Goal: Task Accomplishment & Management: Use online tool/utility

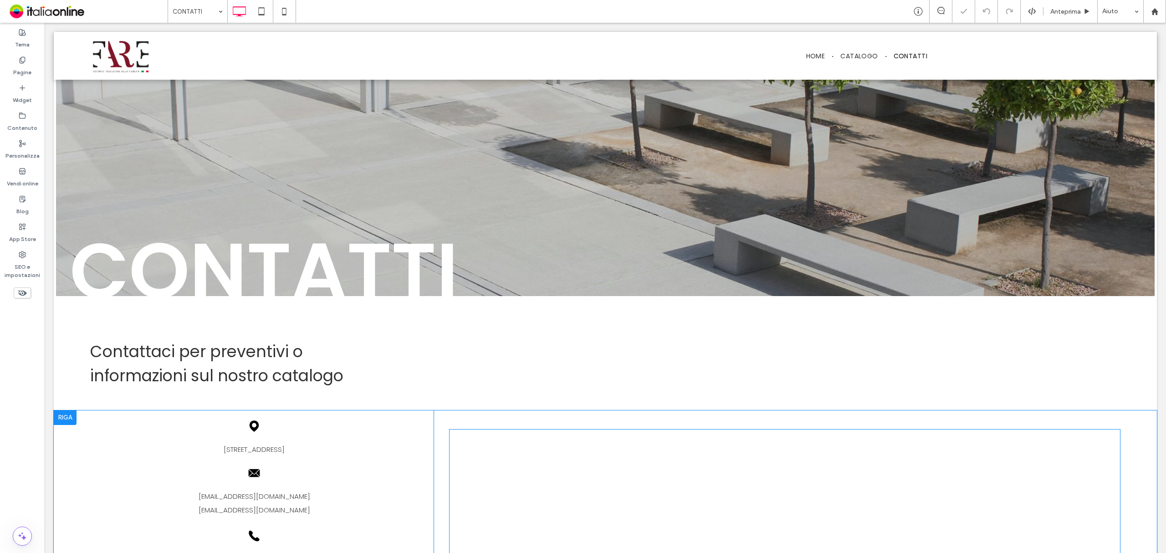
scroll to position [182, 0]
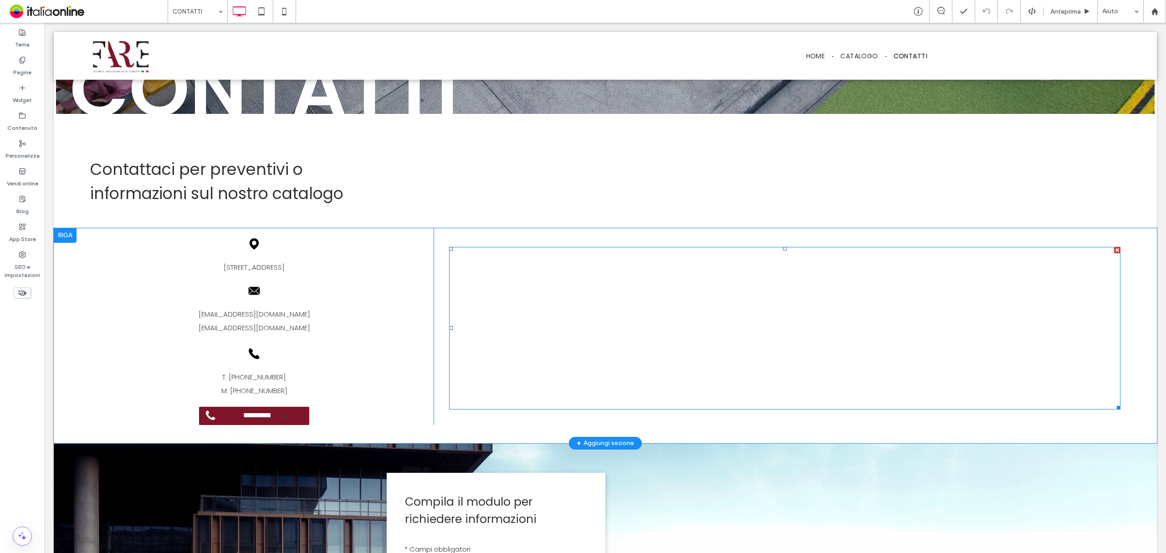
click at [753, 347] on span at bounding box center [784, 328] width 671 height 163
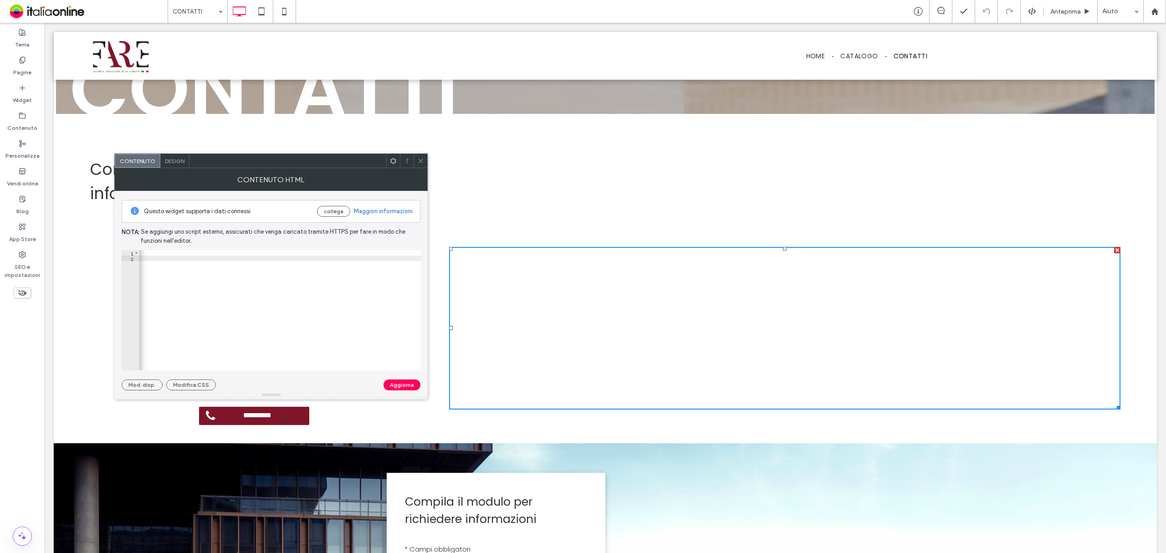
scroll to position [0, 757]
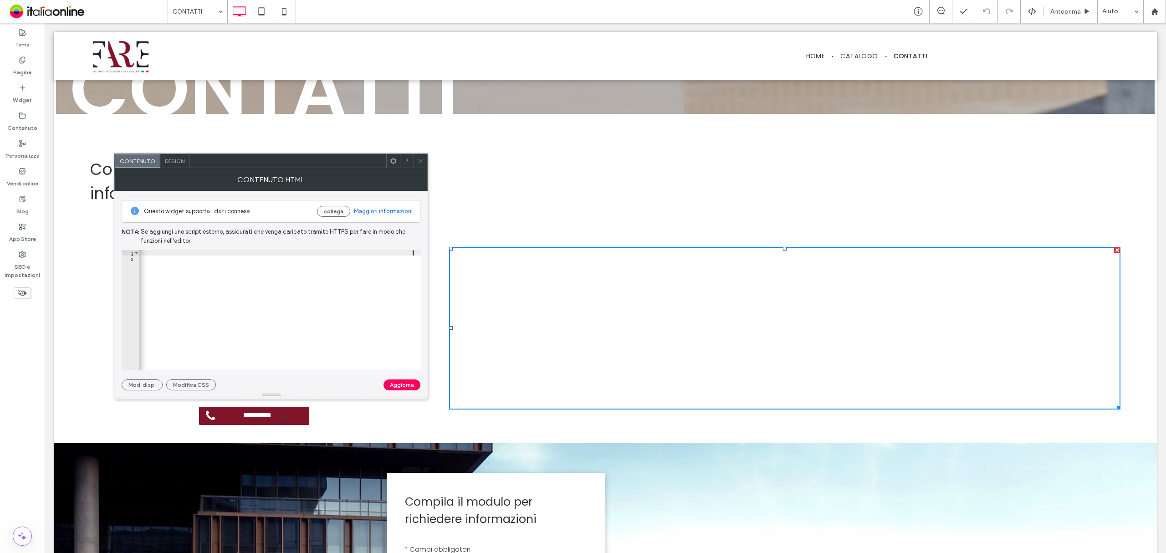
scroll to position [0, 628]
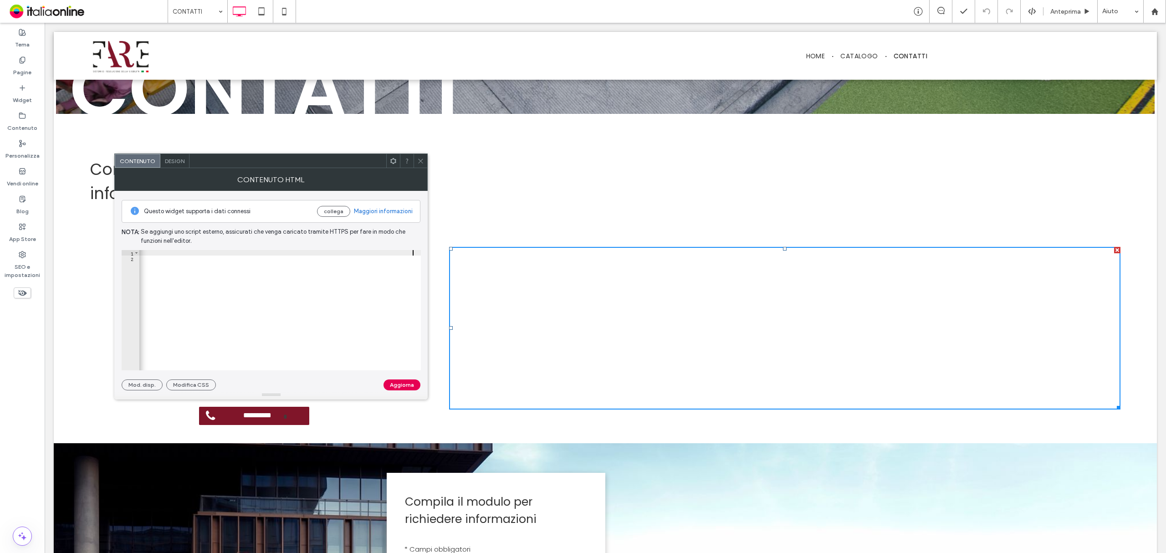
type textarea "**********"
click at [412, 384] on button "Aggiorna" at bounding box center [402, 384] width 37 height 11
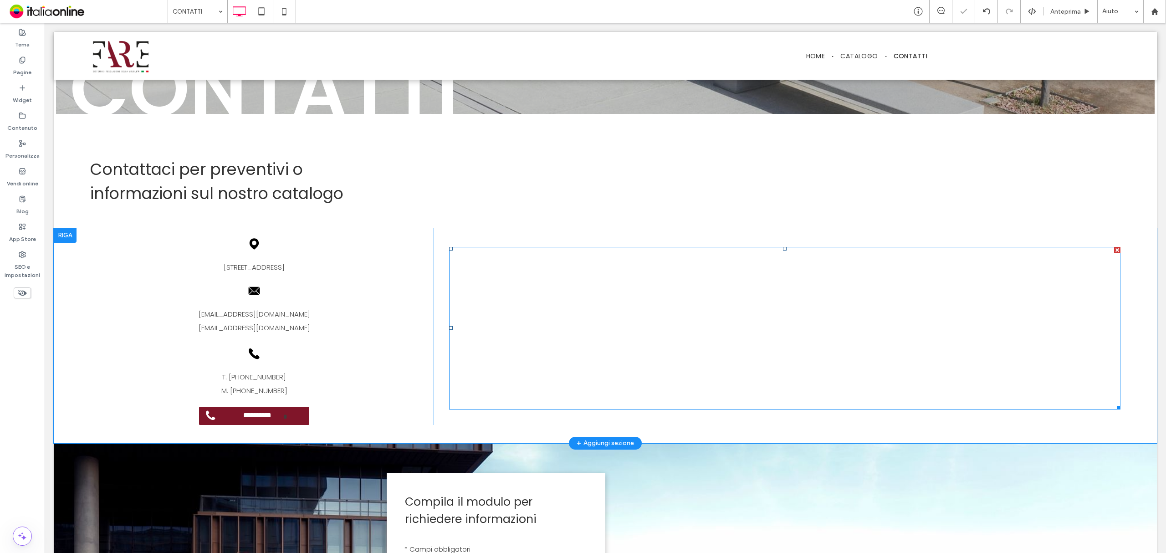
scroll to position [182, 0]
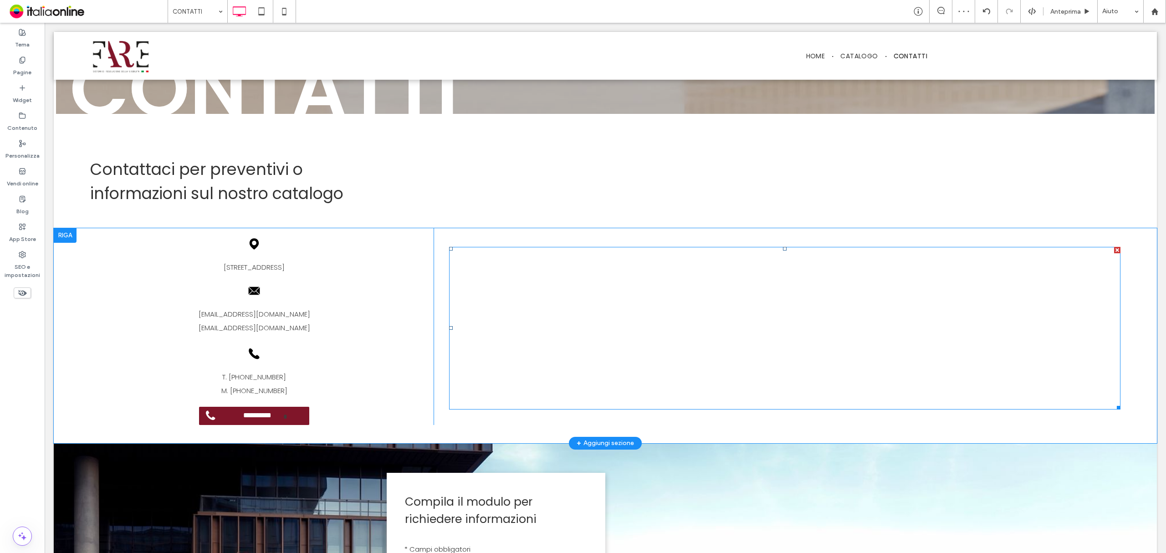
click at [777, 401] on span at bounding box center [784, 328] width 671 height 163
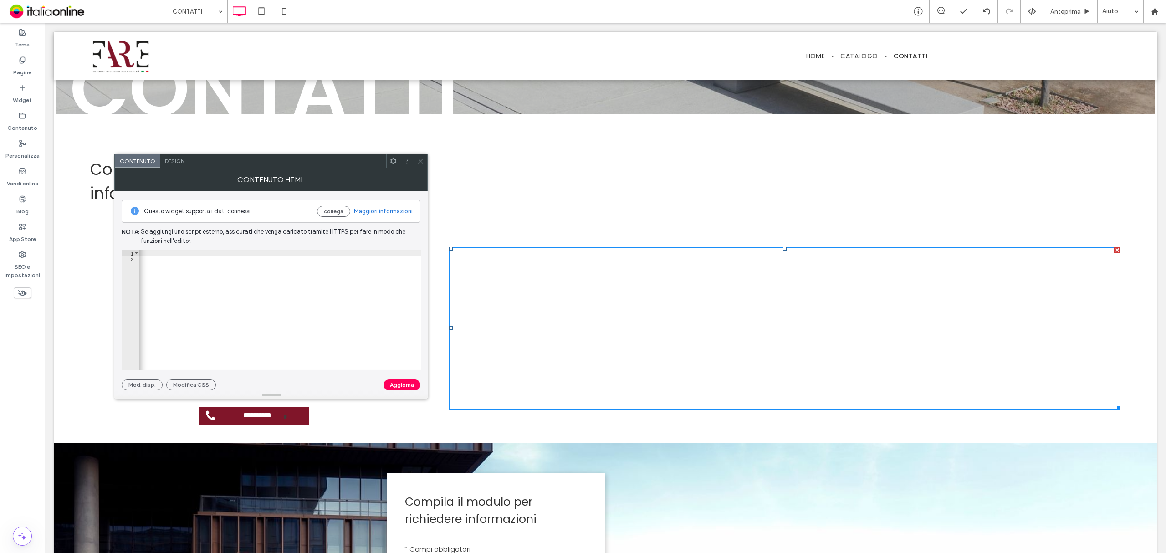
scroll to position [0, 765]
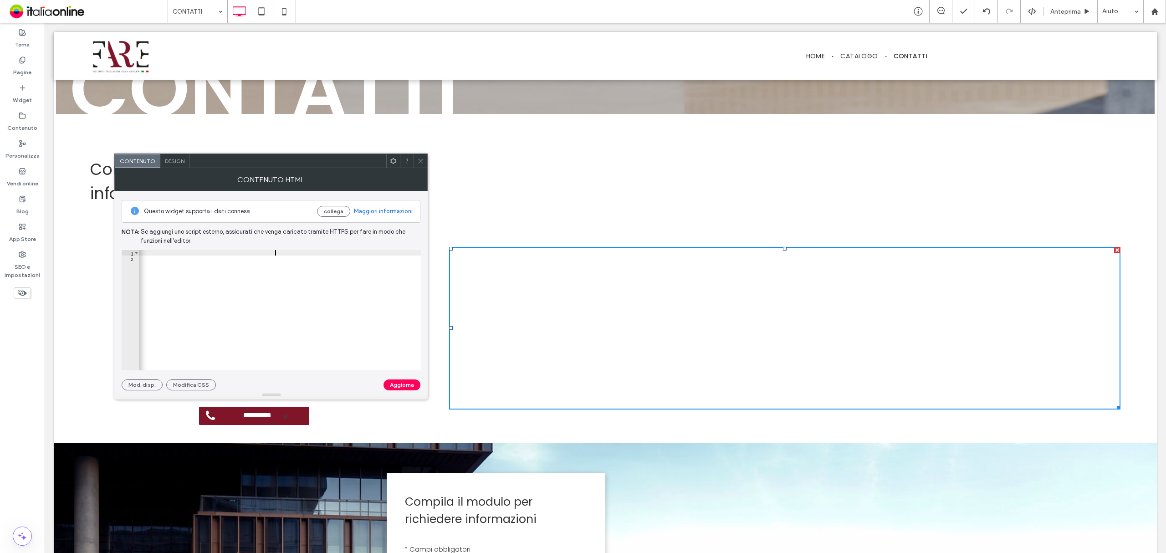
scroll to position [0, 75]
type textarea "**********"
click at [398, 387] on button "Aggiorna" at bounding box center [402, 384] width 37 height 11
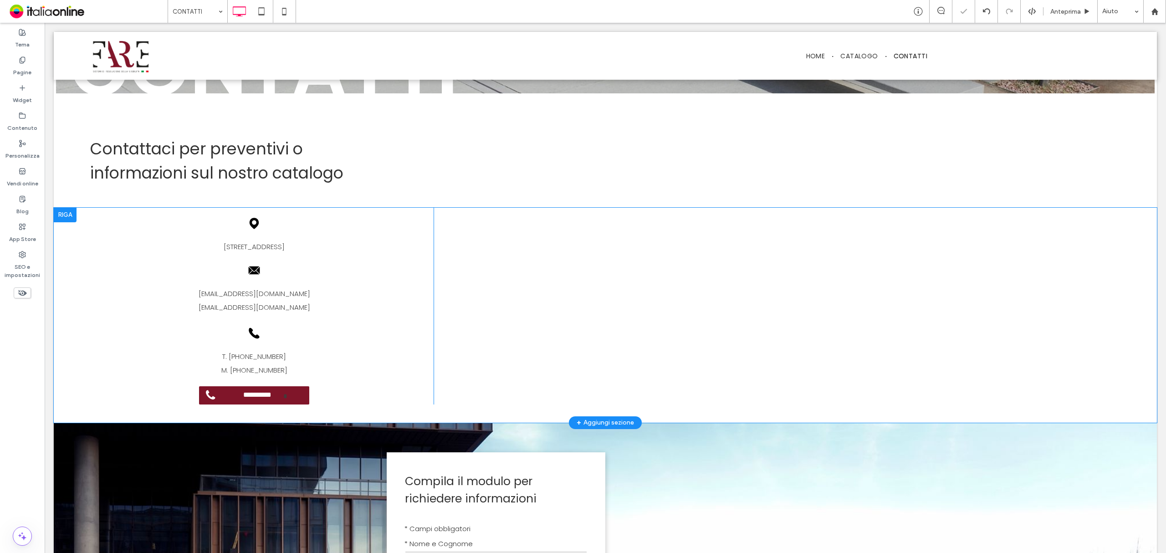
scroll to position [182, 0]
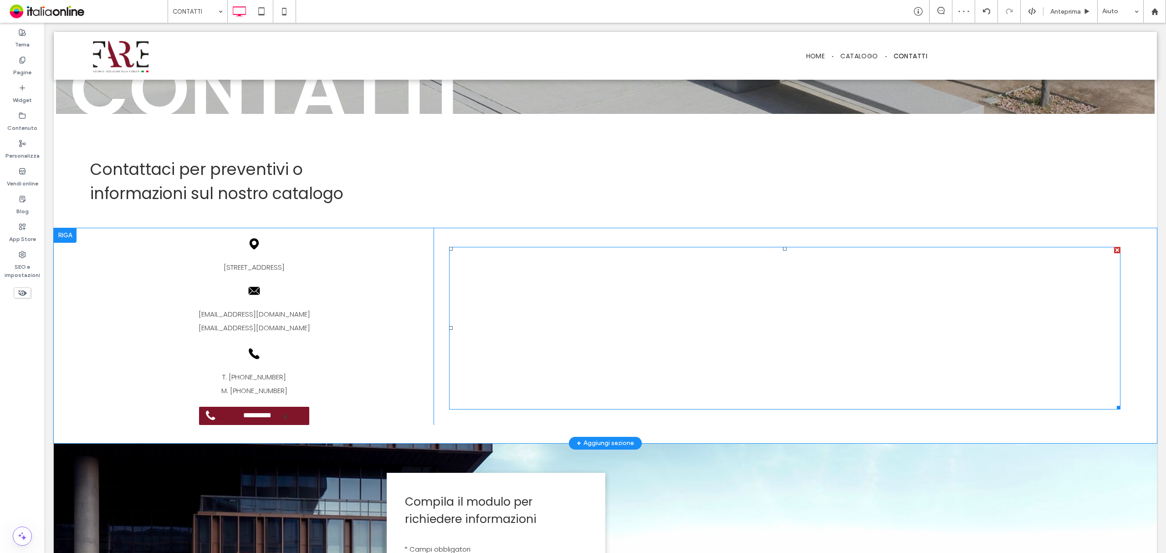
click at [665, 334] on span at bounding box center [784, 328] width 671 height 163
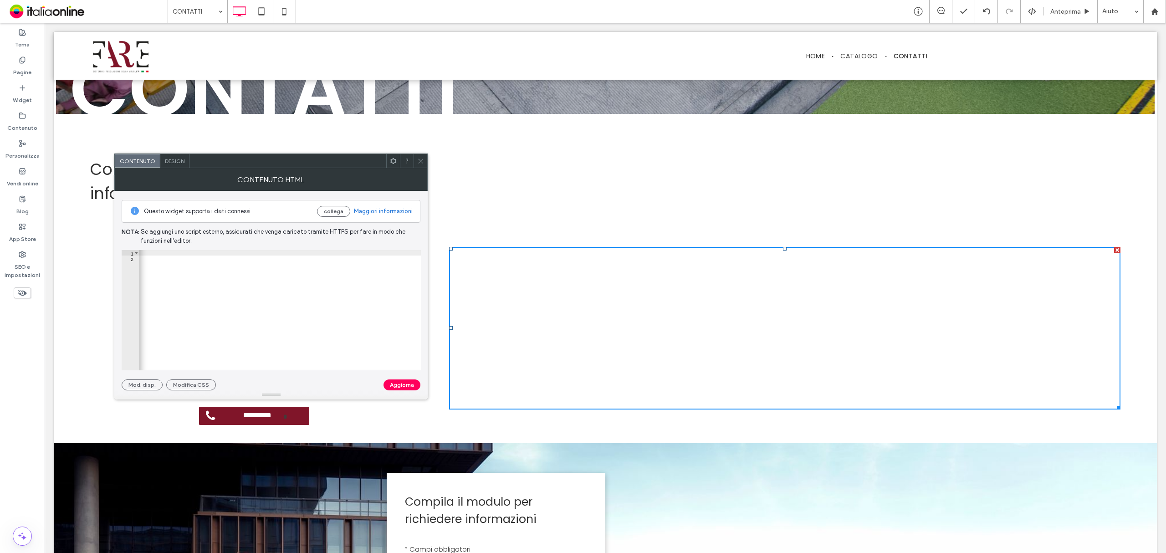
scroll to position [0, 777]
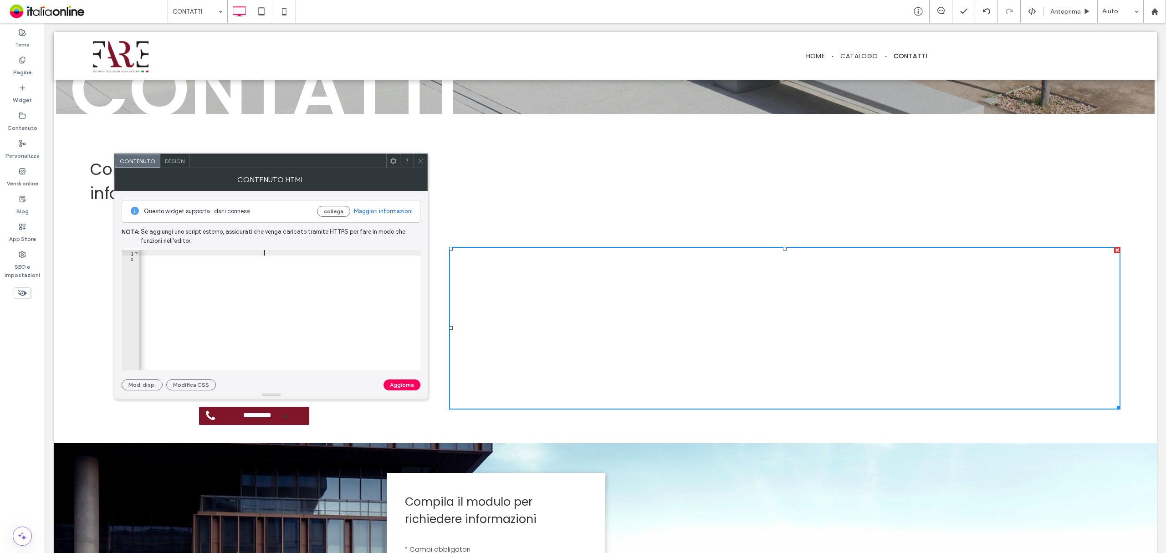
scroll to position [0, 75]
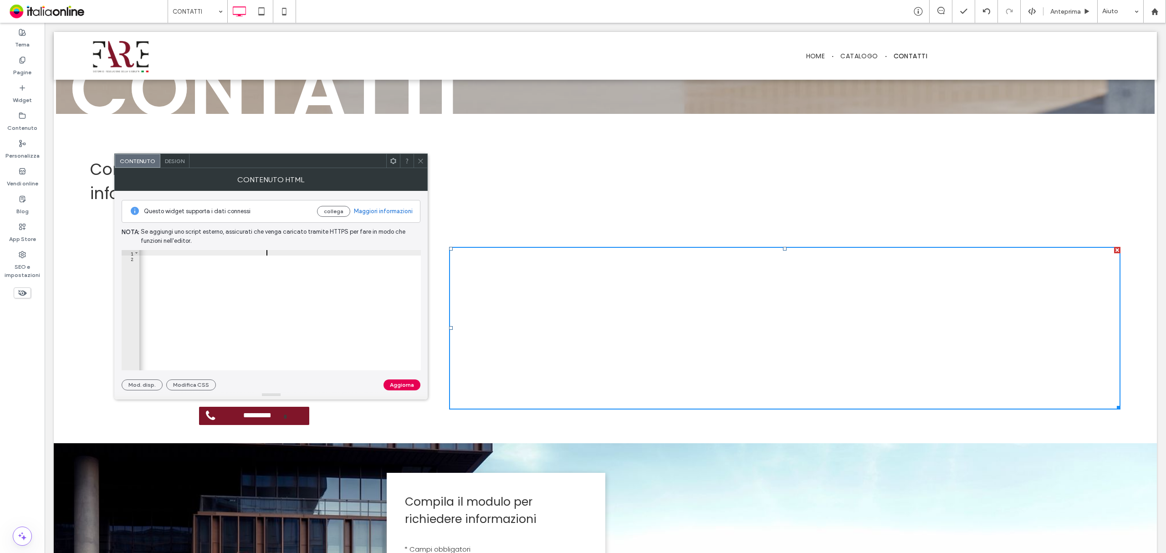
type textarea "**********"
click at [401, 385] on button "Aggiorna" at bounding box center [402, 384] width 37 height 11
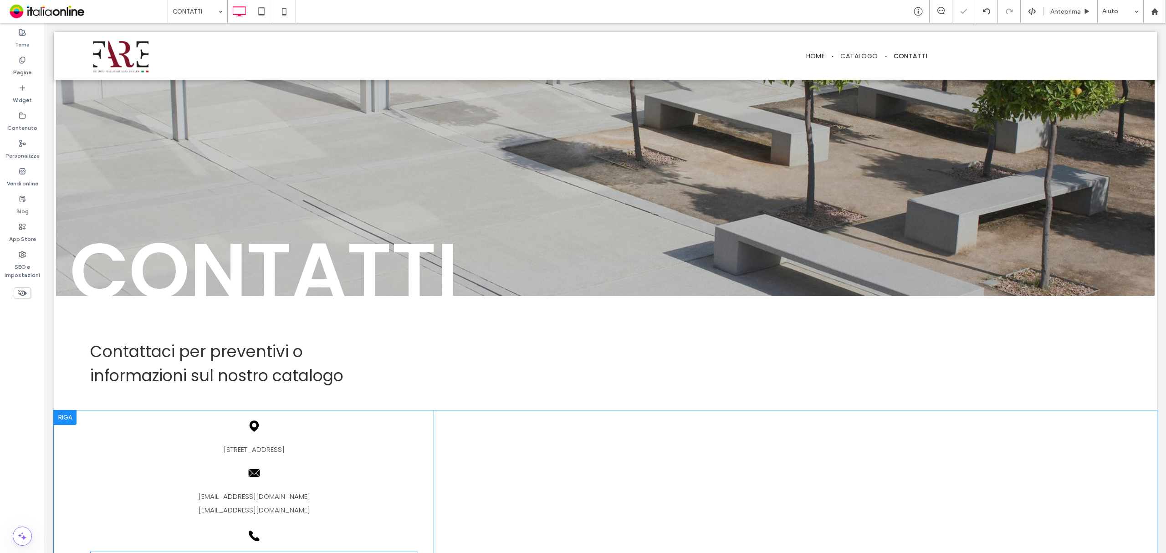
scroll to position [182, 0]
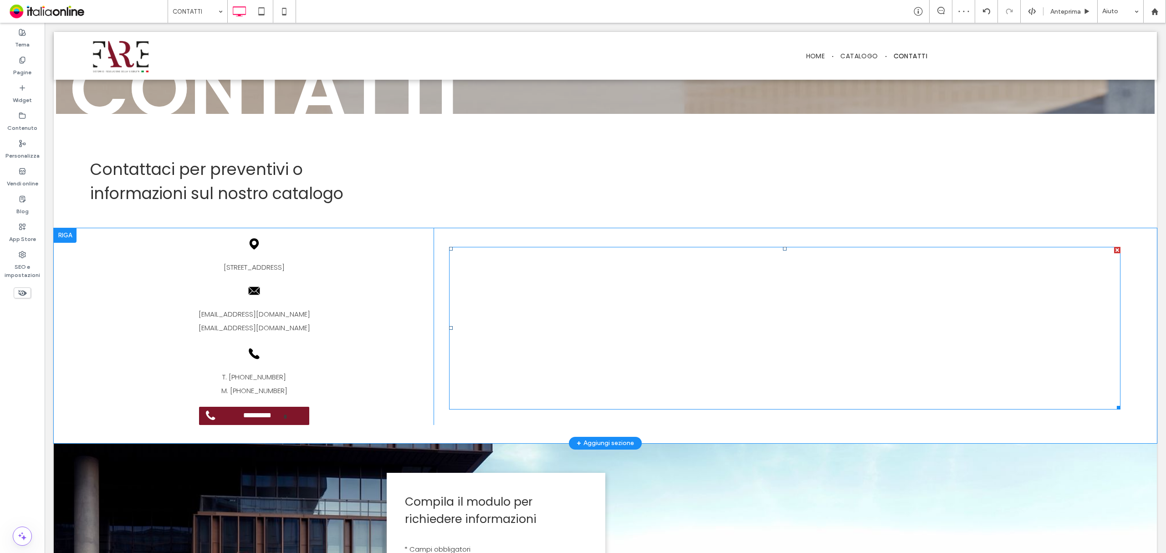
click at [556, 401] on span at bounding box center [784, 328] width 671 height 163
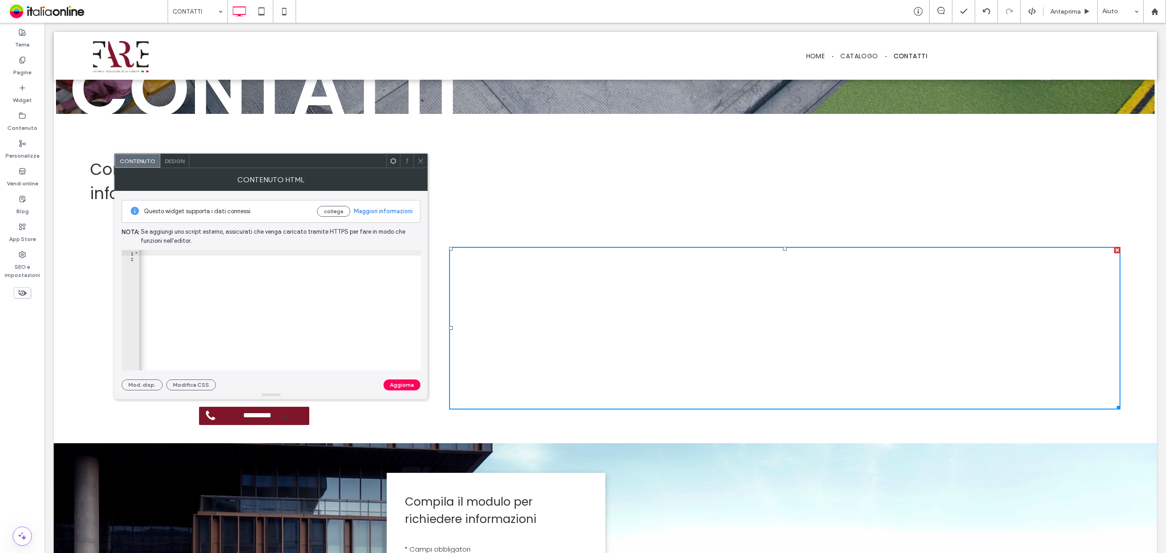
scroll to position [0, 859]
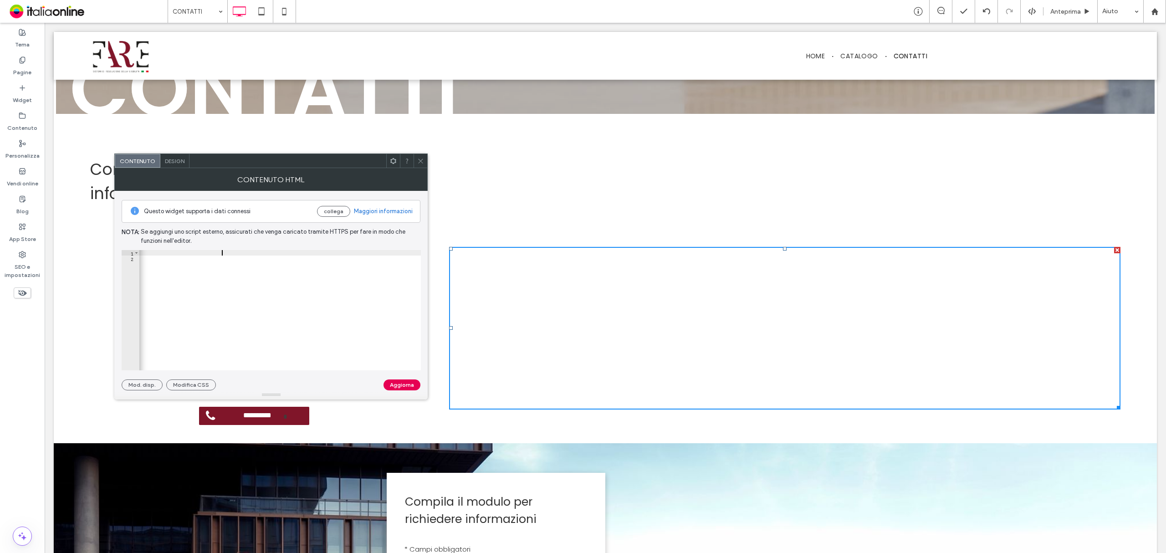
type textarea "**********"
click at [402, 388] on button "Aggiorna" at bounding box center [402, 384] width 37 height 11
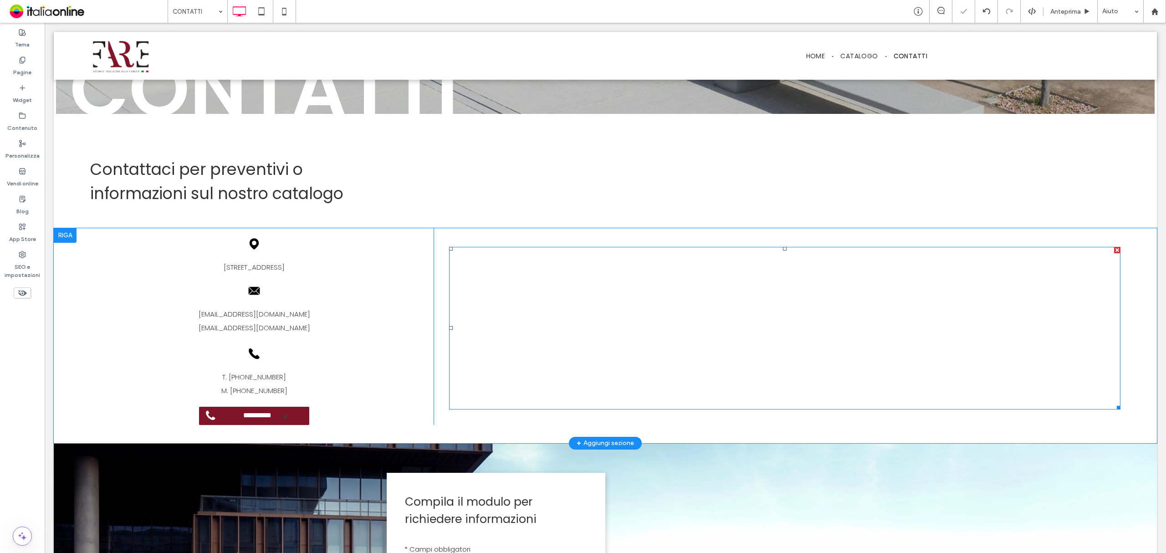
scroll to position [182, 0]
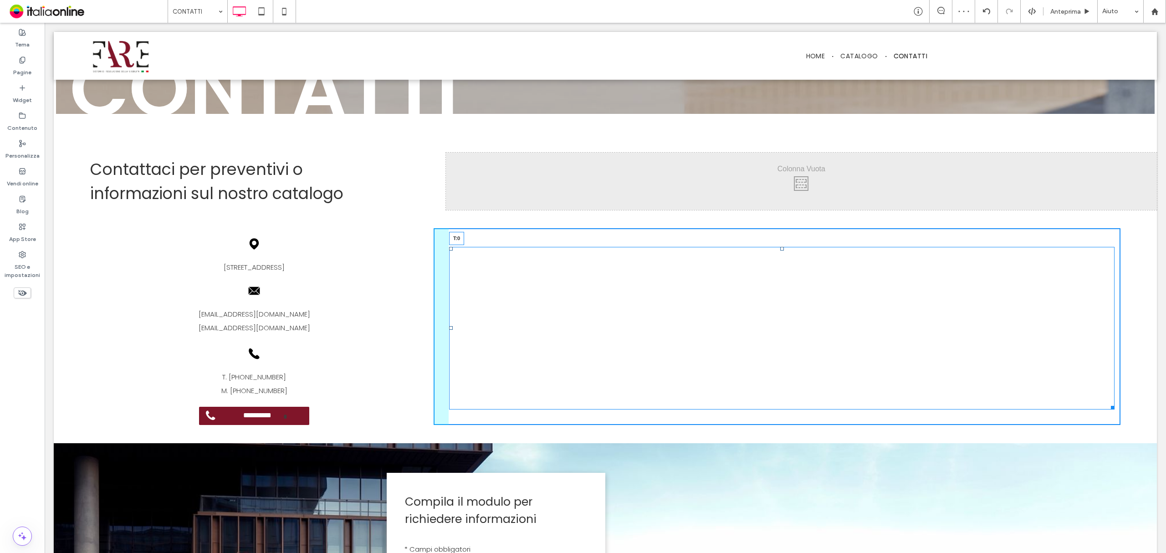
drag, startPoint x: 780, startPoint y: 248, endPoint x: 825, endPoint y: 246, distance: 45.6
click at [781, 223] on div "**********" at bounding box center [605, 385] width 1103 height 975
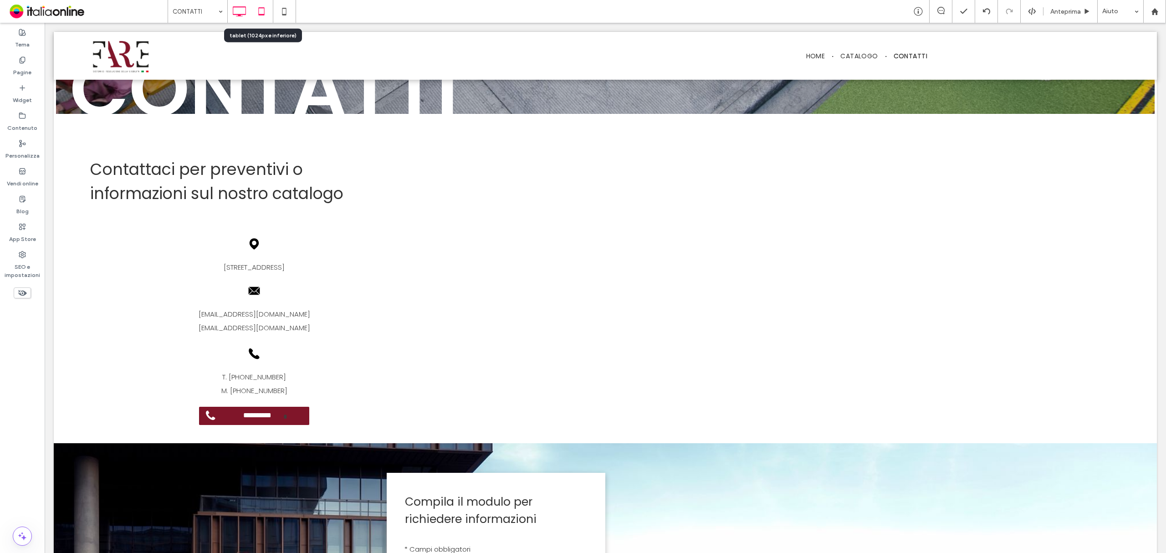
click at [266, 6] on icon at bounding box center [261, 11] width 18 height 18
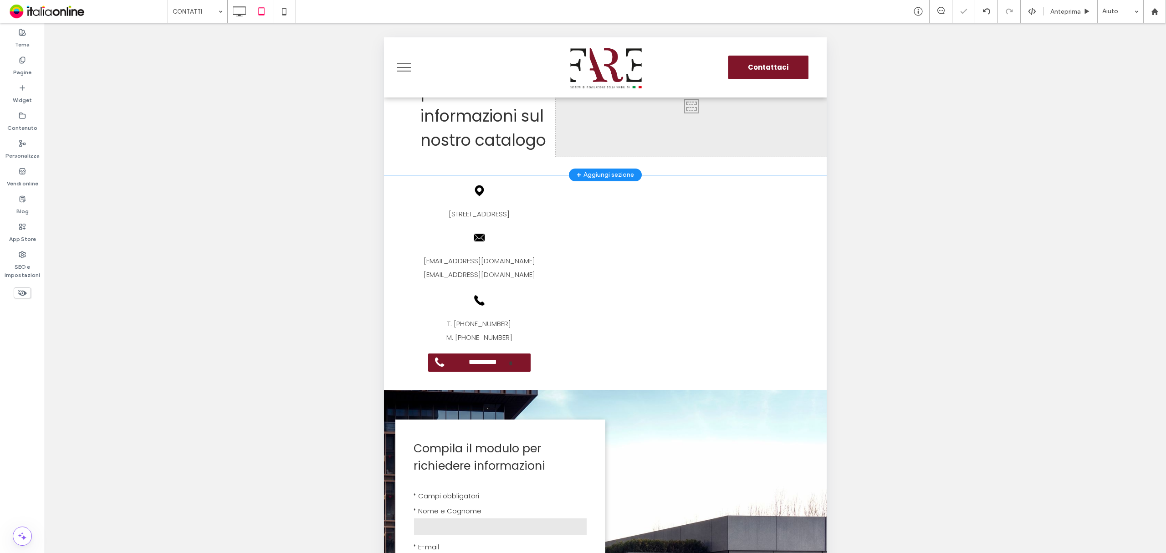
scroll to position [303, 0]
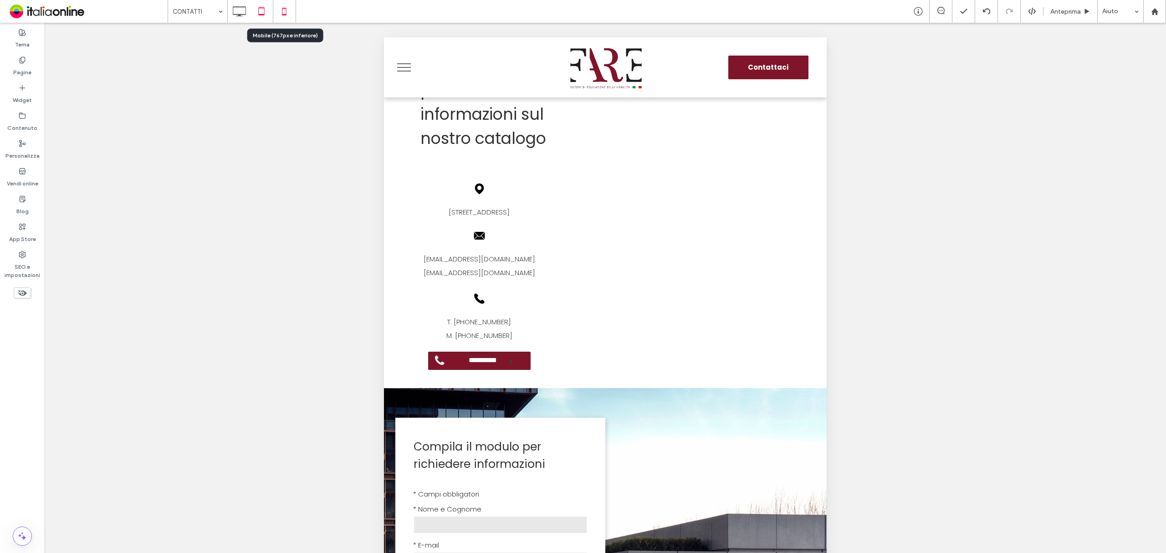
click at [288, 11] on icon at bounding box center [284, 11] width 18 height 18
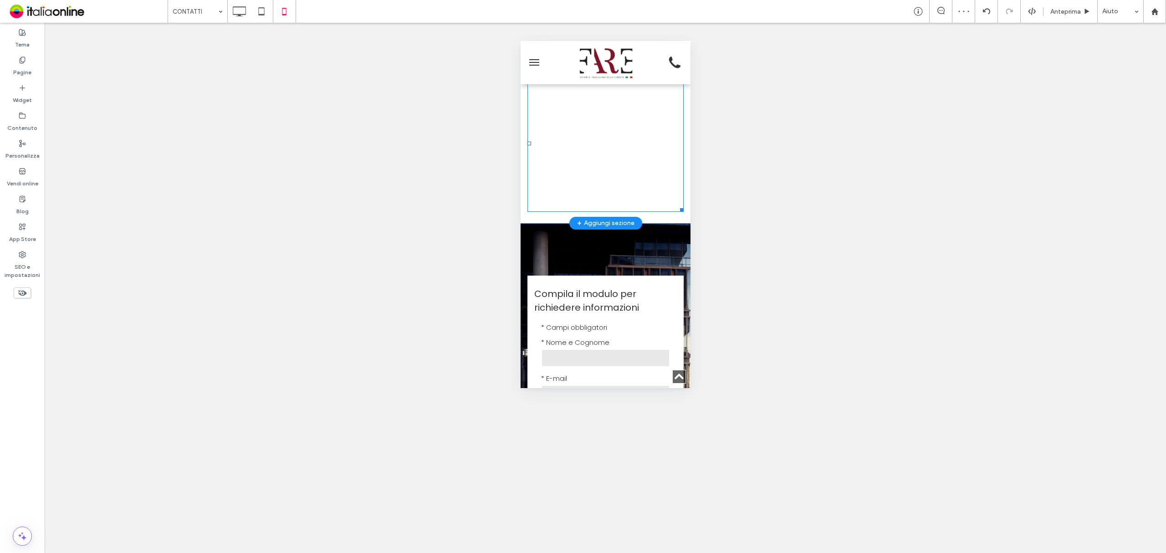
scroll to position [364, 0]
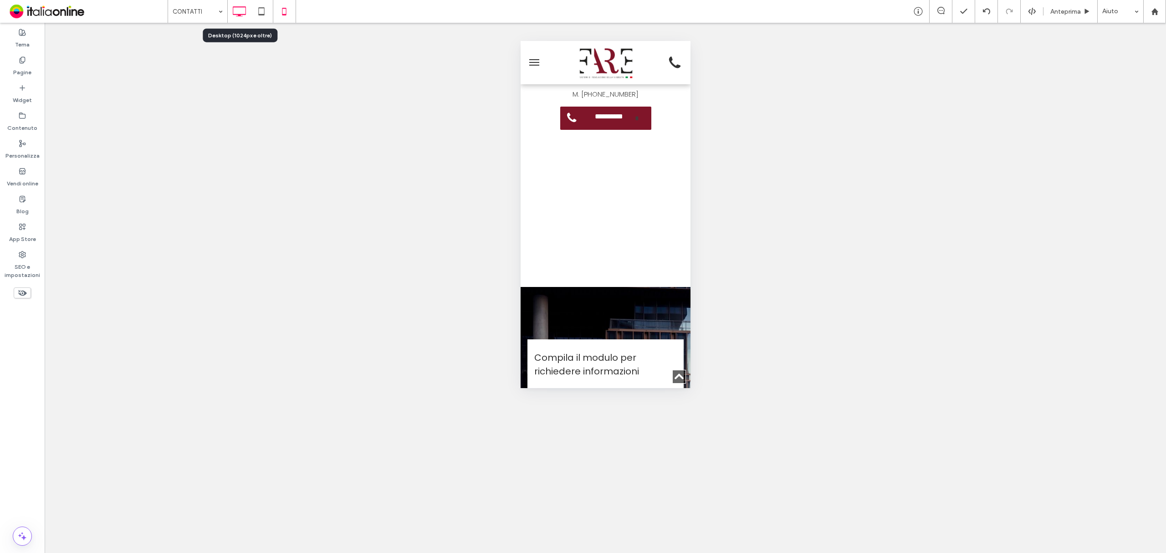
click at [241, 9] on icon at bounding box center [239, 11] width 18 height 18
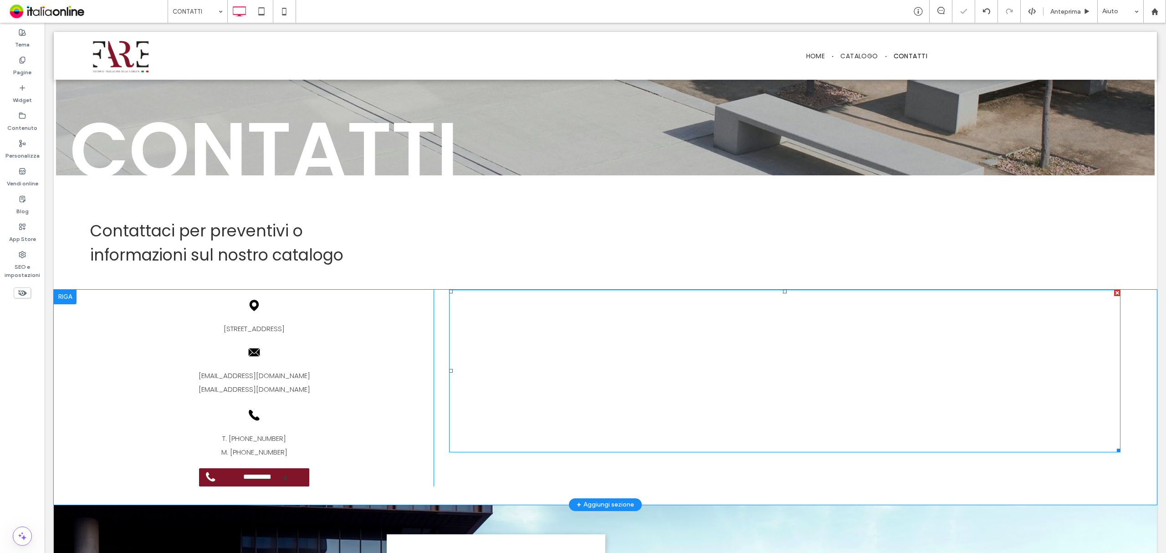
scroll to position [121, 0]
click at [522, 420] on span at bounding box center [784, 370] width 671 height 163
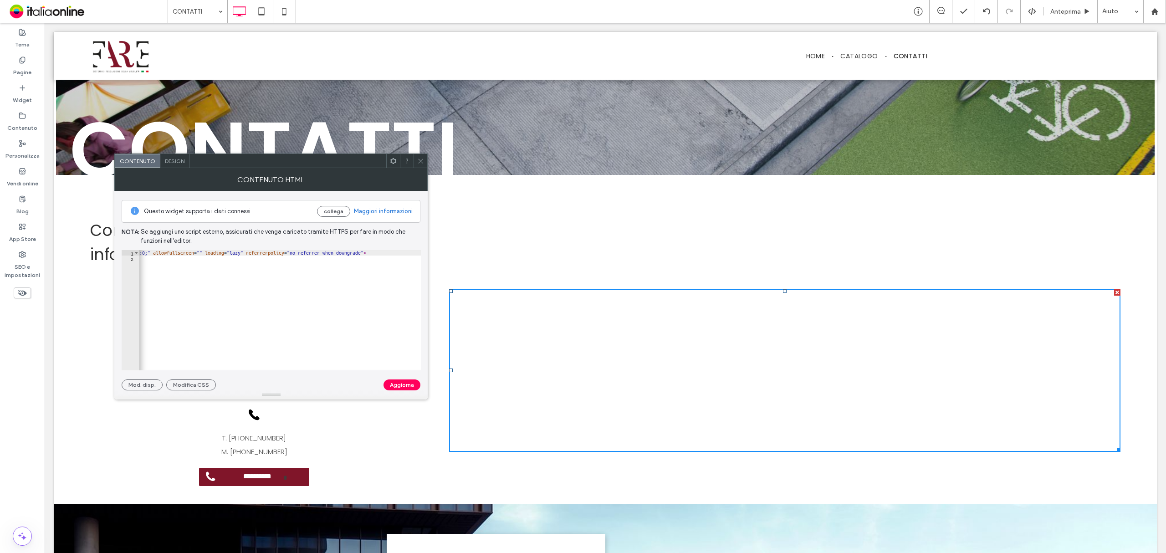
scroll to position [0, 215]
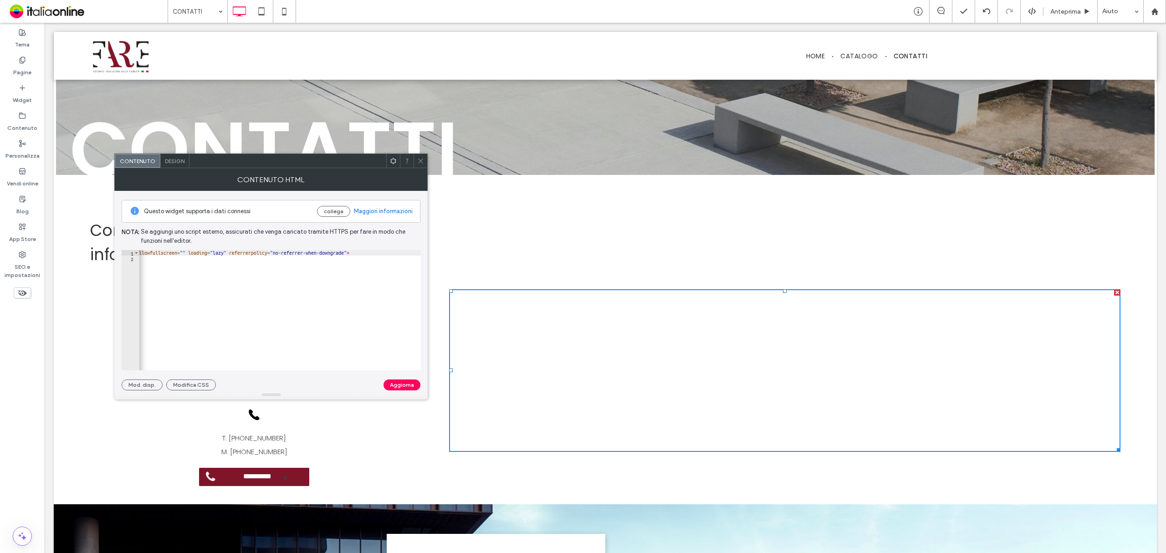
click at [174, 158] on span "Design" at bounding box center [175, 161] width 20 height 7
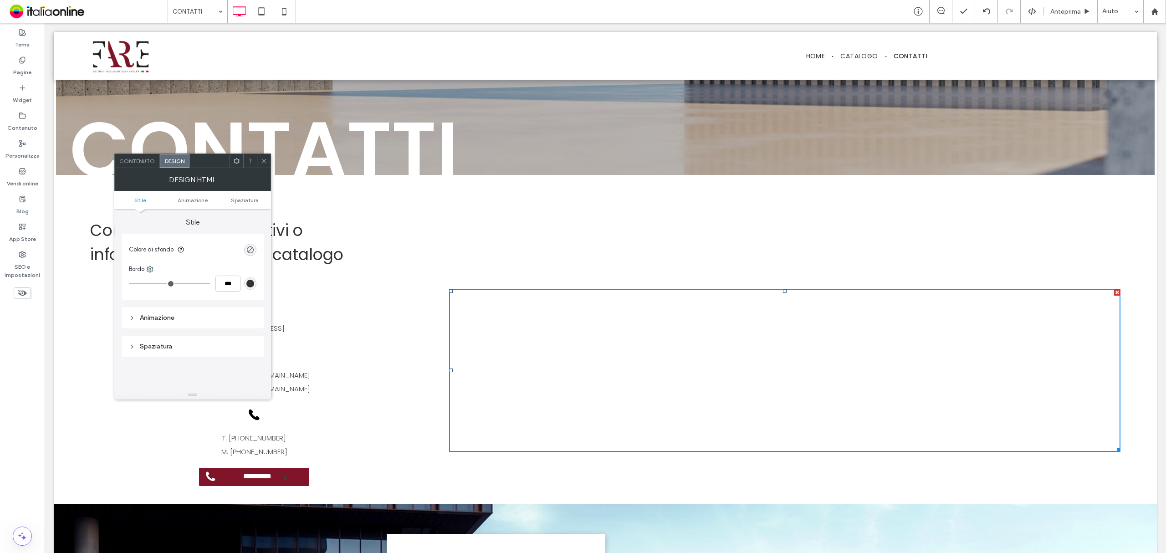
click at [146, 155] on div "Contenuto" at bounding box center [137, 161] width 45 height 14
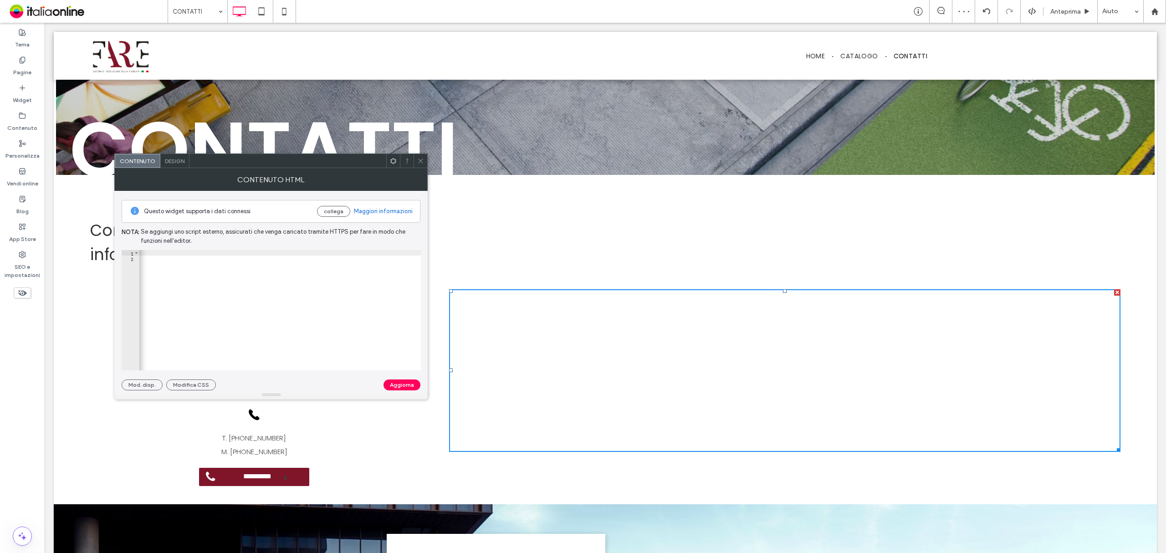
scroll to position [0, 853]
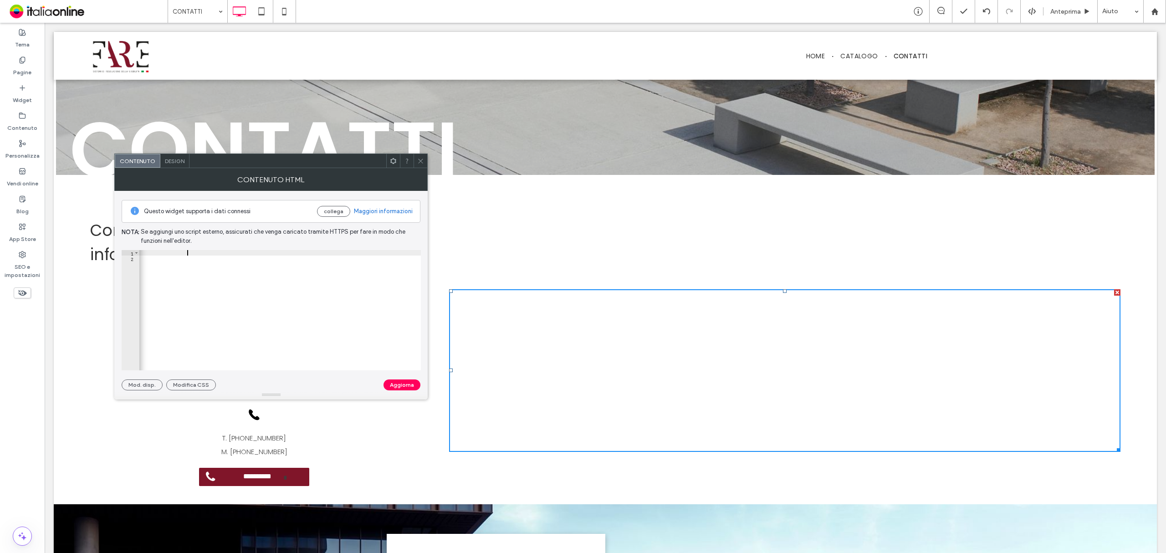
scroll to position [0, 75]
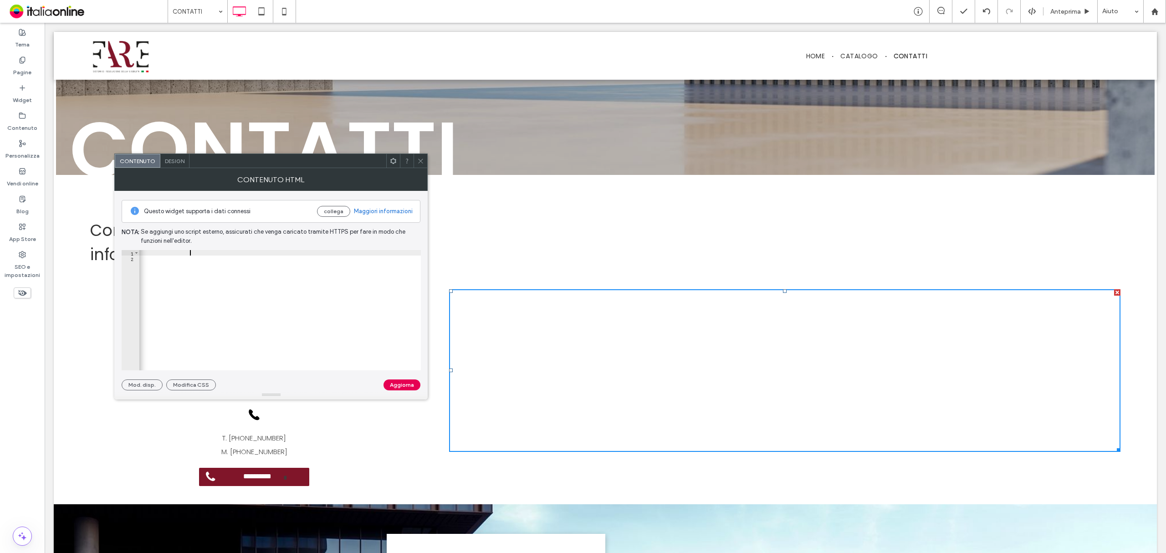
type textarea "**********"
click at [405, 383] on button "Aggiorna" at bounding box center [402, 384] width 37 height 11
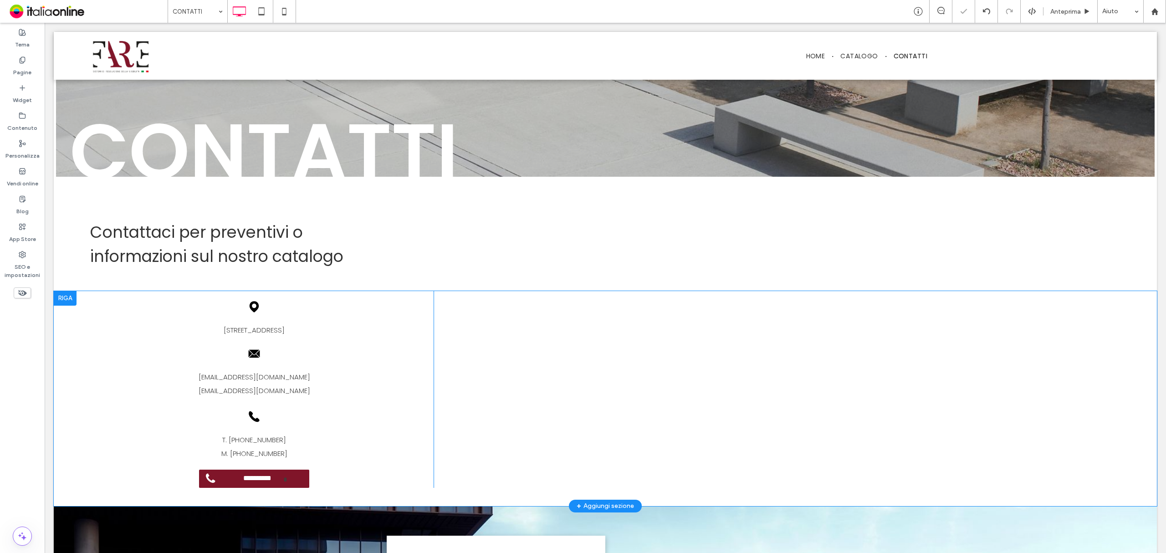
scroll to position [61, 0]
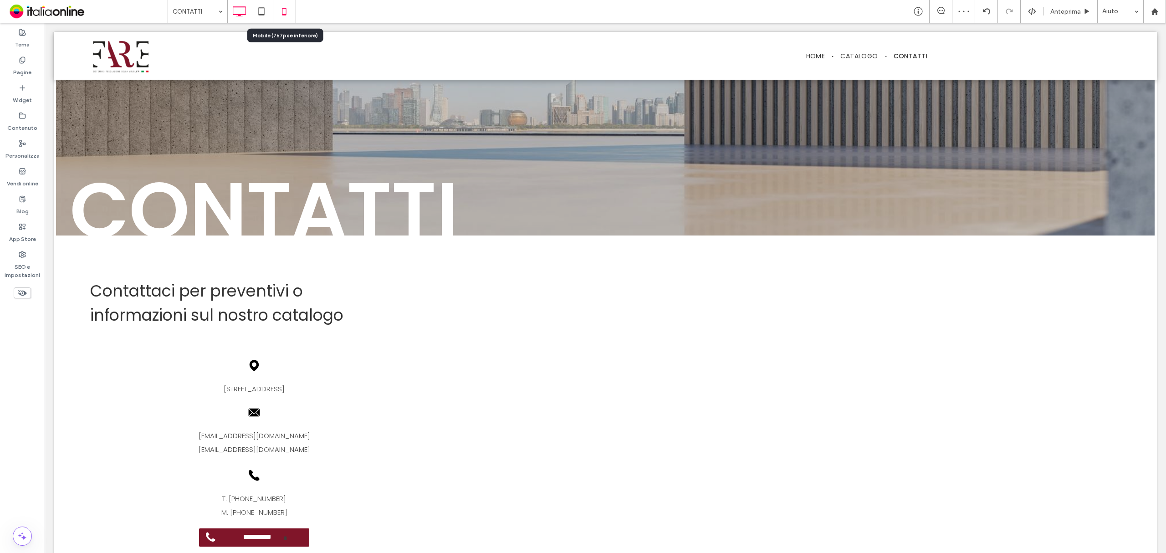
click at [276, 8] on icon at bounding box center [284, 11] width 18 height 18
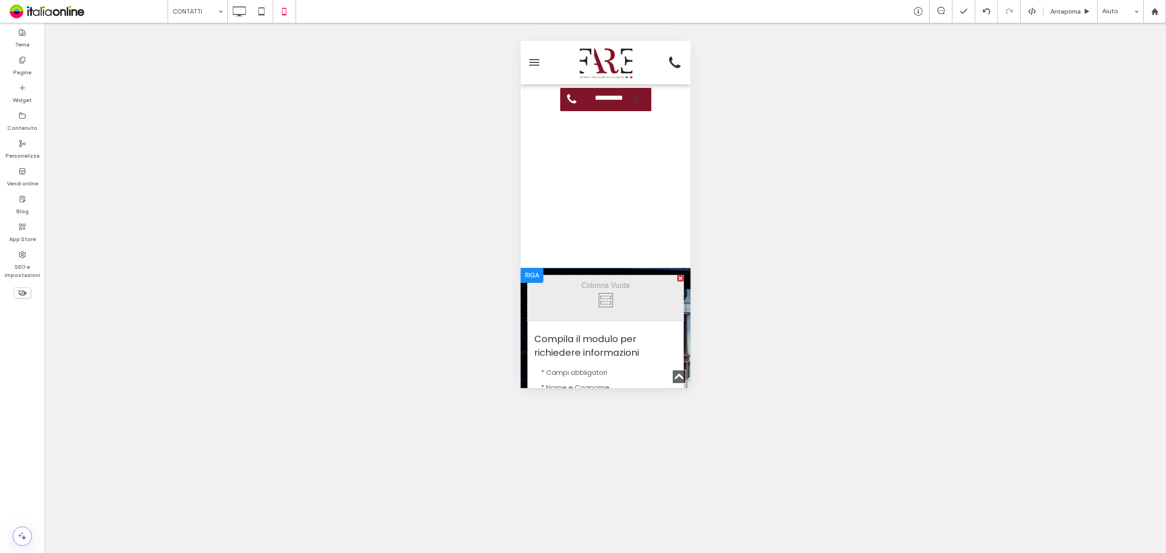
scroll to position [303, 0]
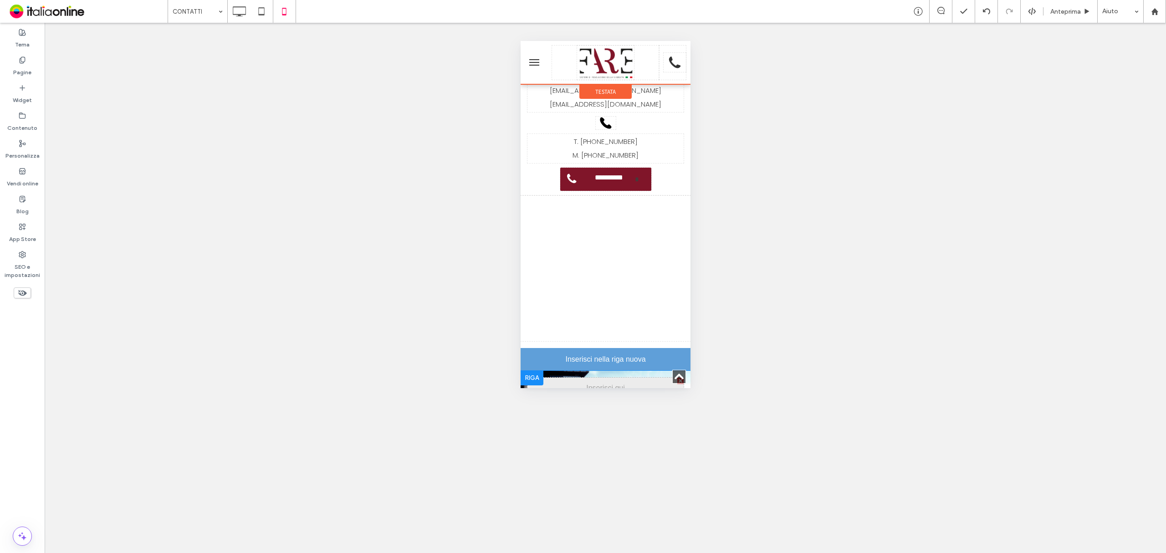
drag, startPoint x: 526, startPoint y: 346, endPoint x: 526, endPoint y: 363, distance: 17.3
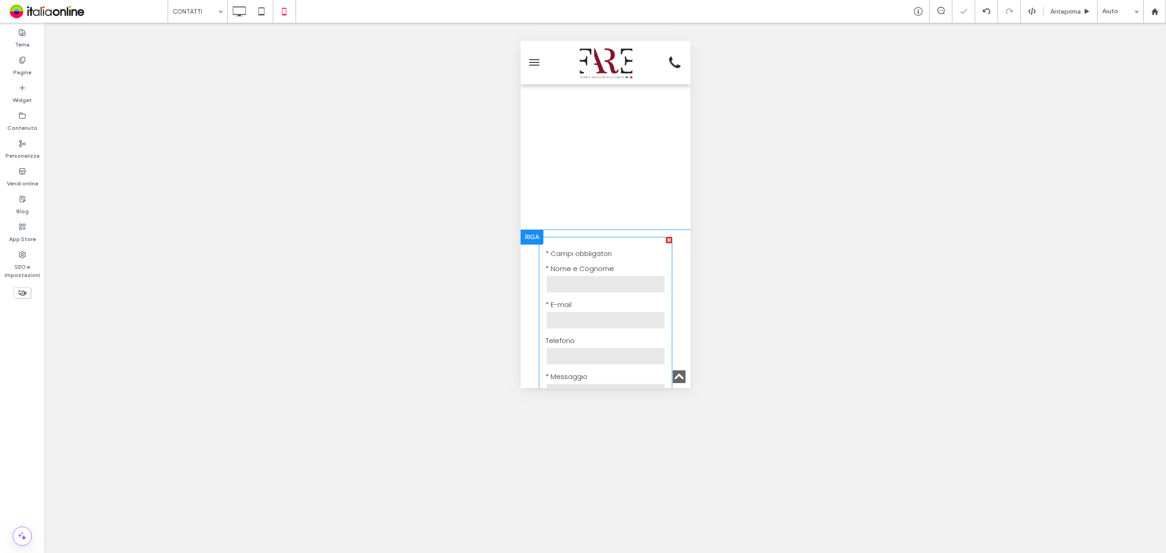
scroll to position [425, 0]
click at [983, 15] on div at bounding box center [986, 11] width 23 height 23
click at [983, 10] on use at bounding box center [986, 11] width 7 height 6
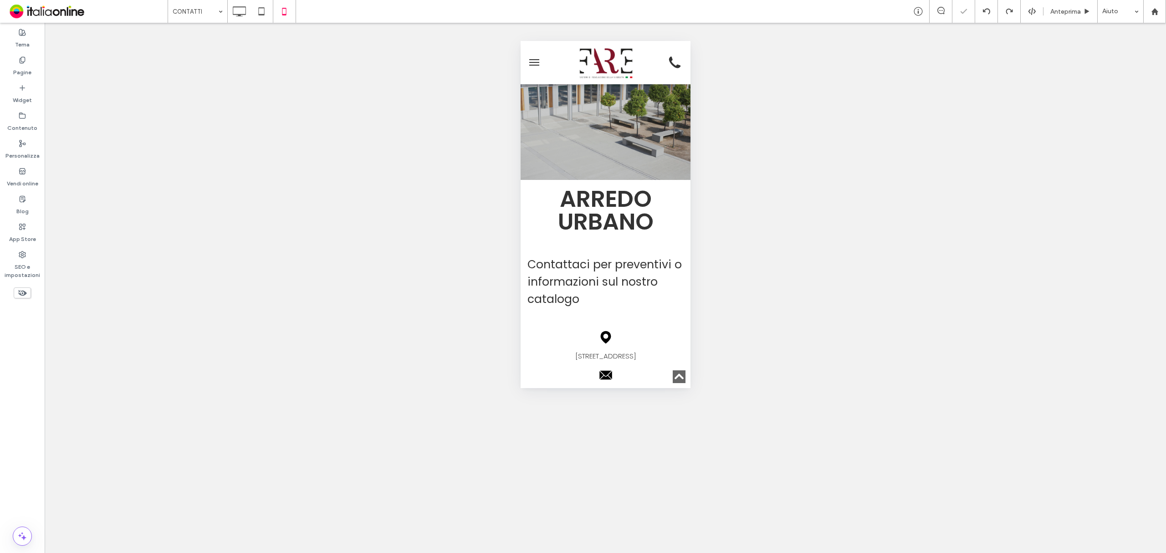
scroll to position [364, 0]
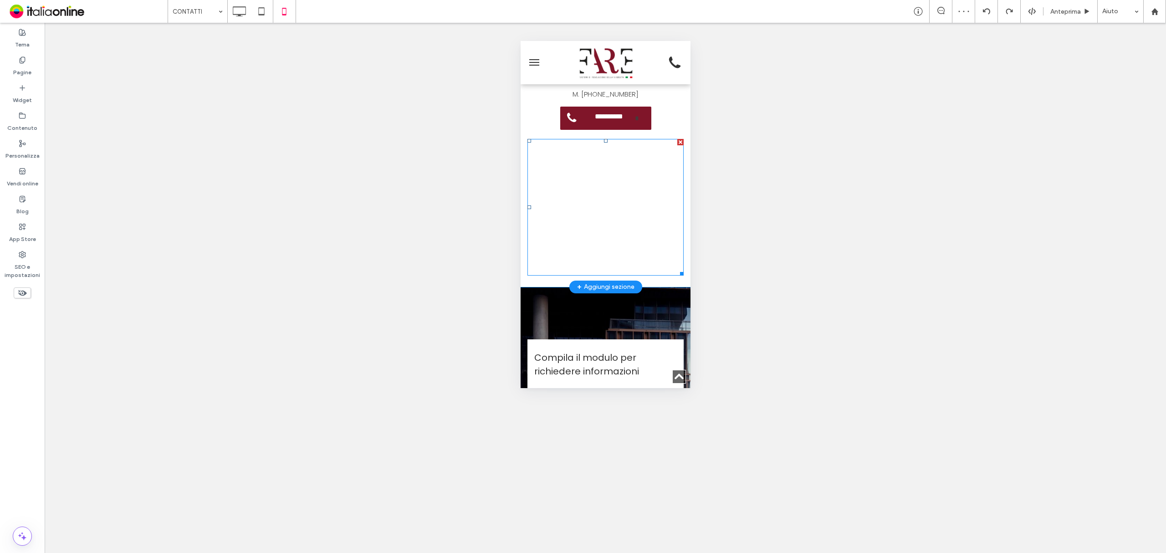
click at [581, 264] on span at bounding box center [605, 207] width 156 height 137
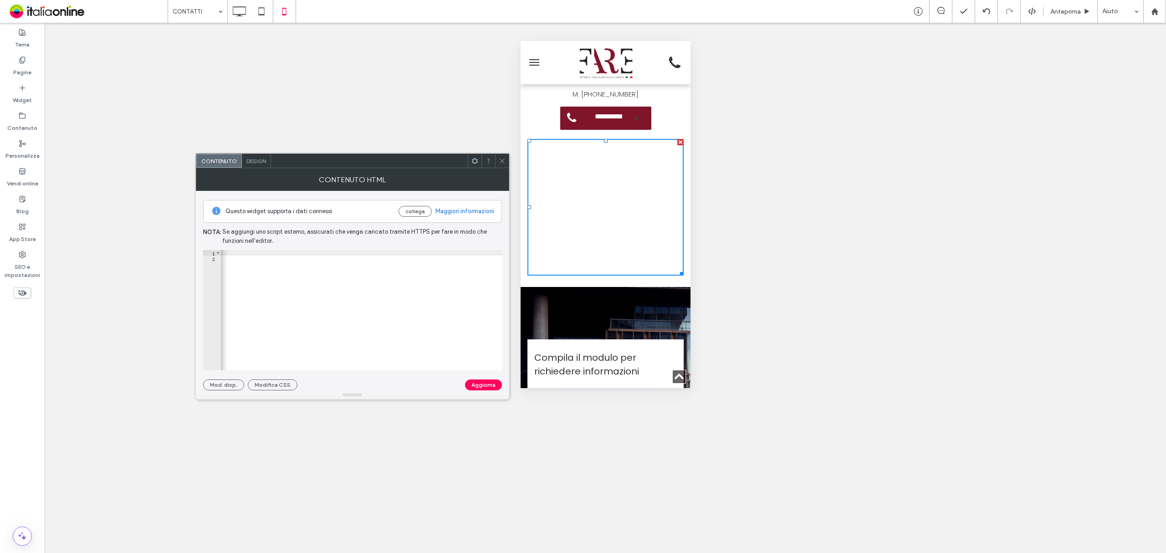
scroll to position [0, 700]
click at [423, 253] on div "< iframe src = "https://www.google.com/maps/embed?pb=!1m18!1m12!1m3!1d2810.4280…" at bounding box center [128, 311] width 1214 height 122
type textarea "**********"
click at [493, 383] on button "Aggiorna" at bounding box center [483, 384] width 37 height 11
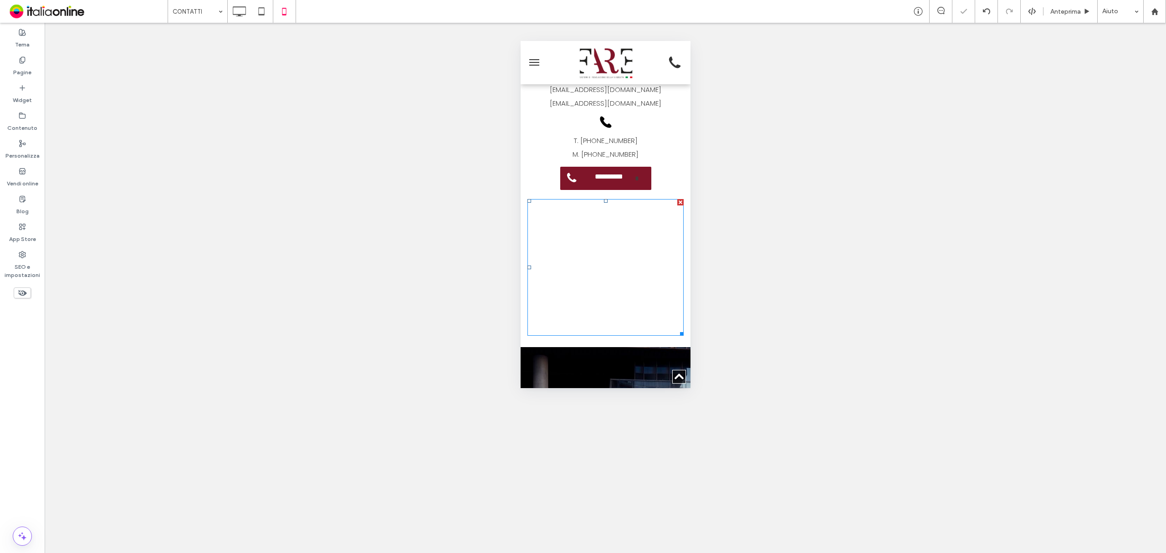
scroll to position [364, 0]
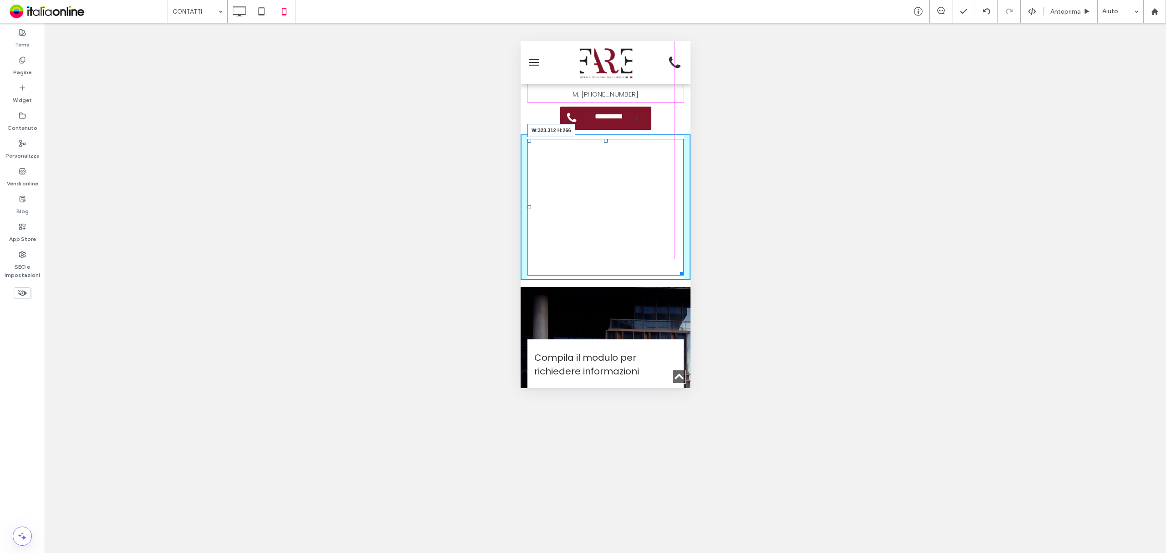
drag, startPoint x: 672, startPoint y: 274, endPoint x: 1204, endPoint y: 300, distance: 532.6
click at [684, 259] on html "Click To Paste HOME CATALOGO CONTATTI Click To Paste FARE Srl Via Ala Ponzone 2…" at bounding box center [605, 419] width 170 height 1484
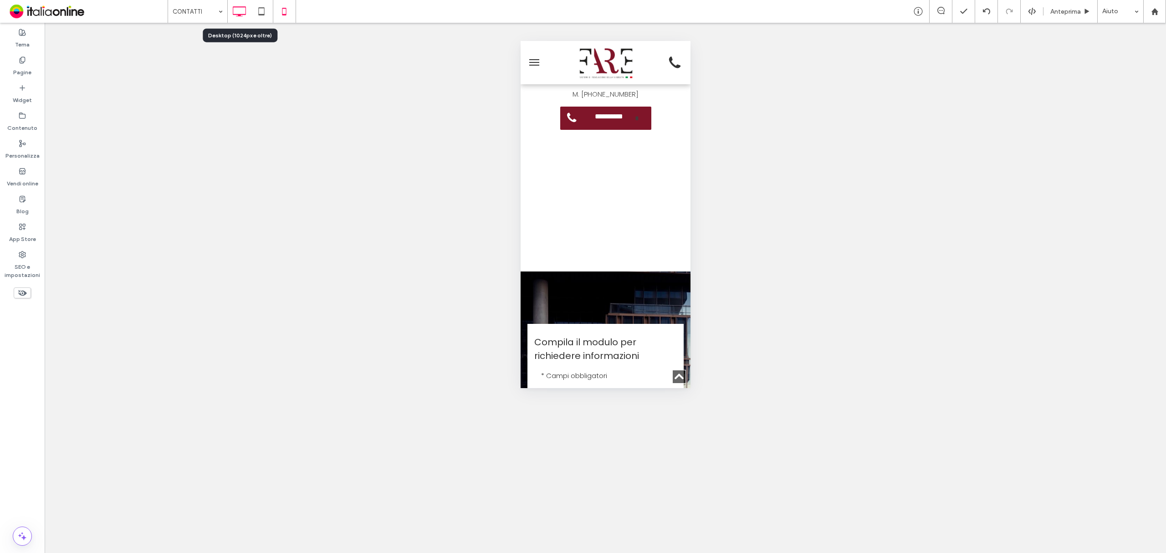
click at [239, 13] on icon at bounding box center [239, 11] width 18 height 18
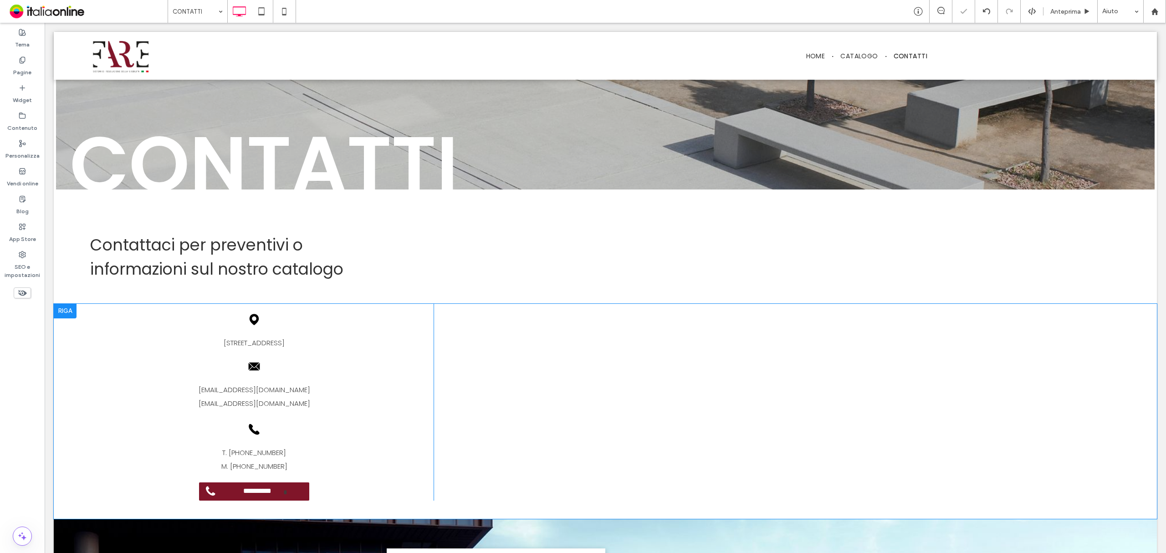
scroll to position [121, 0]
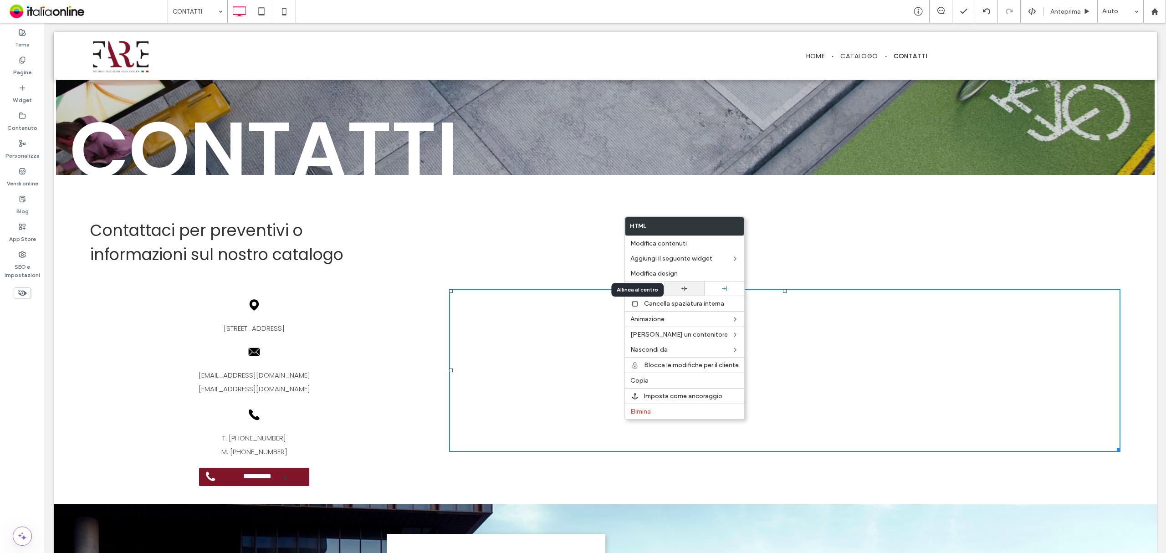
click at [690, 289] on div at bounding box center [684, 289] width 31 height 6
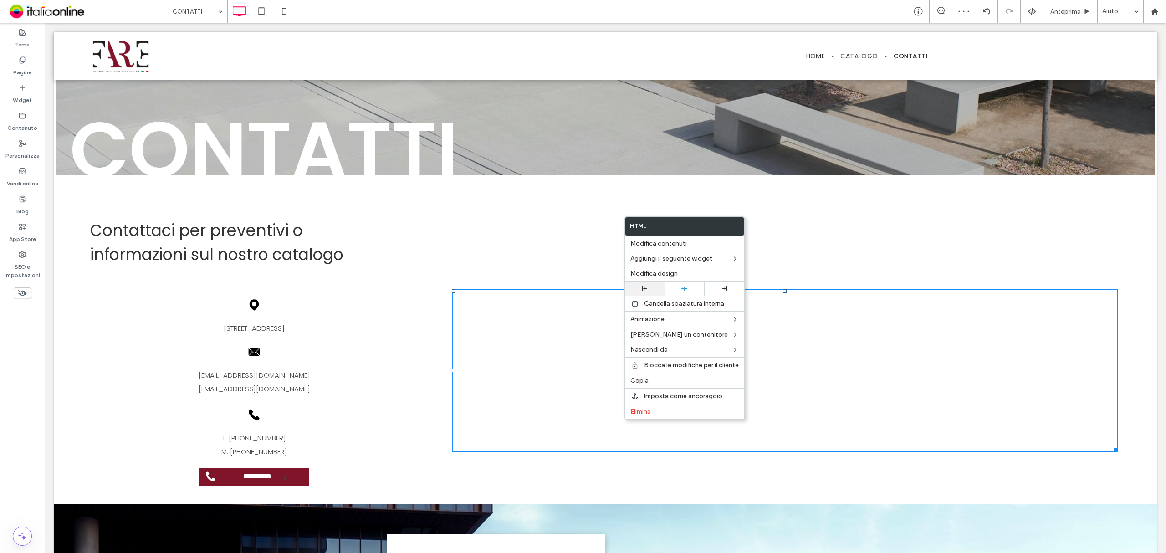
click at [655, 288] on div at bounding box center [645, 288] width 31 height 5
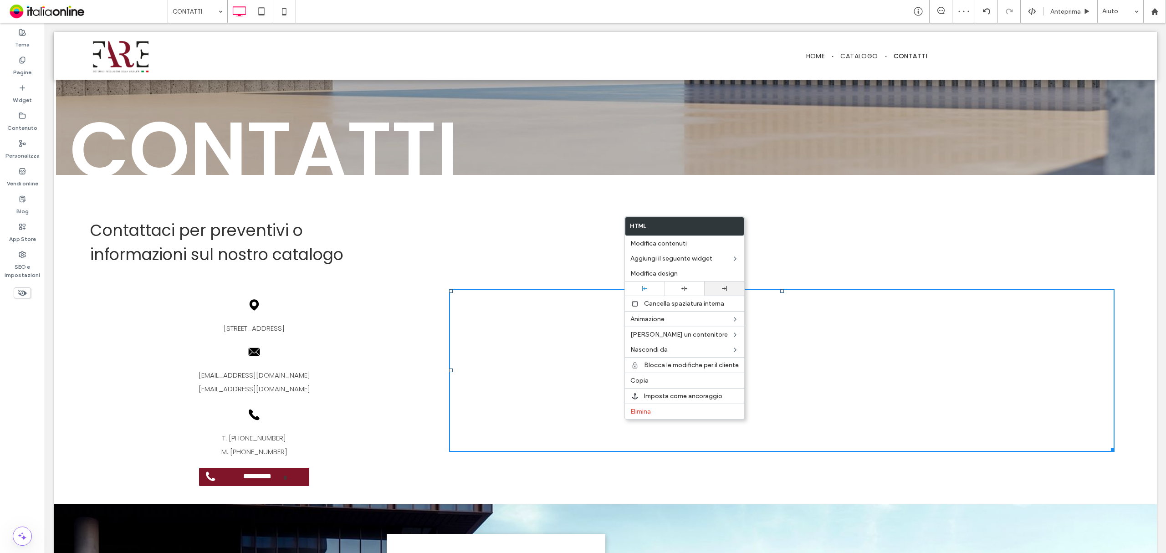
click at [713, 289] on div at bounding box center [724, 288] width 31 height 5
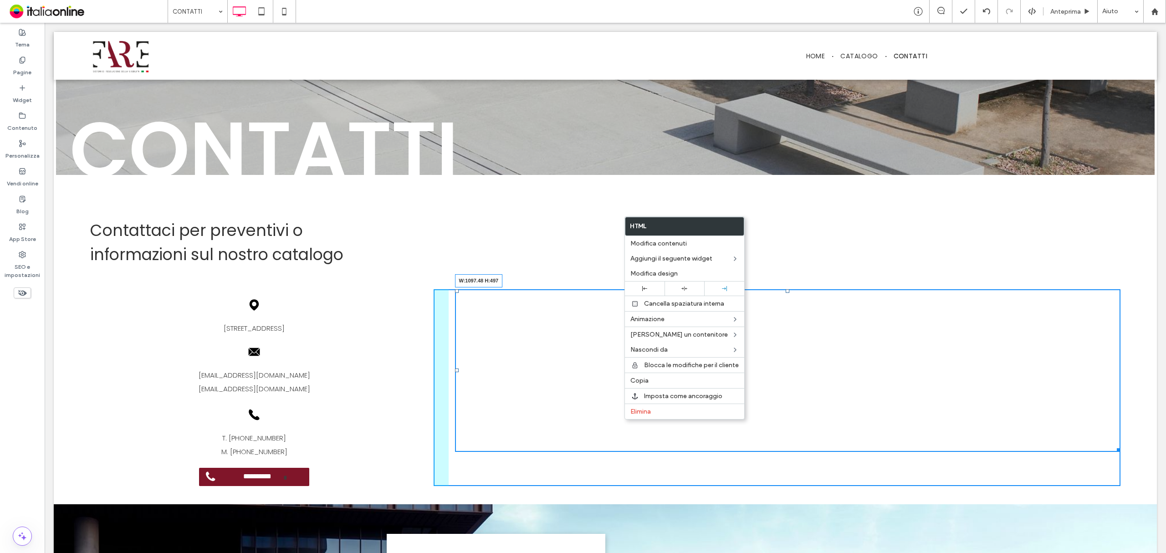
drag, startPoint x: 1110, startPoint y: 448, endPoint x: 992, endPoint y: 534, distance: 145.4
click at [1114, 452] on div at bounding box center [1117, 448] width 7 height 7
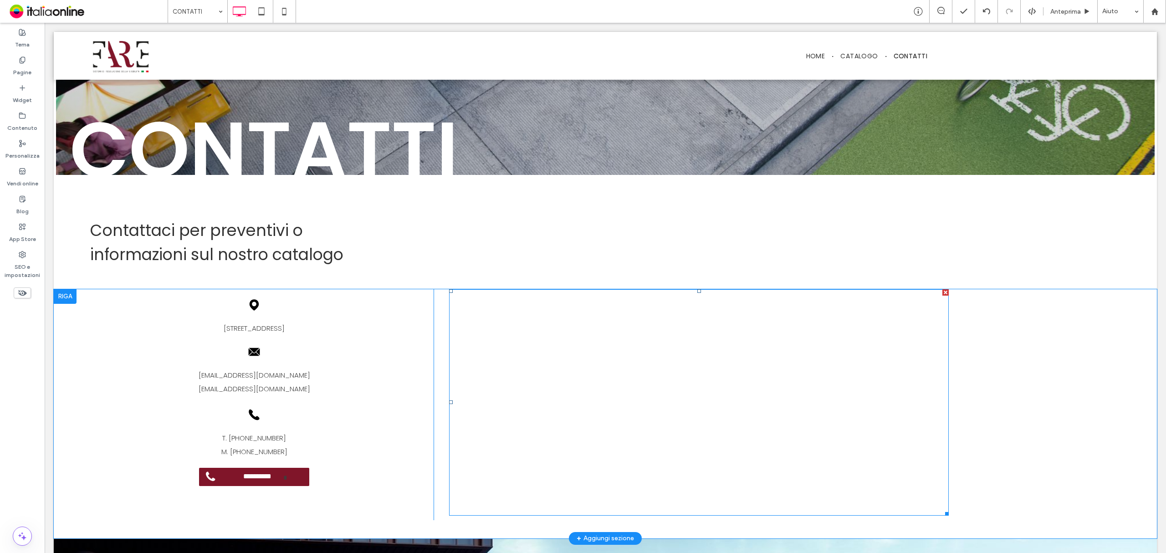
click at [558, 385] on span at bounding box center [699, 402] width 500 height 226
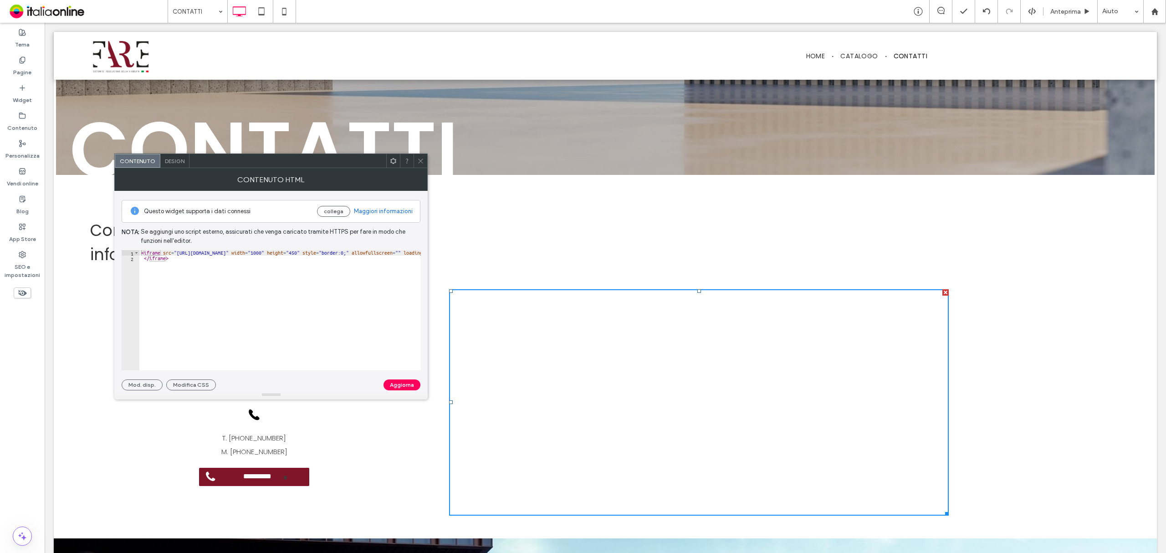
click at [420, 159] on icon at bounding box center [420, 161] width 7 height 7
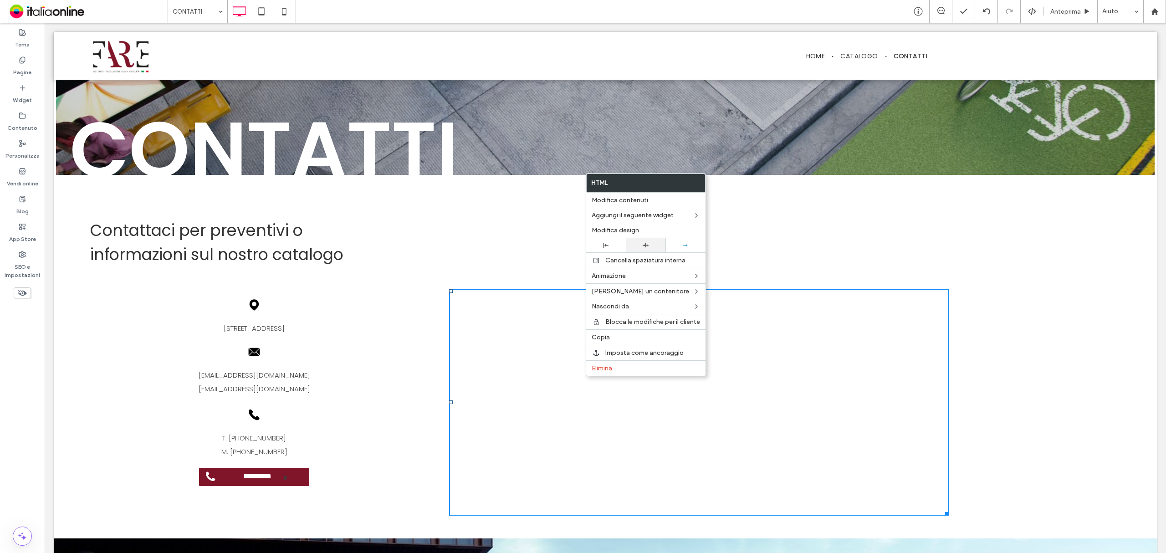
click at [649, 243] on div at bounding box center [645, 245] width 31 height 6
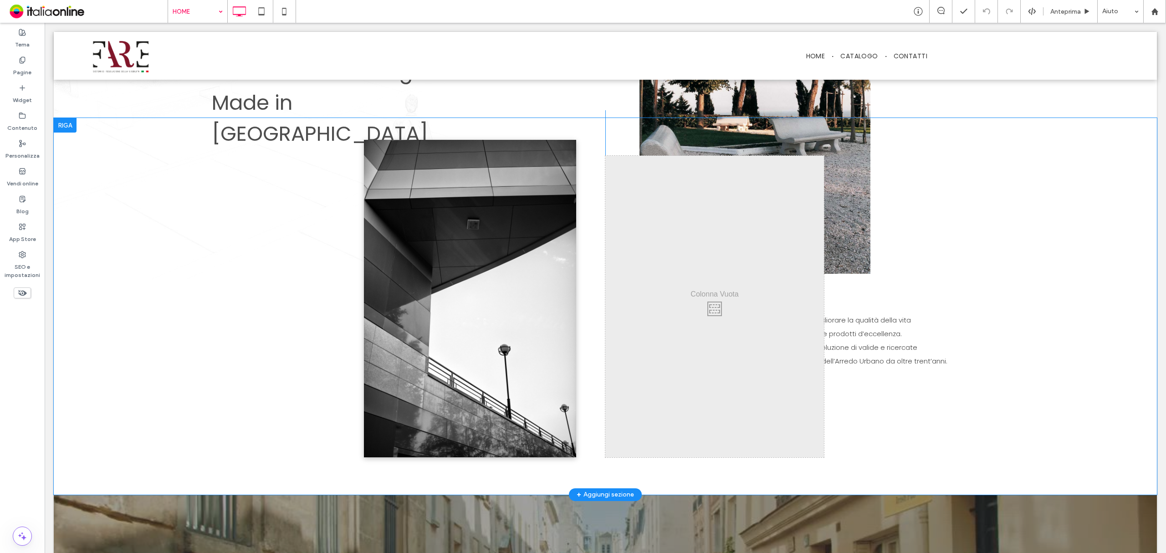
scroll to position [607, 0]
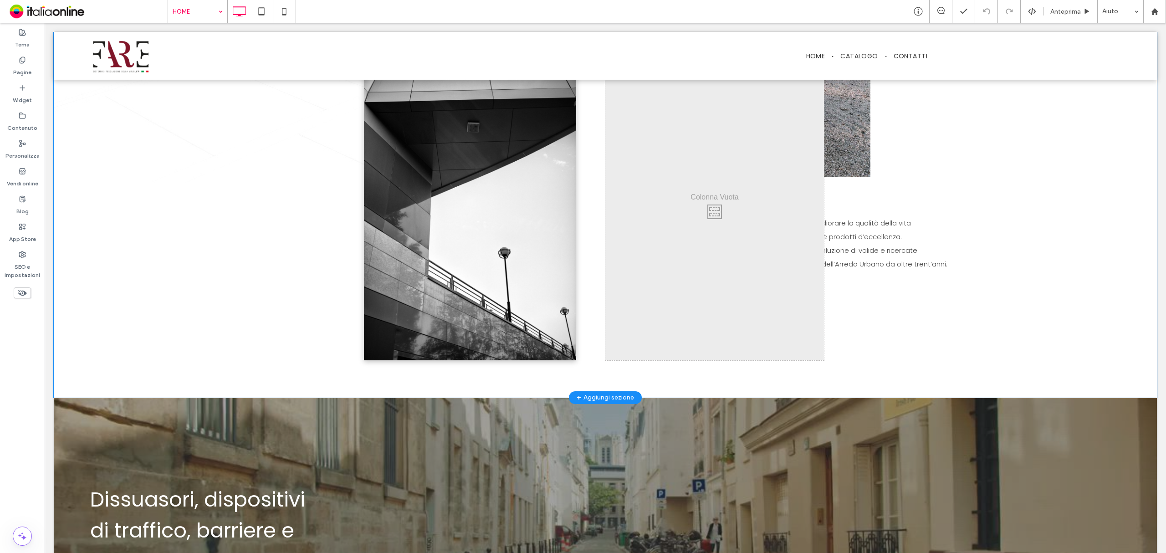
click at [908, 245] on div "Click To Paste Click To Paste Riga + Aggiungi sezione" at bounding box center [605, 209] width 1103 height 376
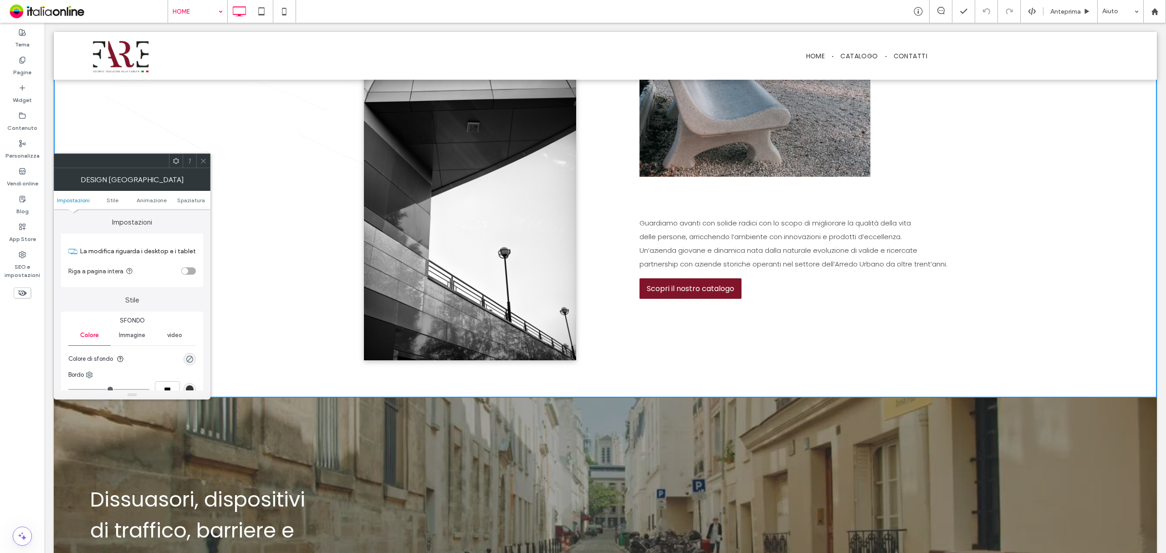
click at [778, 244] on div "Click To Paste" at bounding box center [714, 210] width 219 height 302
click at [203, 164] on icon at bounding box center [203, 161] width 7 height 7
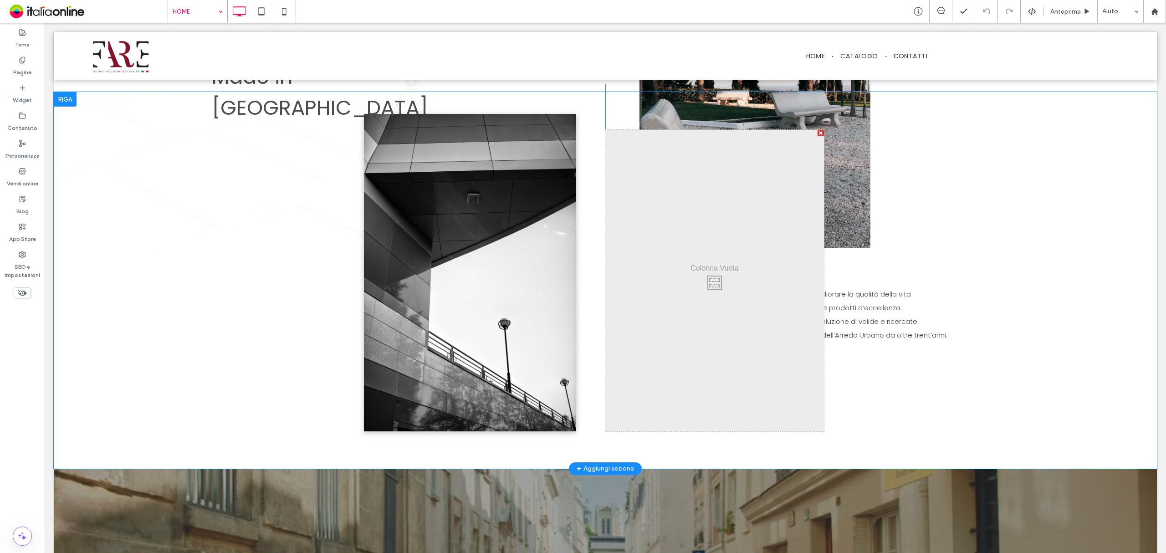
scroll to position [486, 0]
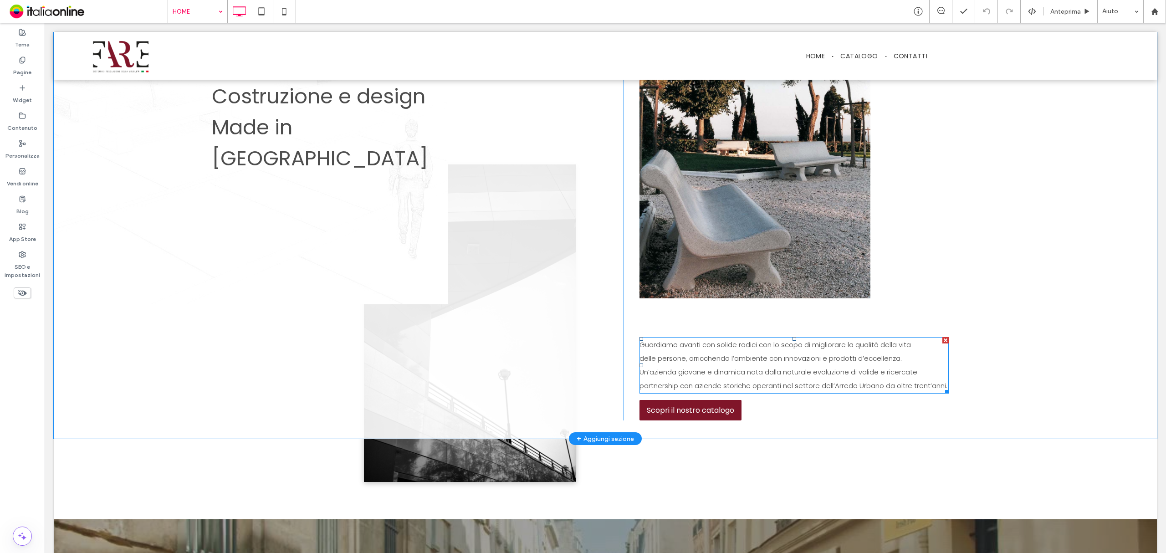
click at [778, 353] on span "﻿ delle persone, arricchendo l’ambiente con innovazioni e prodotti d’eccellenza." at bounding box center [771, 358] width 262 height 10
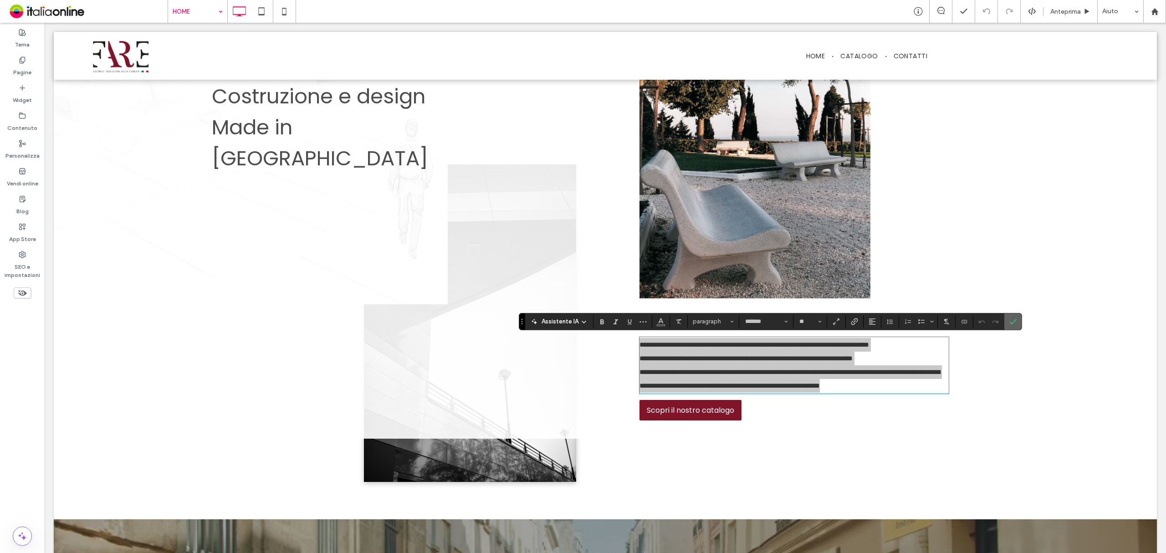
click at [1019, 318] on label "Conferma" at bounding box center [1013, 321] width 14 height 16
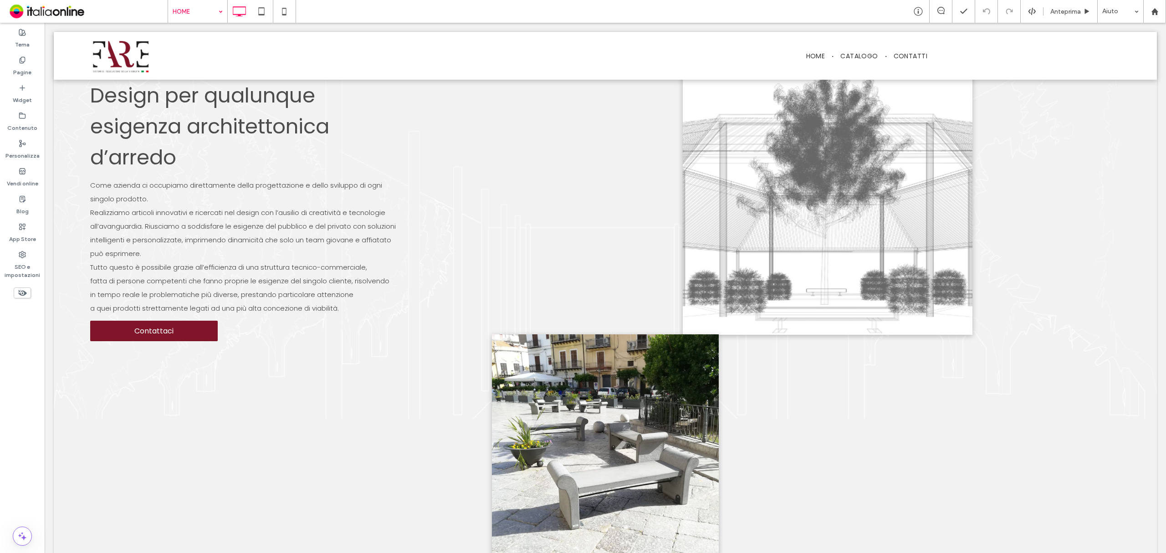
scroll to position [2186, 0]
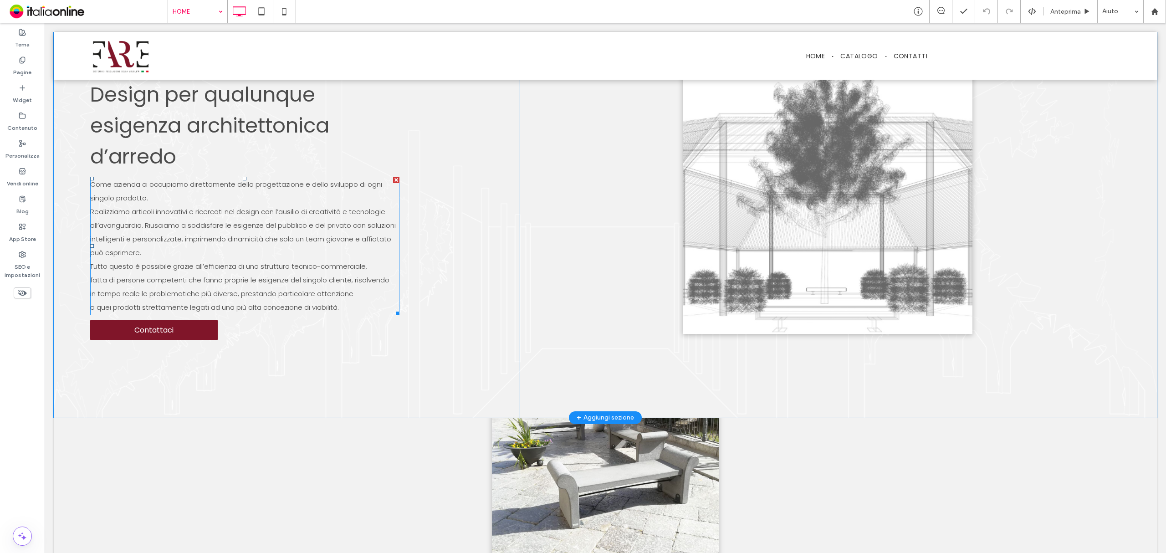
click at [127, 207] on span "Realizziamo articoli innovativi e ricercati nel design con l’ausilio di creativ…" at bounding box center [243, 232] width 306 height 51
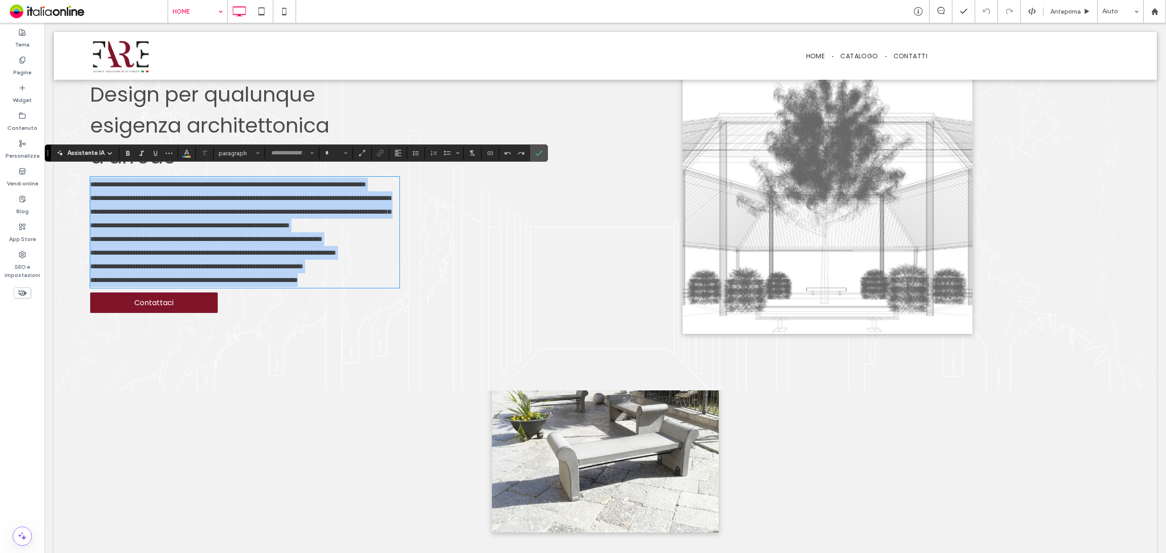
type input "*******"
type input "**"
click at [110, 229] on span "**********" at bounding box center [240, 212] width 301 height 34
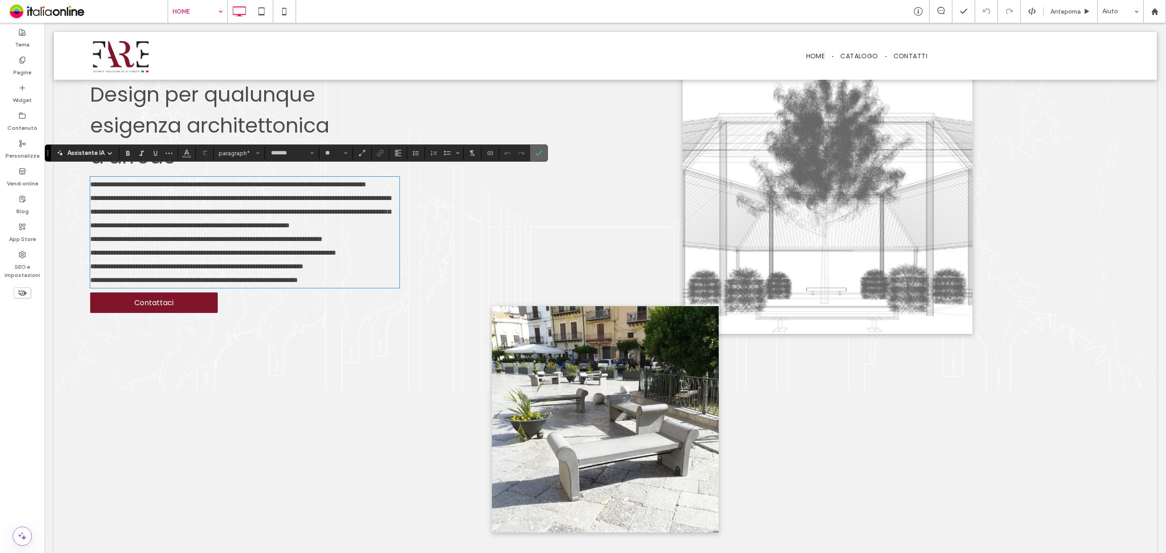
click at [546, 152] on label "Conferma" at bounding box center [539, 153] width 14 height 16
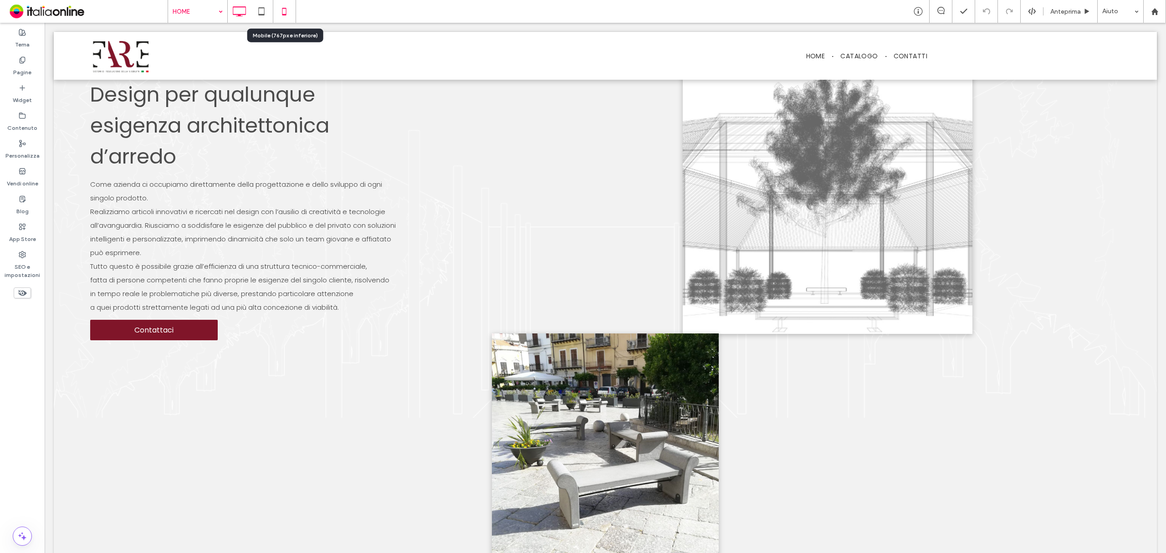
click at [285, 11] on icon at bounding box center [284, 11] width 18 height 18
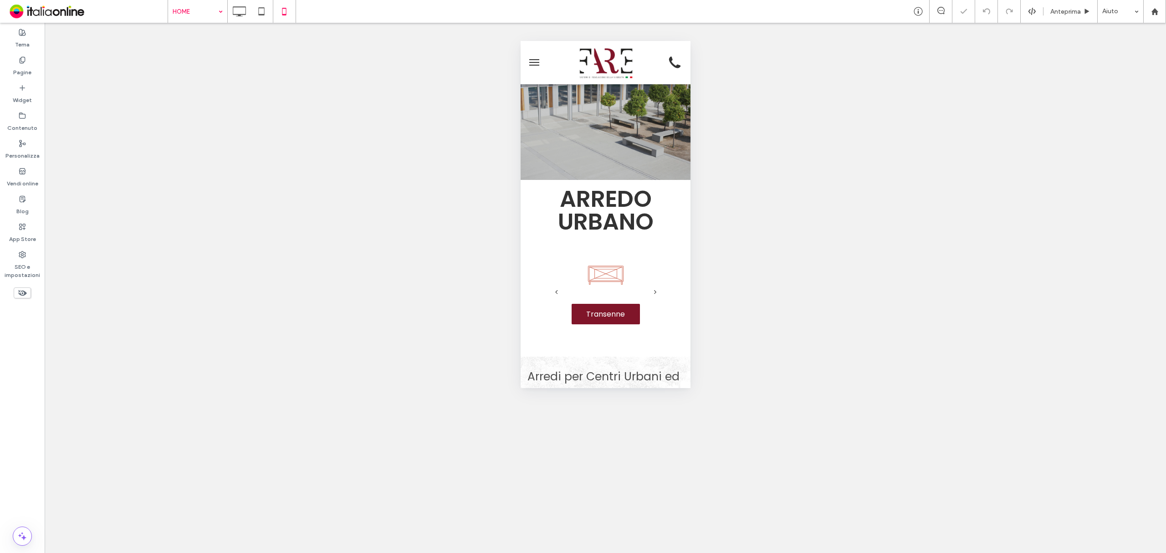
scroll to position [0, 0]
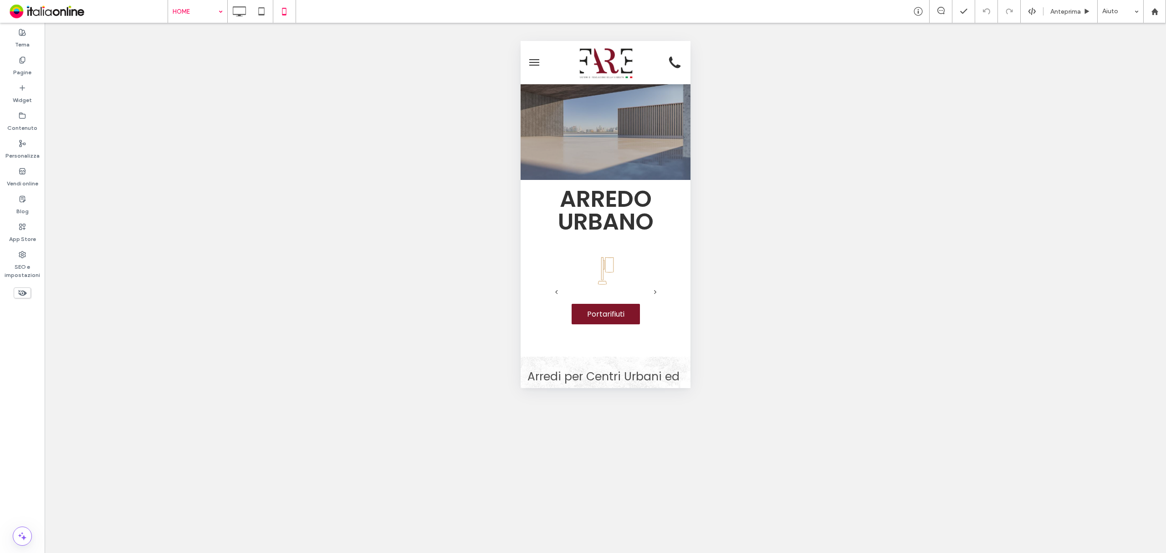
click at [837, 228] on div "Mostrare? Sì Mostrare? Sì Mostrare? Sì Mostrare? Sì Mostrare? Sì Mostrare? Sì M…" at bounding box center [605, 288] width 1121 height 530
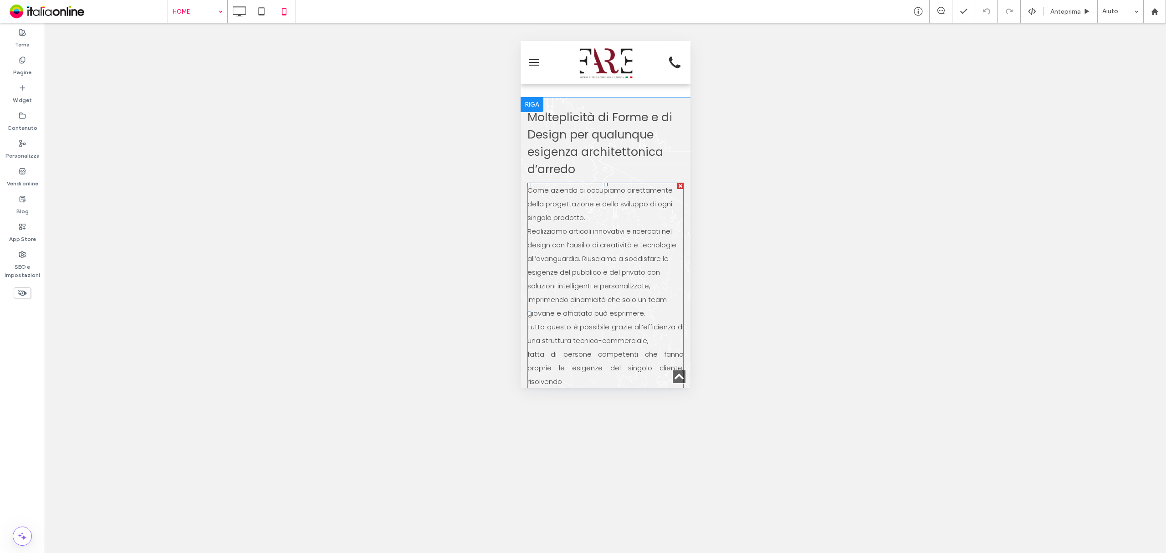
scroll to position [1883, 0]
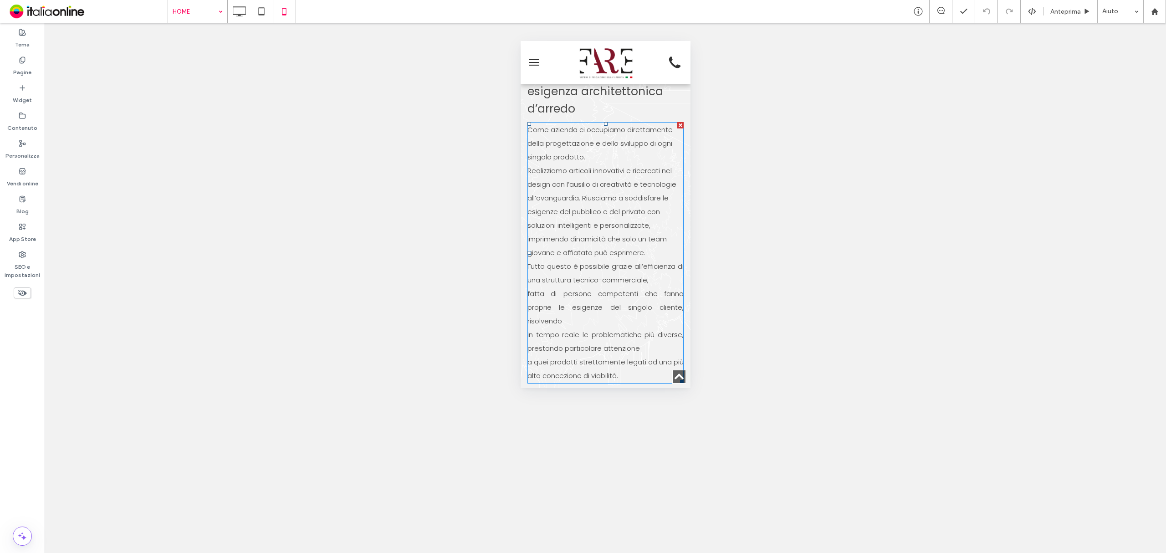
click at [549, 257] on span "Realizziamo articoli innovativi e ricercati nel design con l’ausilio di creativ…" at bounding box center [601, 212] width 149 height 92
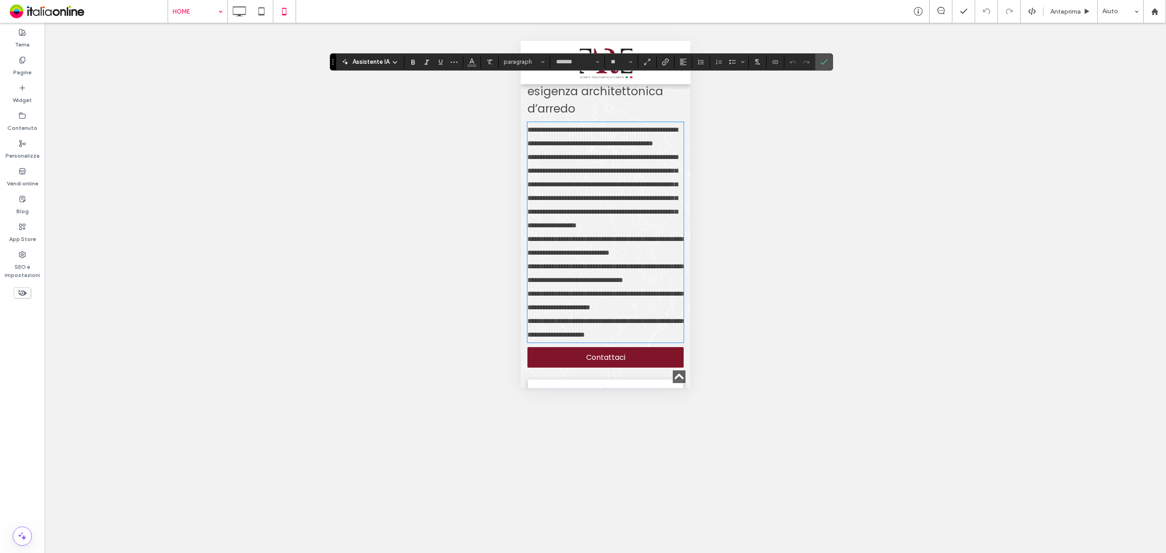
type input "*******"
type input "**"
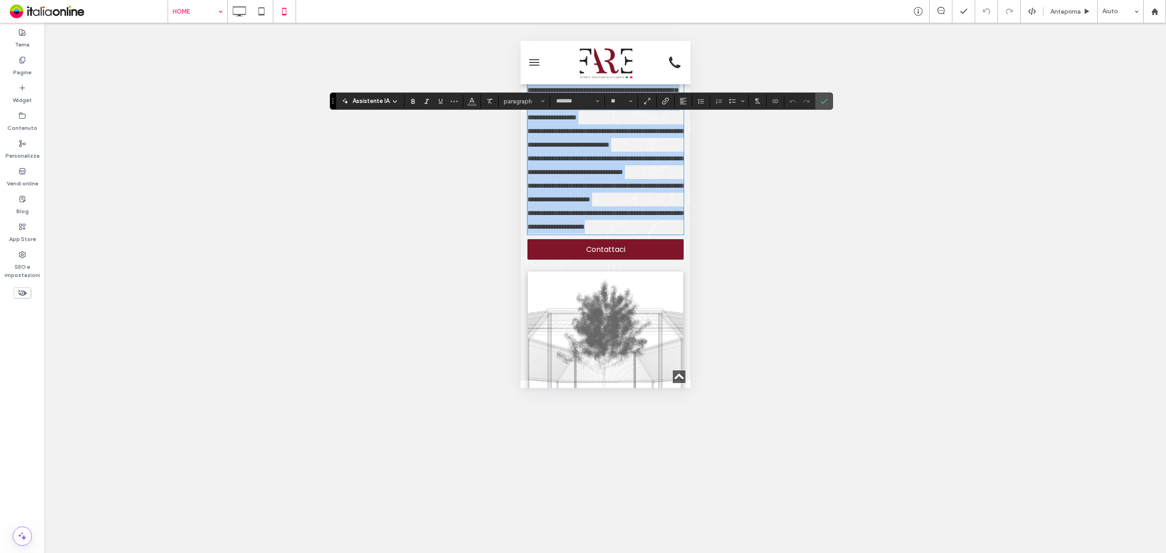
scroll to position [1930, 0]
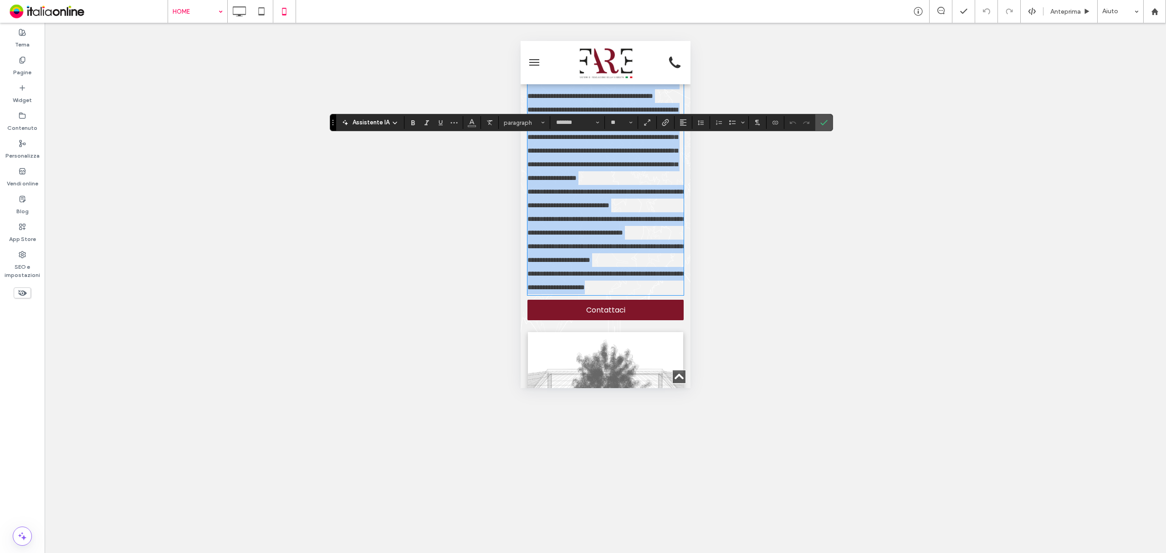
click at [527, 181] on span "**********" at bounding box center [602, 143] width 150 height 75
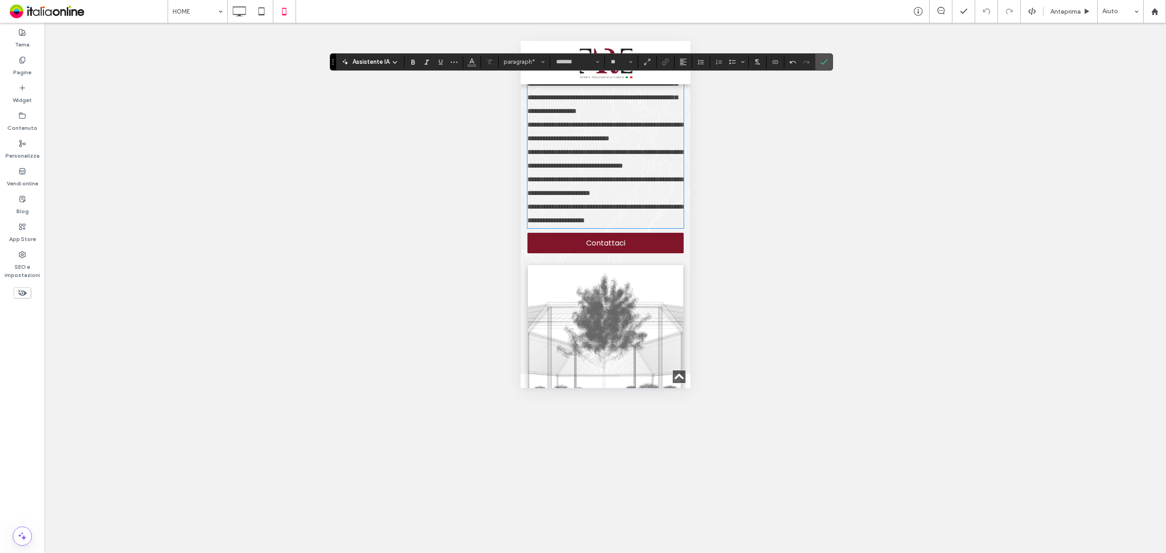
scroll to position [1991, 0]
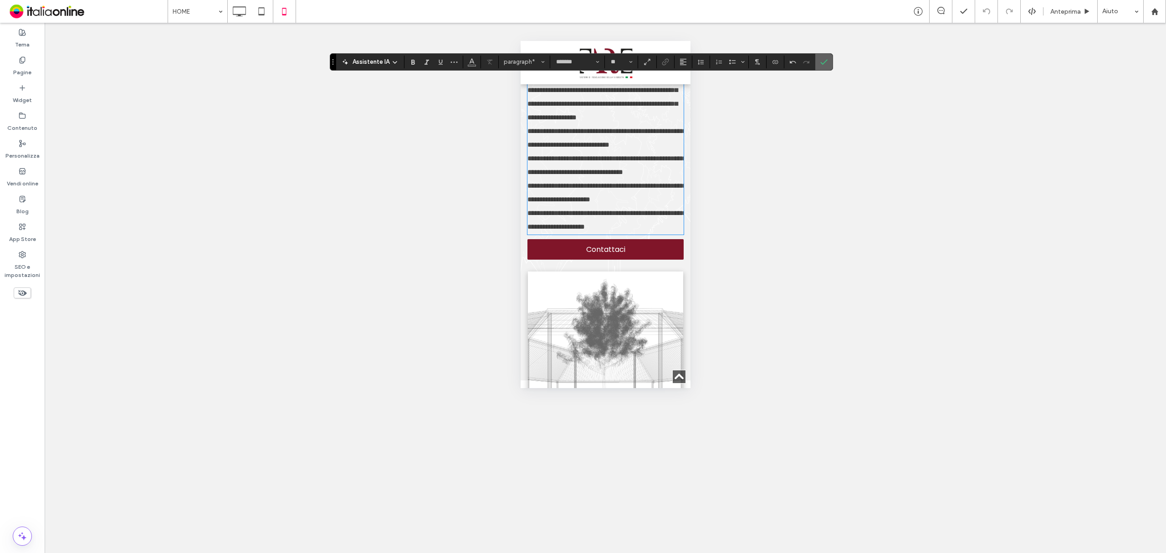
click at [831, 62] on label "Conferma" at bounding box center [824, 62] width 14 height 16
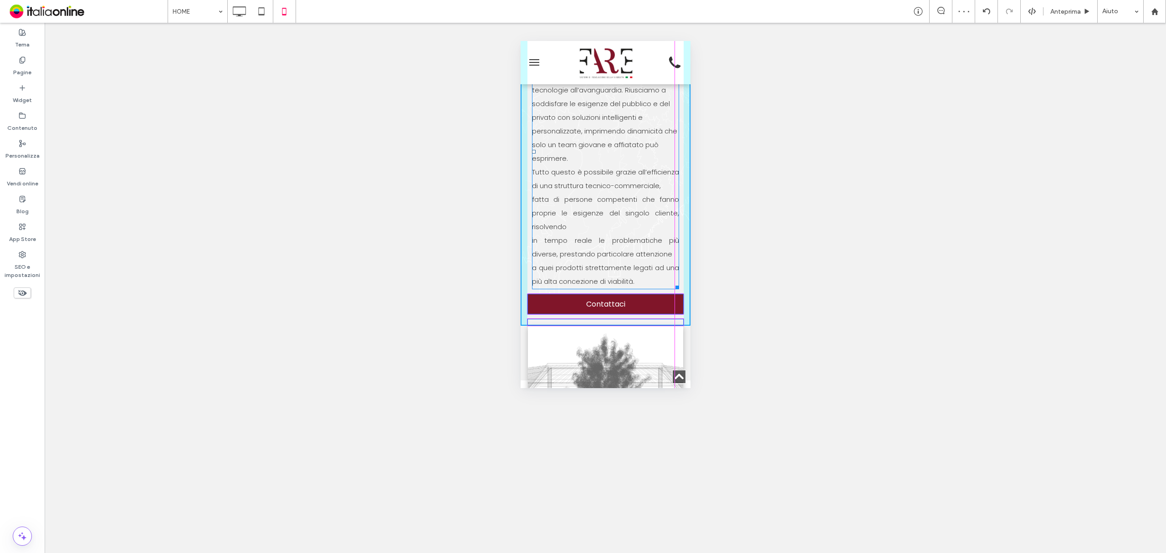
drag, startPoint x: 673, startPoint y: 350, endPoint x: 683, endPoint y: 348, distance: 10.2
click at [683, 348] on html "Click To Paste HOME CATALOGO CONTATTI Click To Paste FARE Srl [STREET_ADDRESS] …" at bounding box center [605, 227] width 170 height 4355
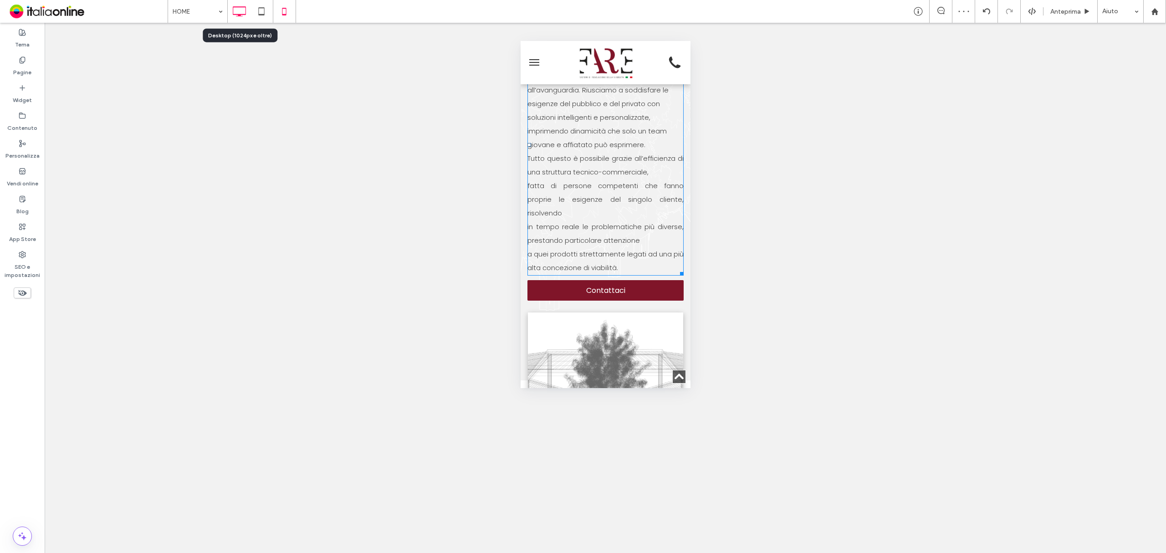
click at [242, 15] on use at bounding box center [239, 11] width 13 height 10
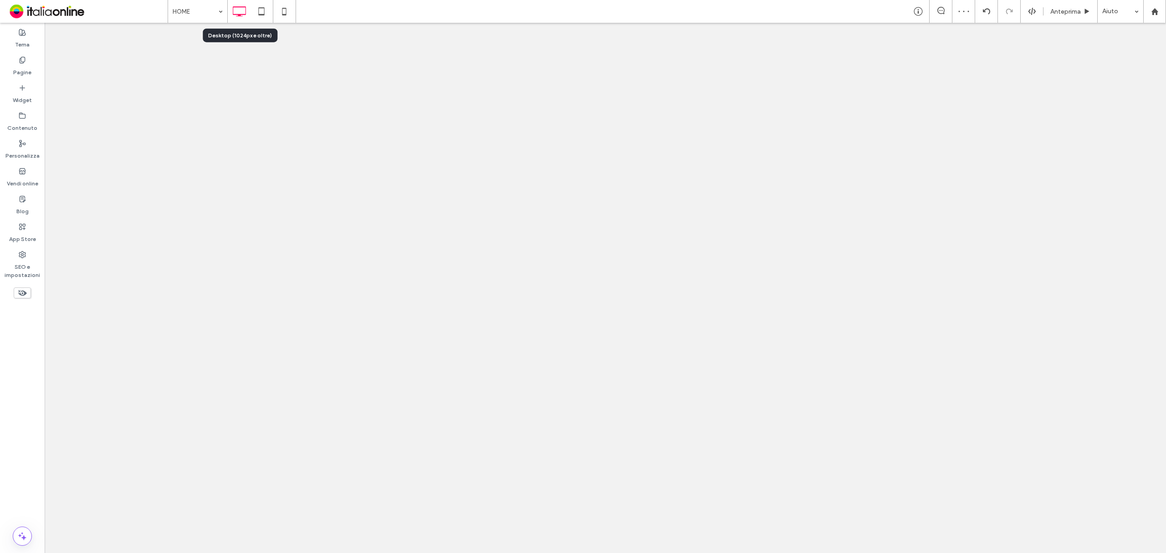
scroll to position [0, 0]
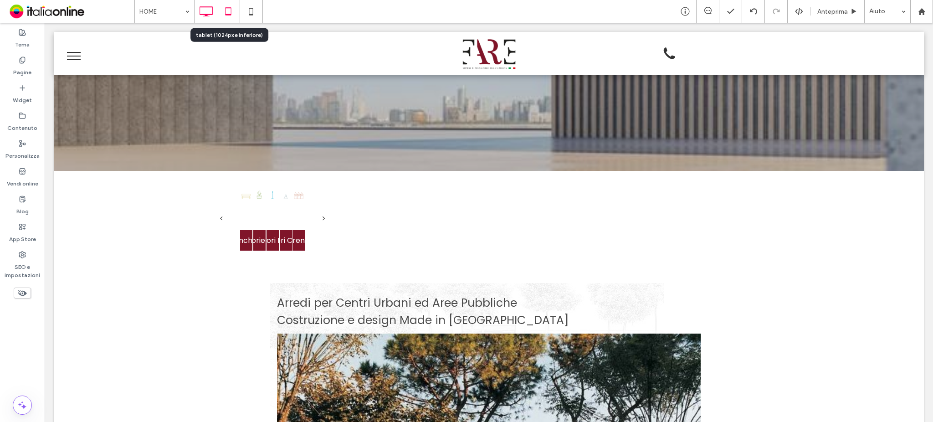
click at [223, 13] on icon at bounding box center [228, 11] width 18 height 18
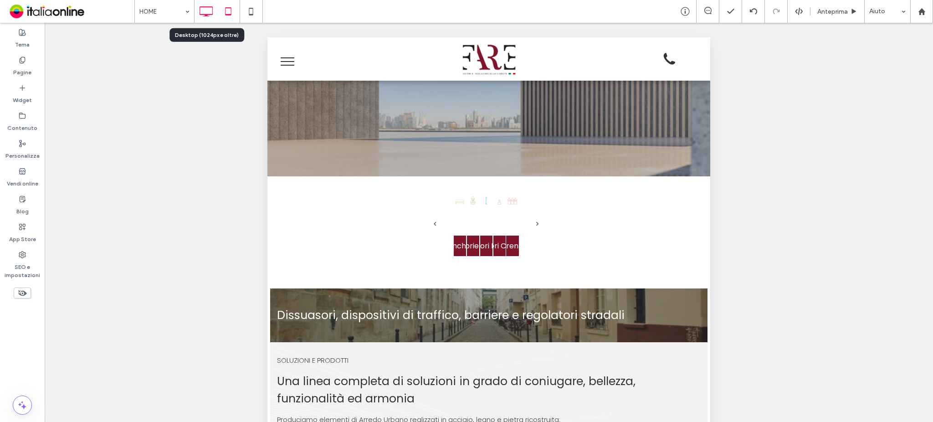
click at [206, 17] on icon at bounding box center [206, 11] width 18 height 18
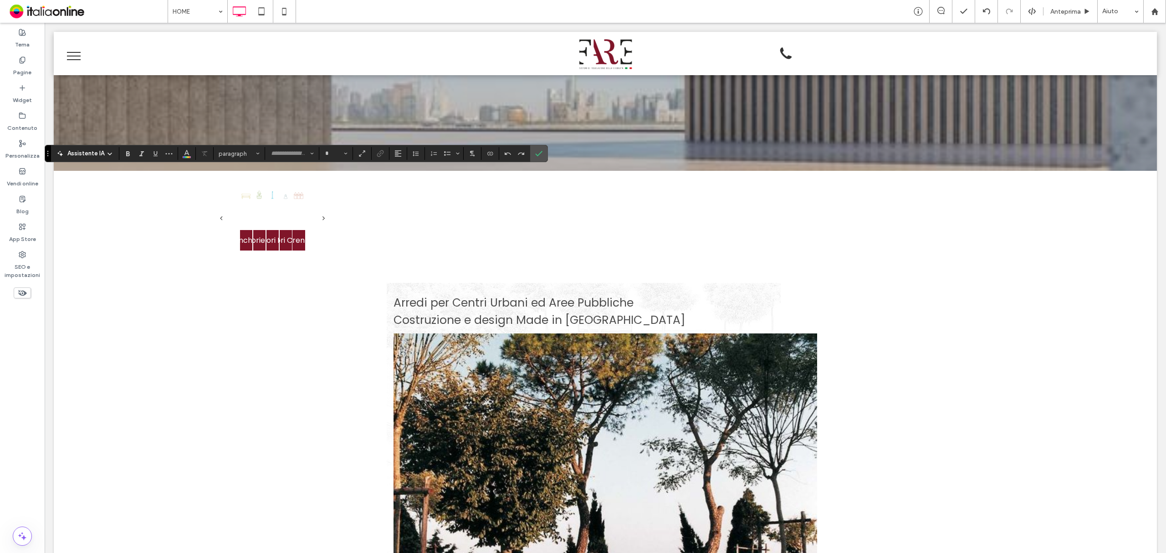
type input "*******"
type input "**"
click at [401, 158] on span "Allineamento" at bounding box center [397, 154] width 7 height 12
click at [413, 205] on div "ui.textEditor.alignment.justify" at bounding box center [407, 208] width 12 height 7
click at [538, 151] on icon "Conferma" at bounding box center [538, 153] width 7 height 7
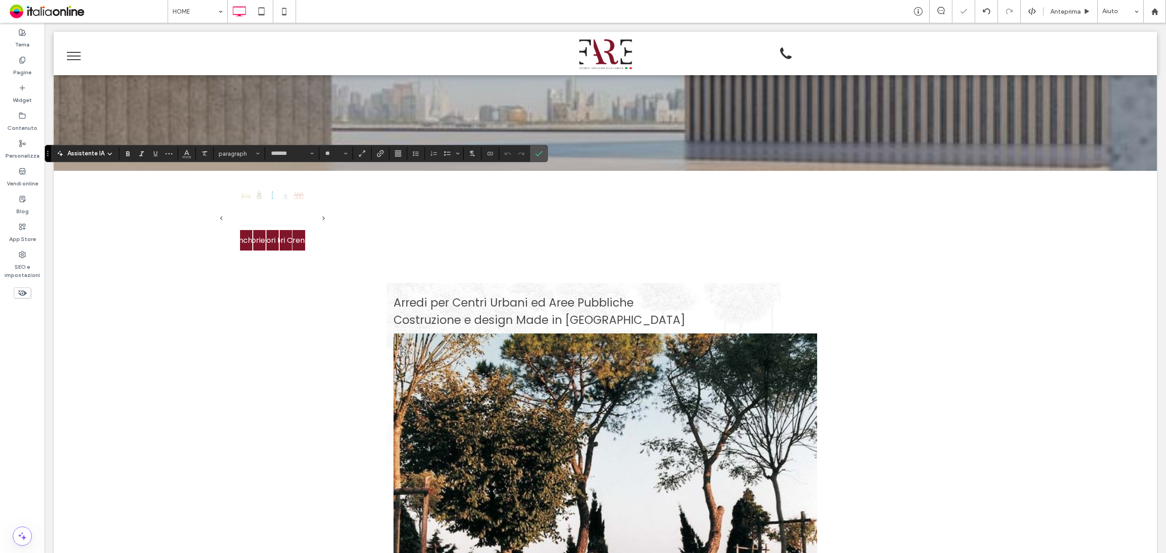
type input "*******"
type input "**"
click at [538, 156] on icon "Conferma" at bounding box center [538, 153] width 7 height 7
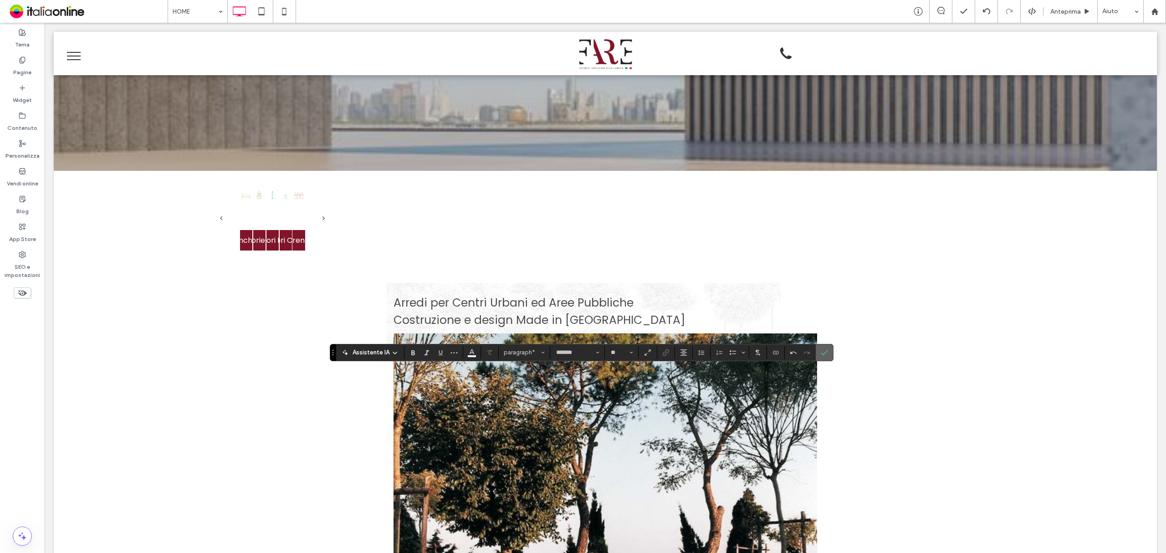
click at [824, 353] on icon "Conferma" at bounding box center [824, 352] width 7 height 7
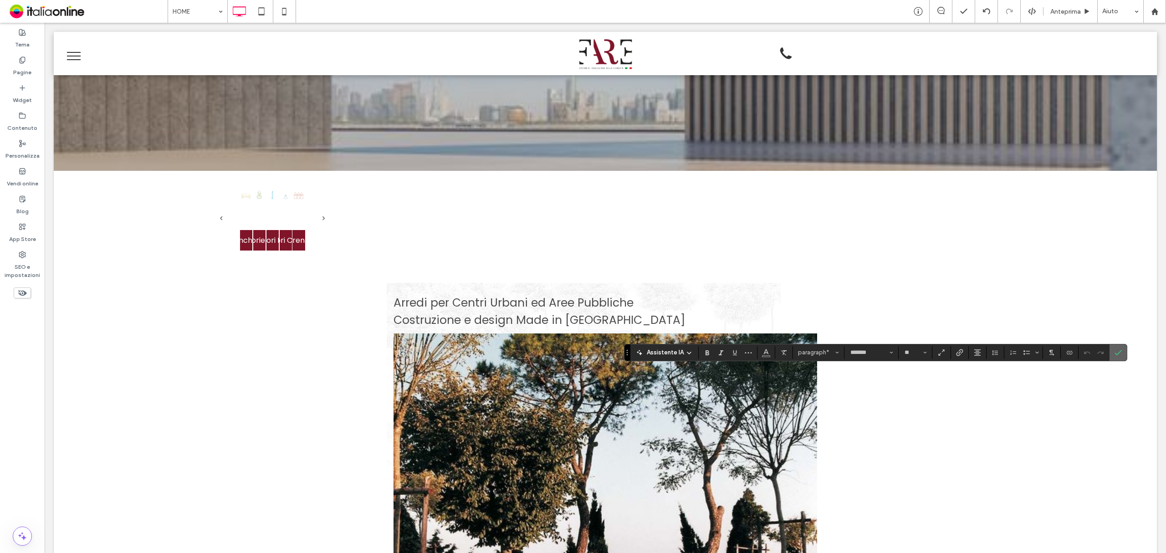
click at [1119, 349] on icon "Conferma" at bounding box center [1118, 352] width 7 height 7
type input "*******"
type input "**"
click at [1121, 353] on use "Conferma" at bounding box center [1118, 352] width 7 height 5
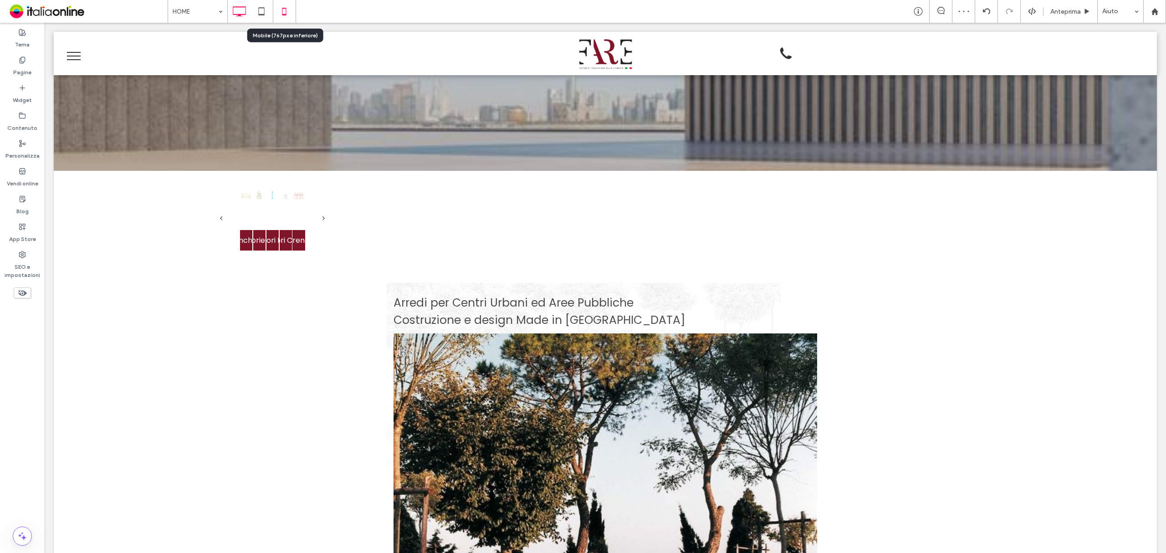
click at [285, 8] on use at bounding box center [284, 11] width 4 height 7
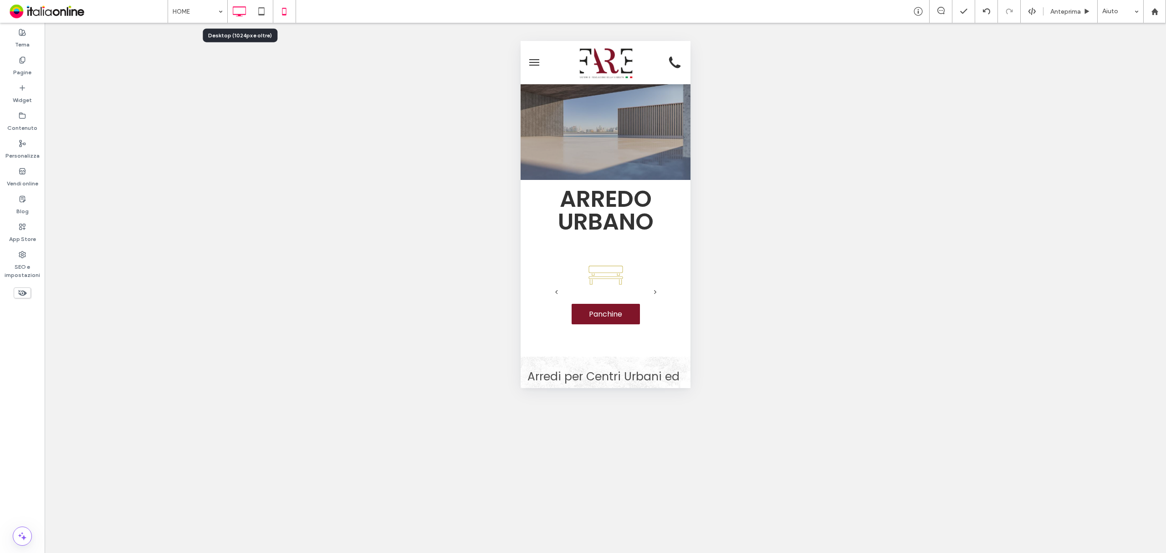
click at [241, 11] on icon at bounding box center [239, 11] width 18 height 18
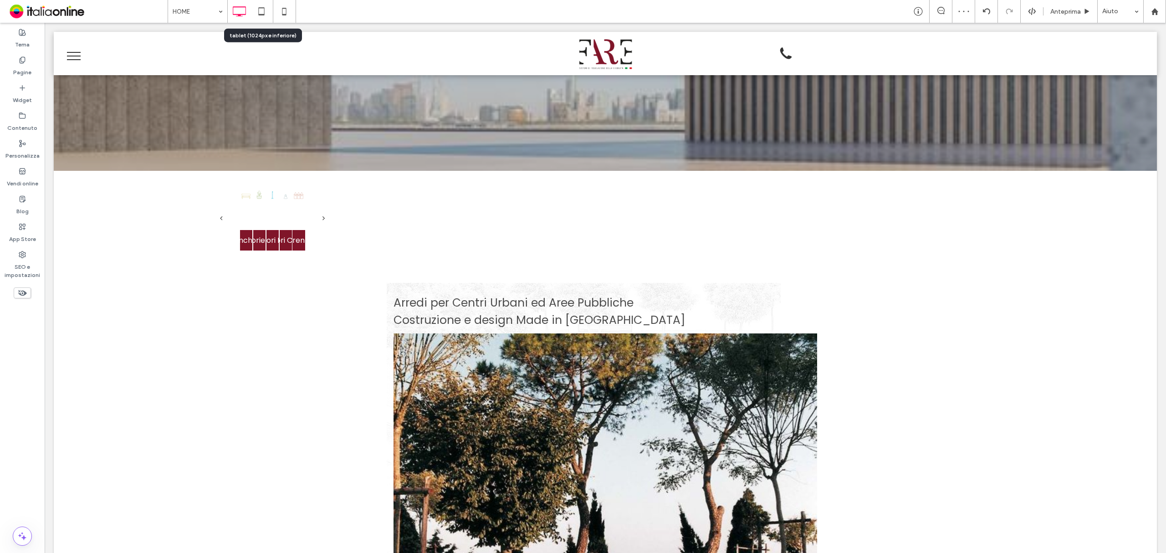
drag, startPoint x: 263, startPoint y: 11, endPoint x: 319, endPoint y: 118, distance: 120.8
click at [263, 11] on icon at bounding box center [261, 11] width 18 height 18
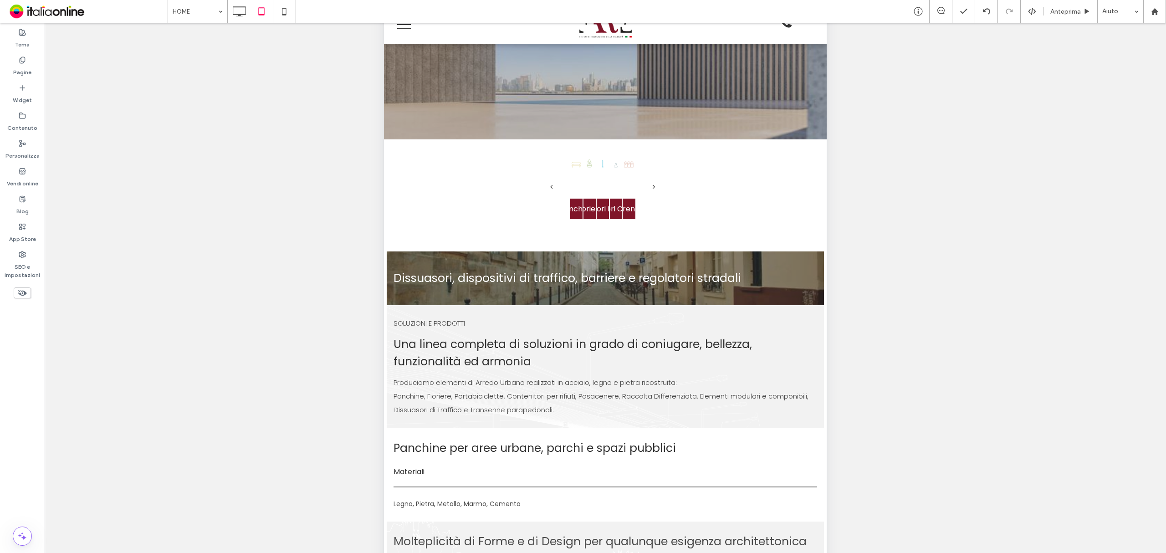
scroll to position [81, 0]
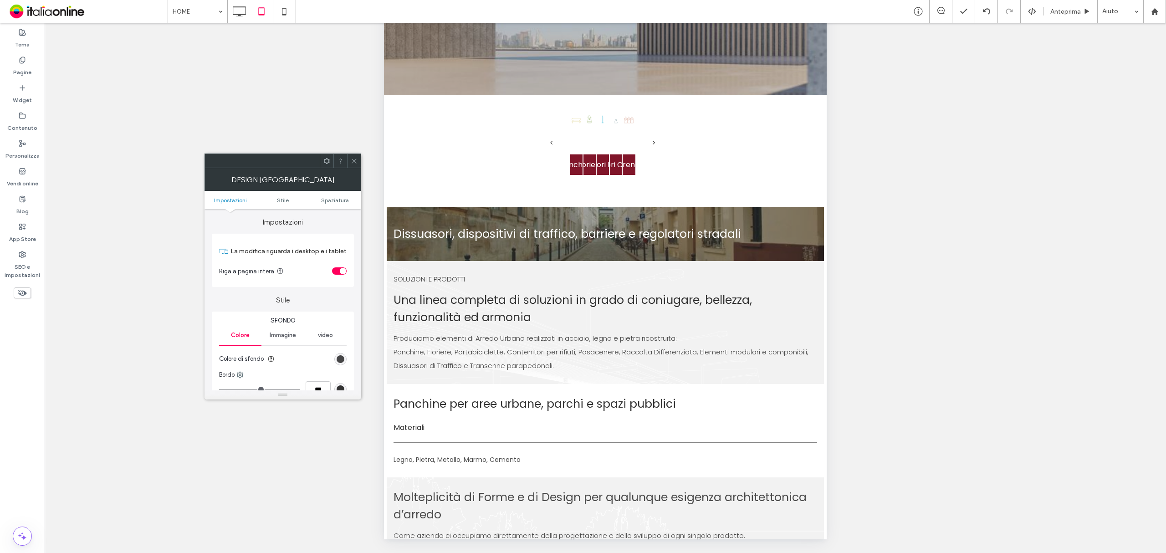
click at [354, 159] on icon at bounding box center [354, 161] width 7 height 7
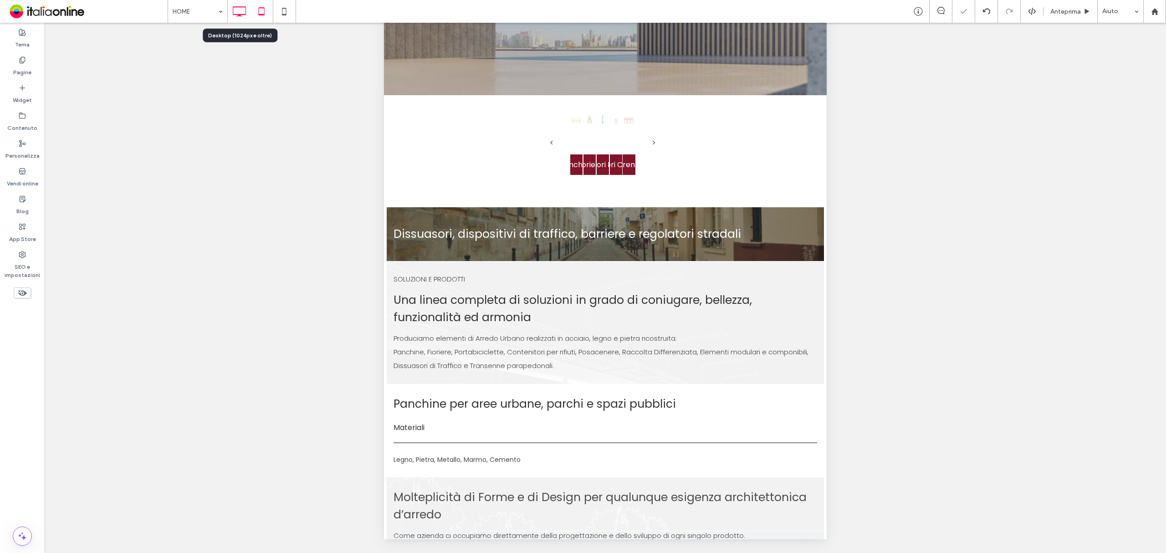
click at [247, 13] on icon at bounding box center [239, 11] width 18 height 18
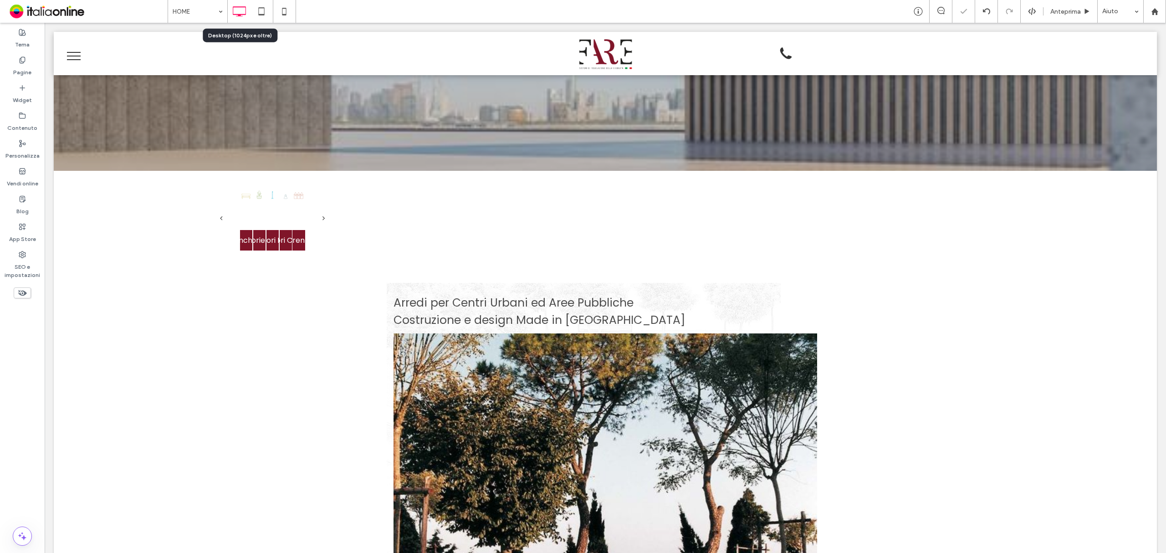
scroll to position [0, 0]
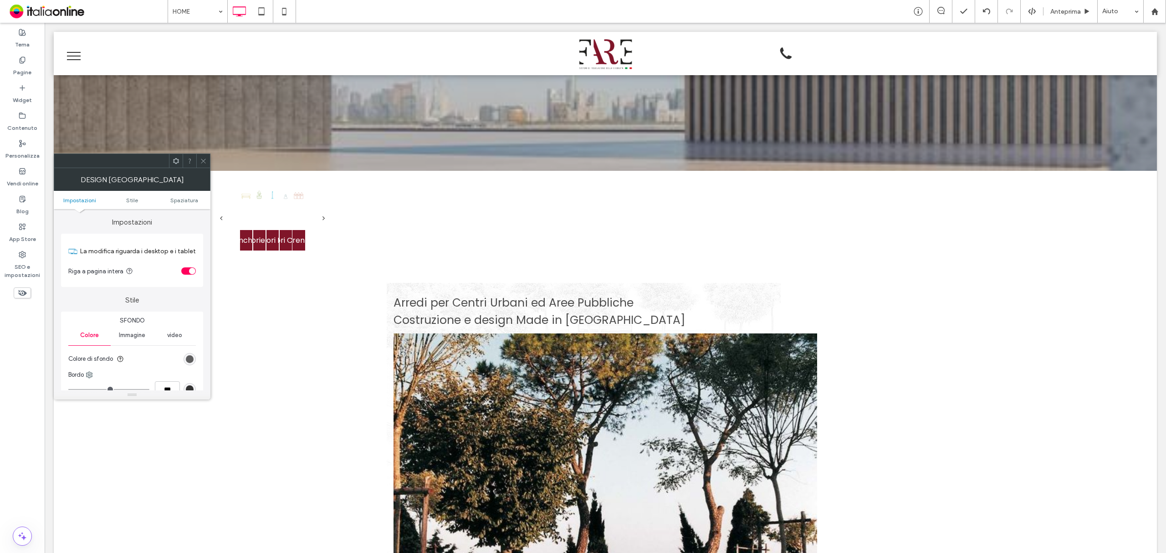
click at [191, 361] on div "rgba(51, 51, 51, 0.9)" at bounding box center [190, 359] width 8 height 8
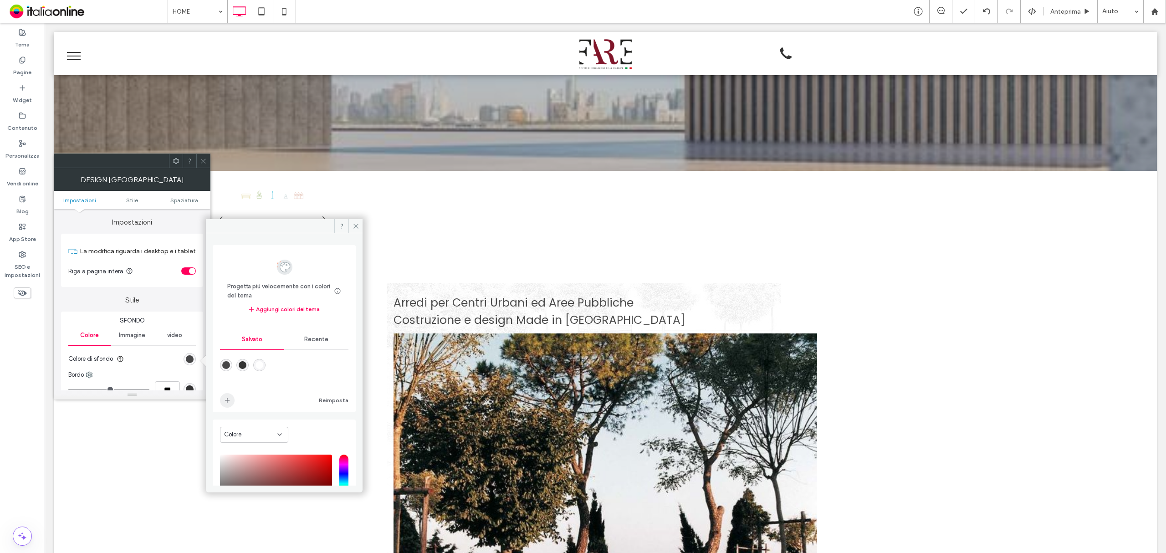
click at [226, 401] on icon "add color" at bounding box center [227, 400] width 7 height 7
click at [230, 402] on icon "add color" at bounding box center [227, 400] width 7 height 7
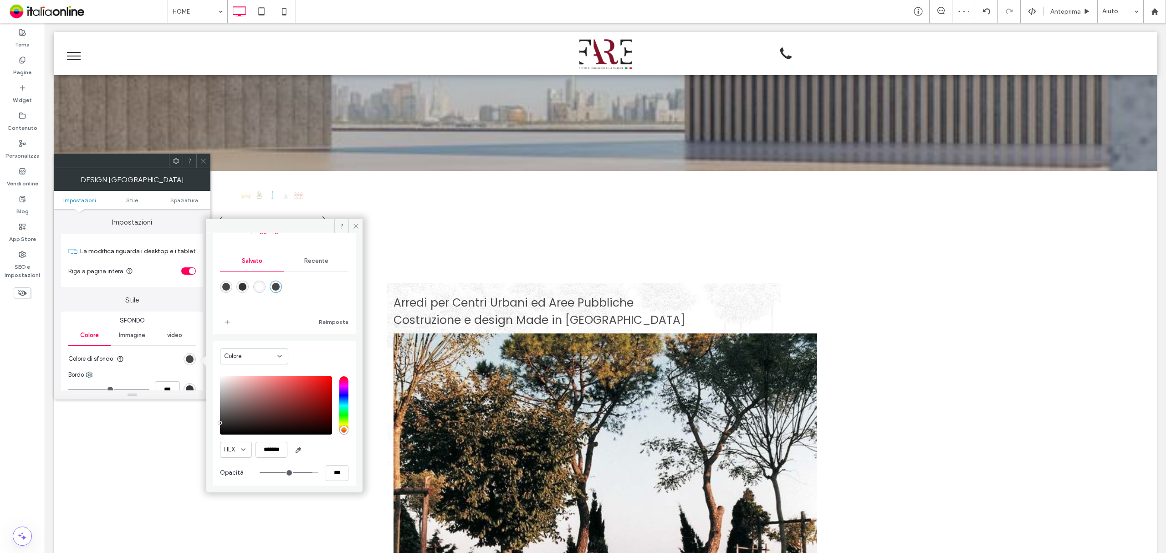
scroll to position [85, 0]
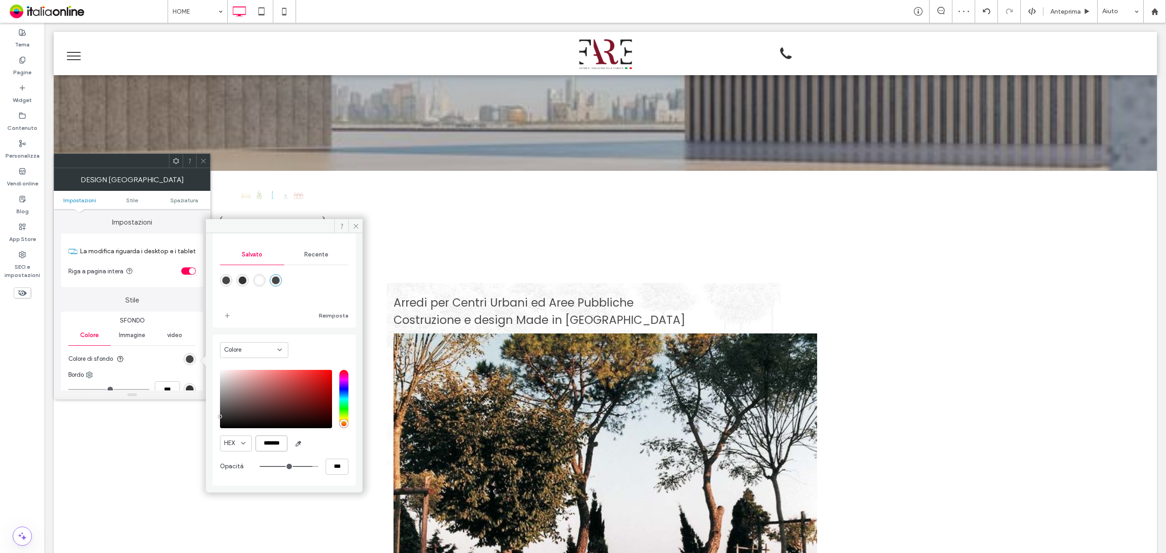
click at [274, 445] on input "*******" at bounding box center [272, 443] width 32 height 16
paste input "color picker textbox"
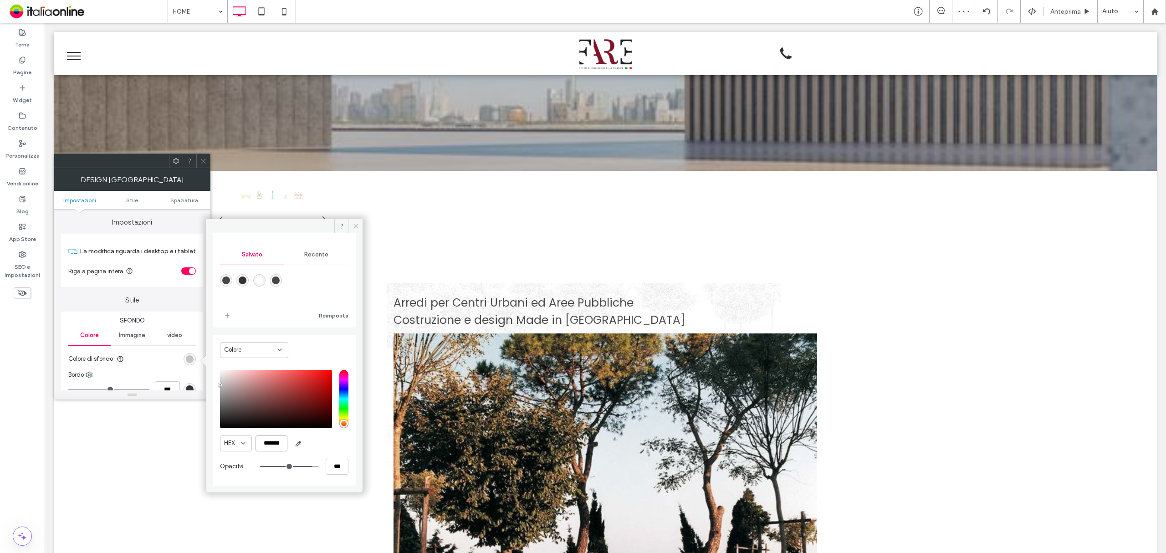
type input "*******"
click at [356, 226] on icon at bounding box center [356, 226] width 7 height 7
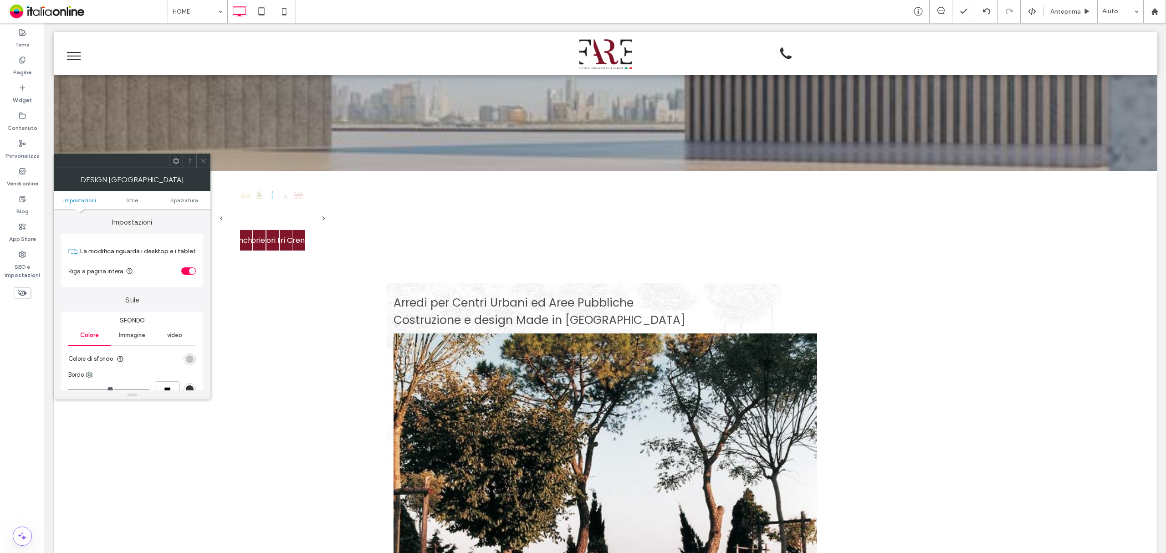
click at [199, 164] on div at bounding box center [203, 161] width 14 height 14
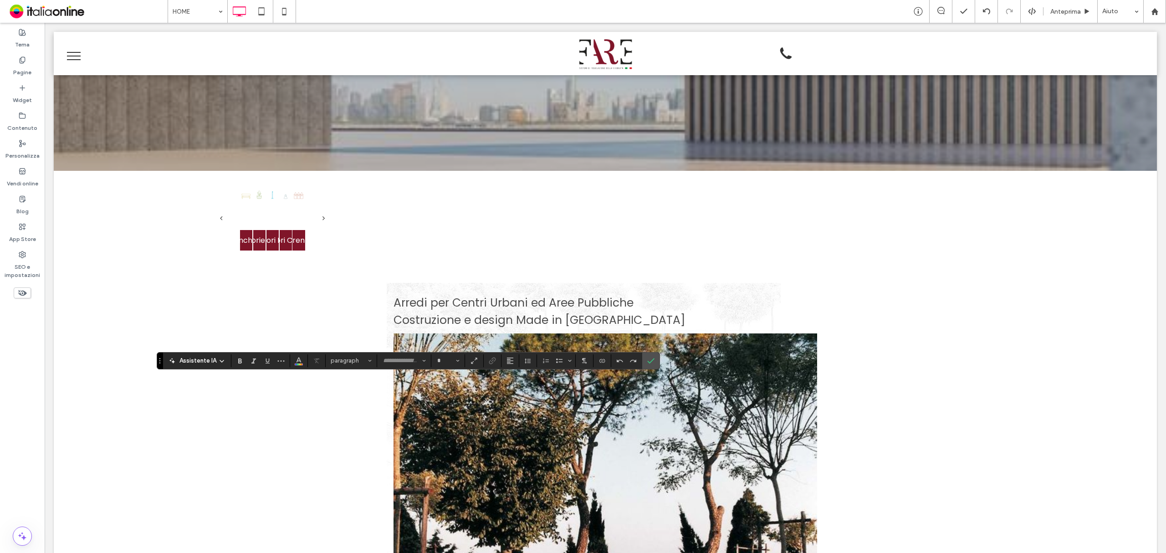
type input "*******"
click at [295, 359] on icon "Colore" at bounding box center [298, 359] width 7 height 7
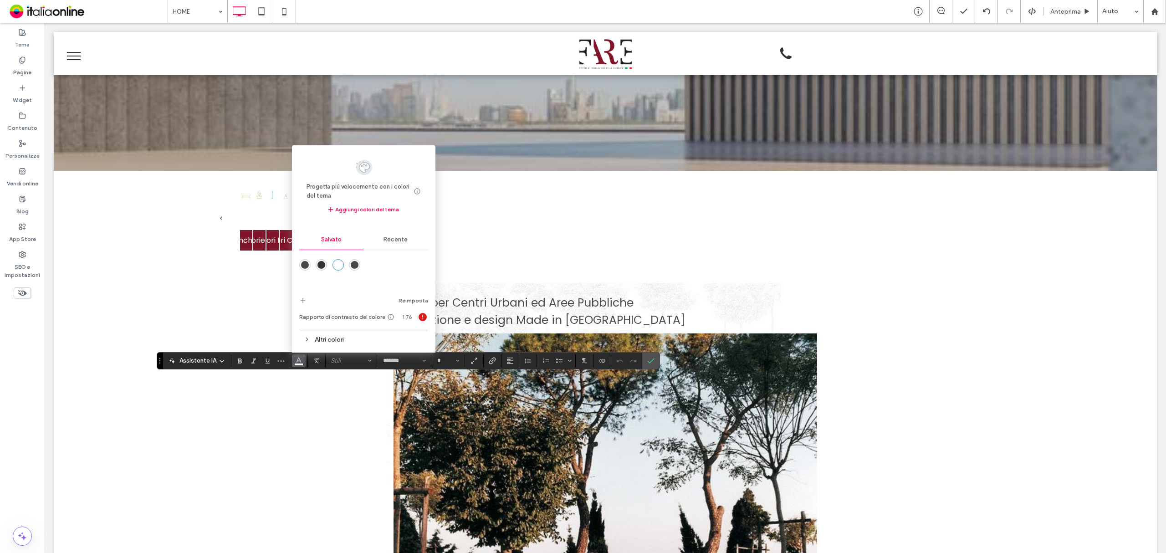
click at [319, 263] on div "rgba(51,51,51,1)" at bounding box center [321, 265] width 8 height 8
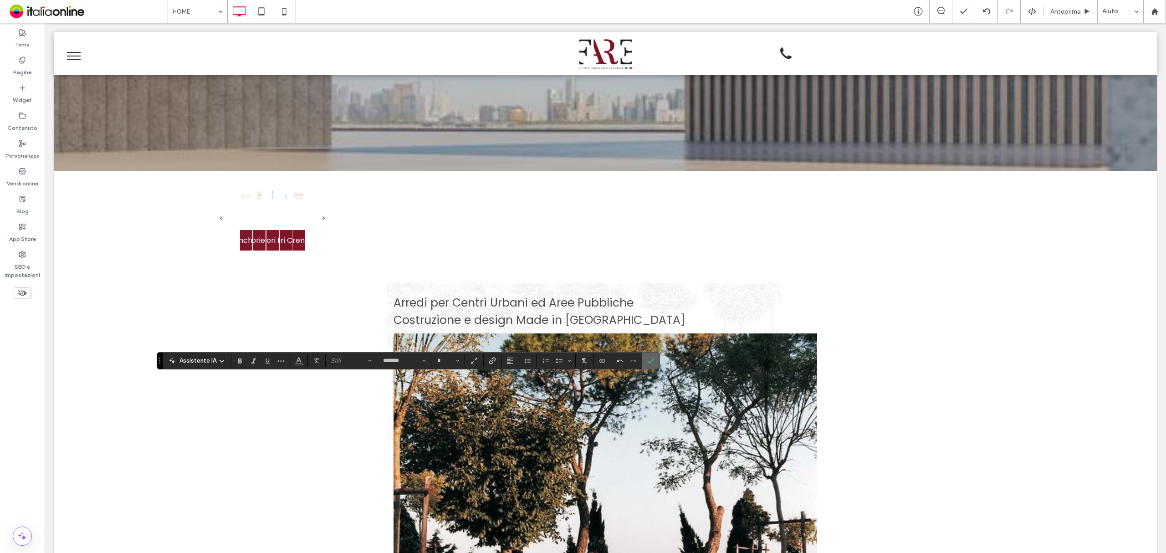
click at [653, 358] on icon "Conferma" at bounding box center [650, 360] width 7 height 7
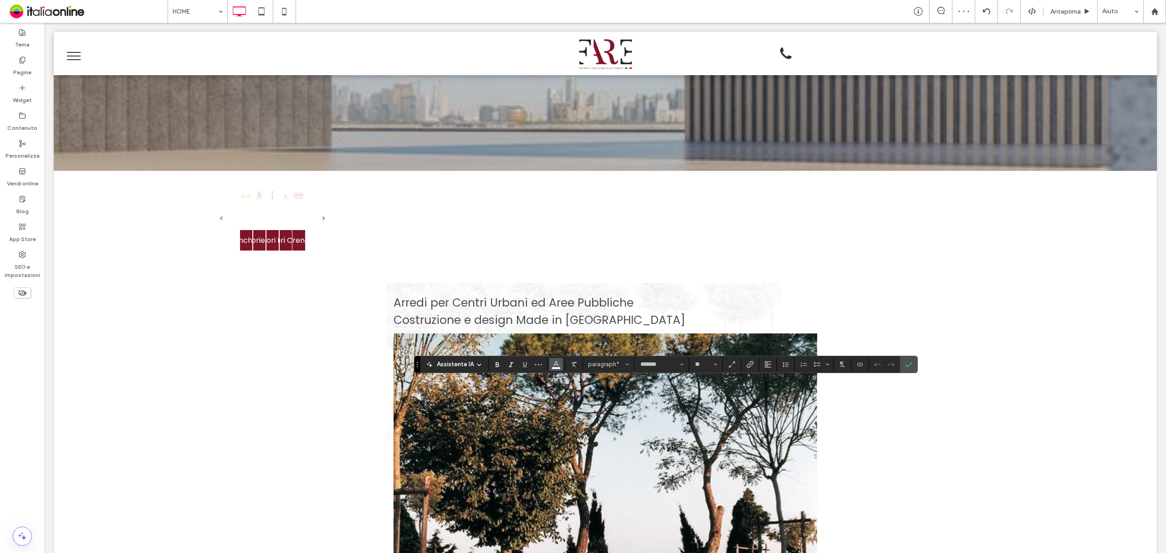
click at [553, 363] on icon "Colore" at bounding box center [556, 363] width 7 height 7
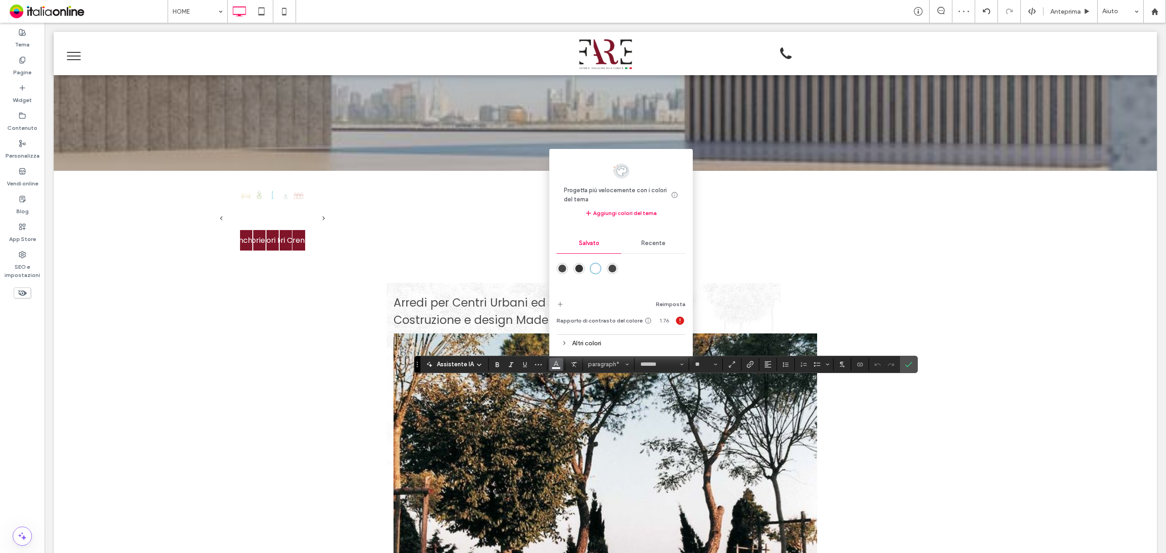
click at [581, 268] on div "rgba(51,51,51,1)" at bounding box center [579, 269] width 8 height 8
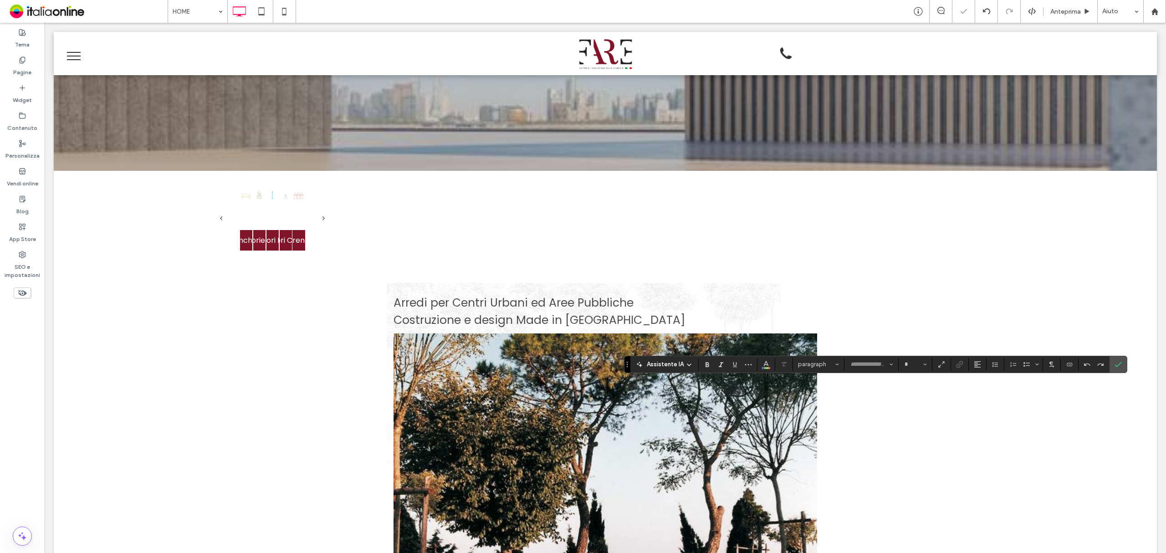
type input "*******"
type input "**"
click at [767, 362] on icon "Colore" at bounding box center [766, 363] width 7 height 7
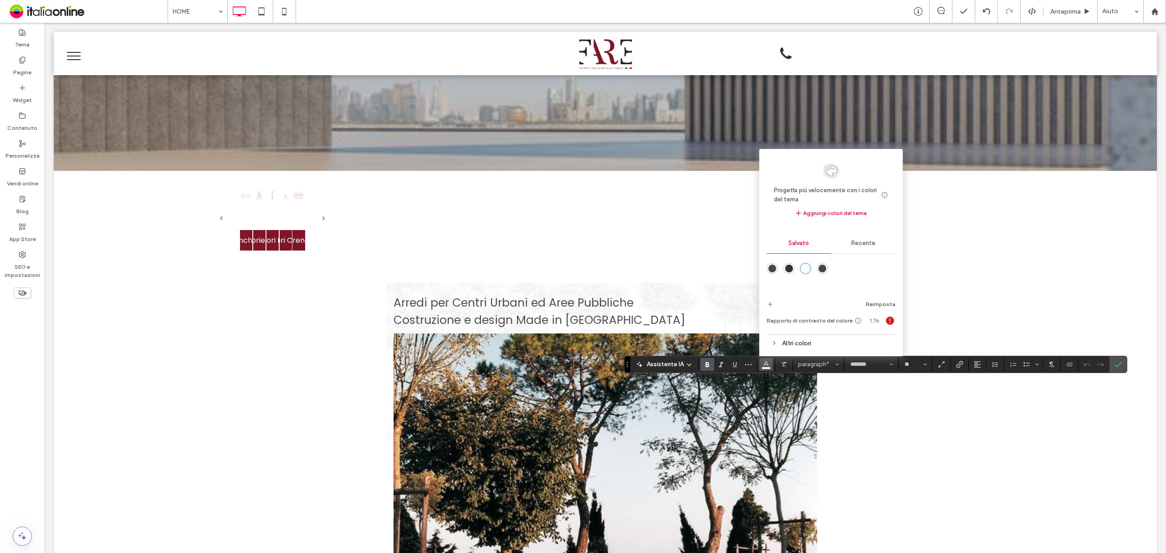
click at [789, 266] on div "rgba(51,51,51,1)" at bounding box center [789, 269] width 8 height 8
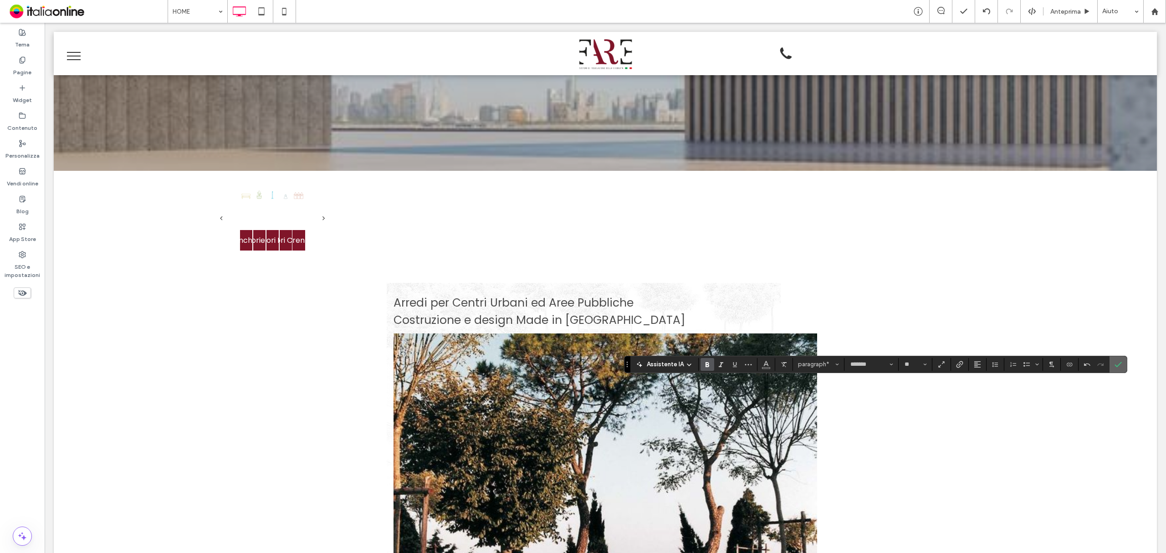
click at [1117, 363] on icon "Conferma" at bounding box center [1118, 364] width 7 height 7
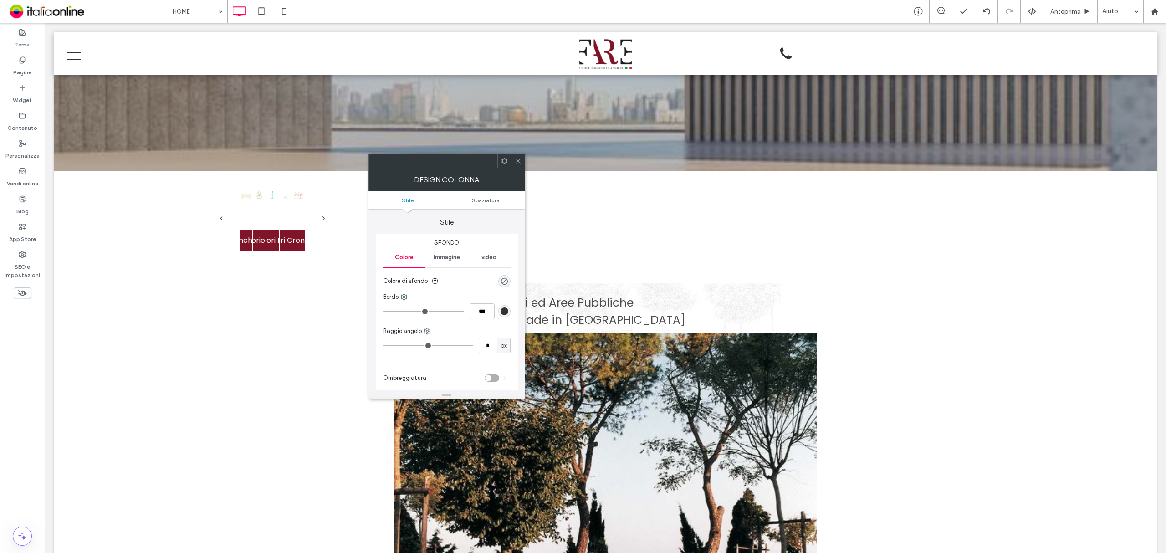
click at [501, 310] on div "rgb(51, 51, 51)" at bounding box center [505, 311] width 8 height 8
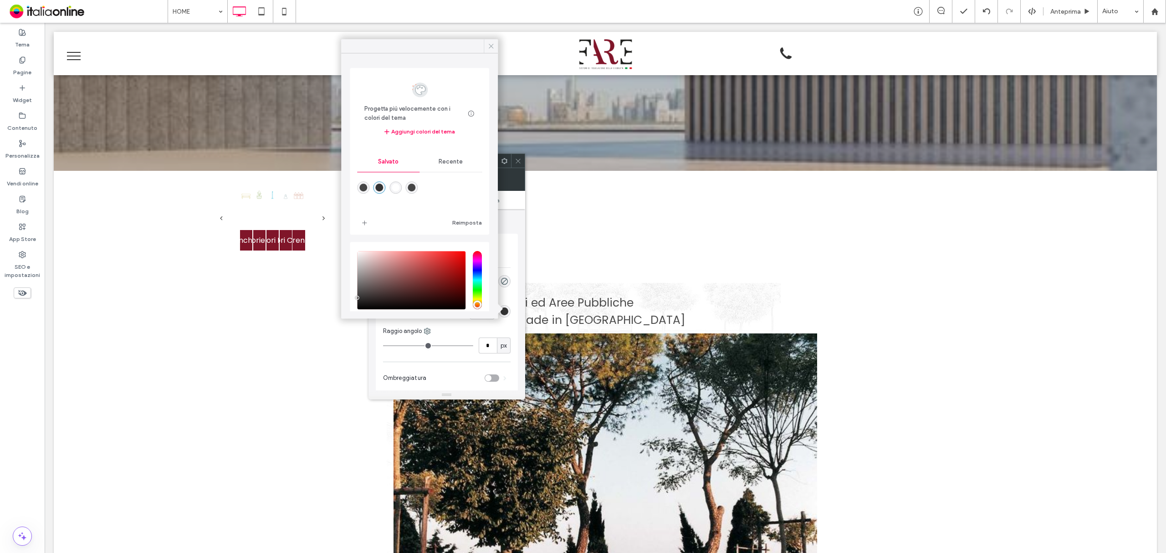
click at [492, 46] on use at bounding box center [491, 46] width 5 height 5
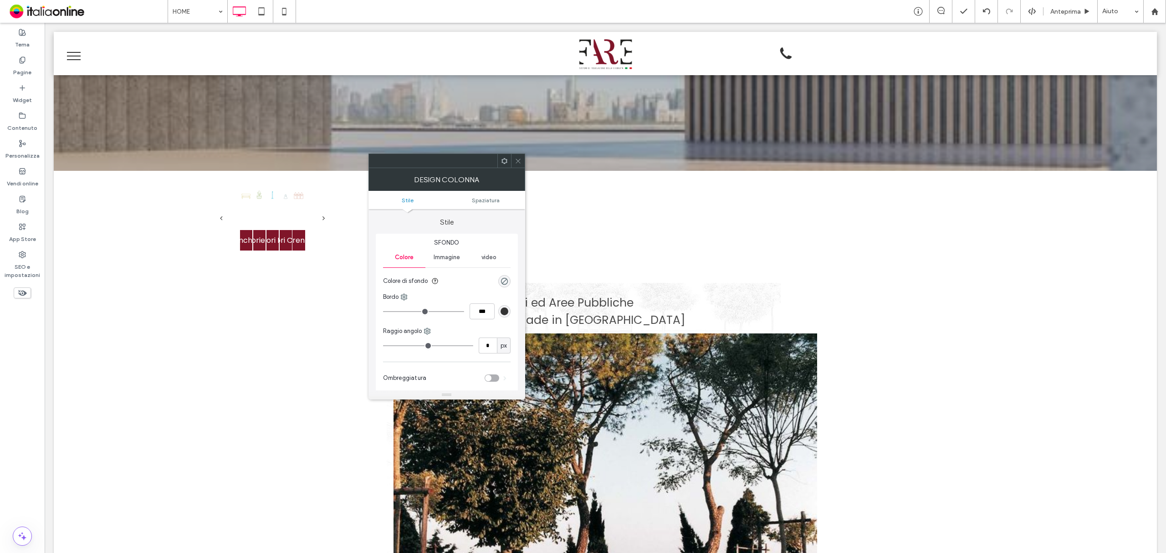
click at [503, 311] on div "rgb(51, 51, 51)" at bounding box center [505, 311] width 8 height 8
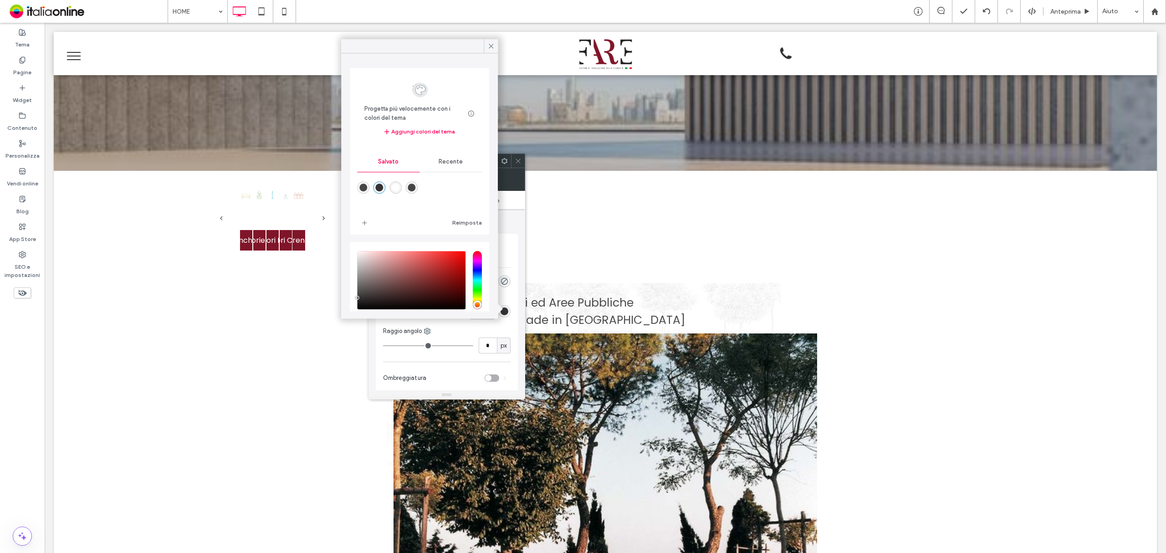
click at [382, 188] on div "rgba(51,51,51,1)" at bounding box center [380, 188] width 8 height 8
type input "*"
type input "***"
click at [493, 44] on use at bounding box center [491, 46] width 5 height 5
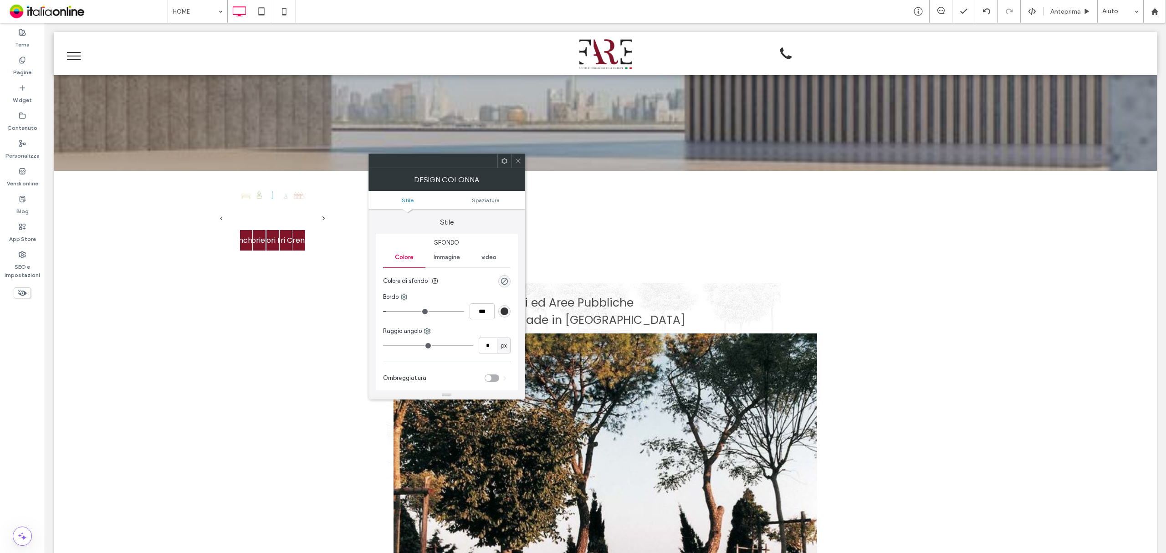
click at [522, 160] on div at bounding box center [518, 161] width 14 height 14
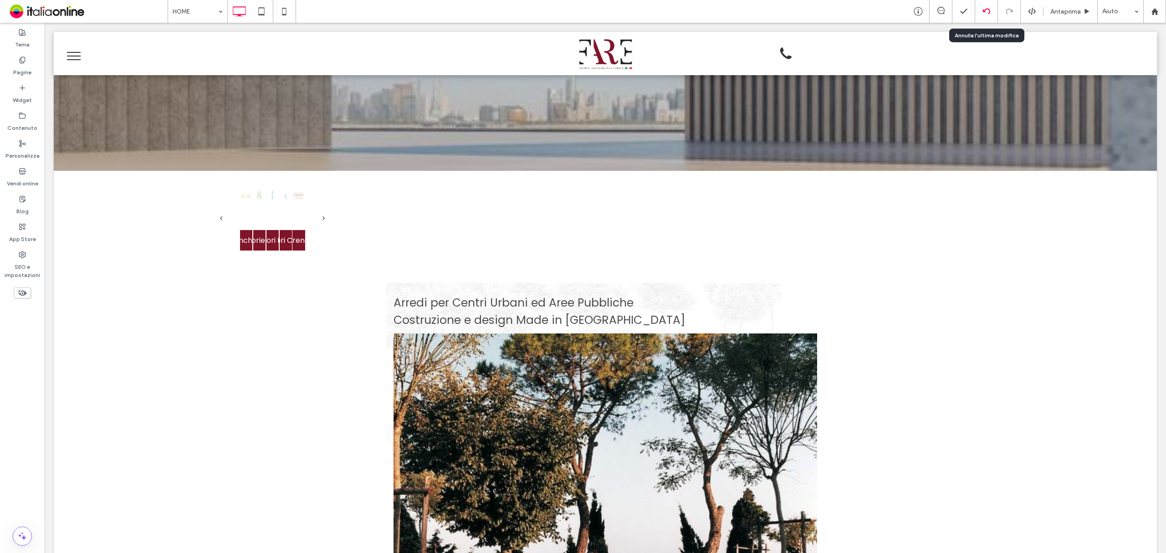
click at [985, 13] on icon at bounding box center [986, 11] width 7 height 7
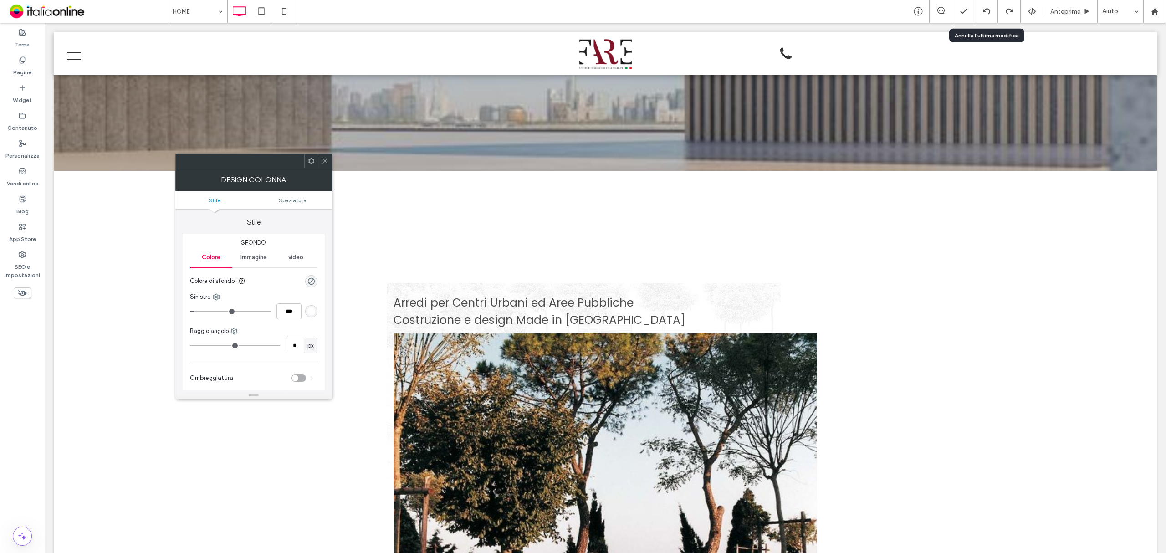
click at [314, 315] on div "rgb(255, 255, 255)" at bounding box center [311, 311] width 8 height 8
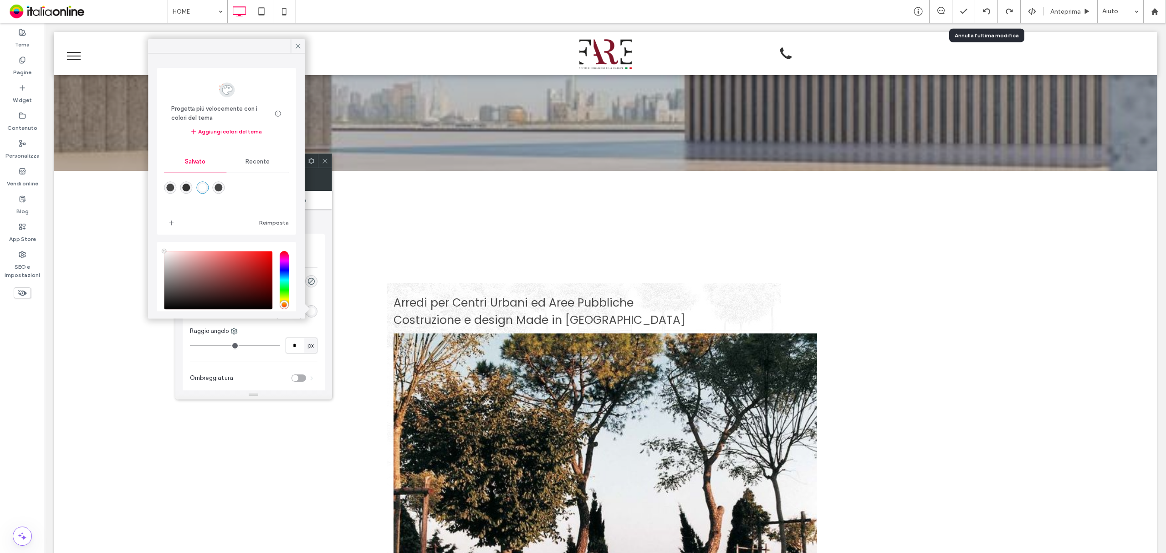
click at [190, 187] on div "rgba(51,51,51,1)" at bounding box center [187, 188] width 8 height 8
type input "*"
type input "*******"
click at [299, 49] on icon at bounding box center [298, 46] width 8 height 8
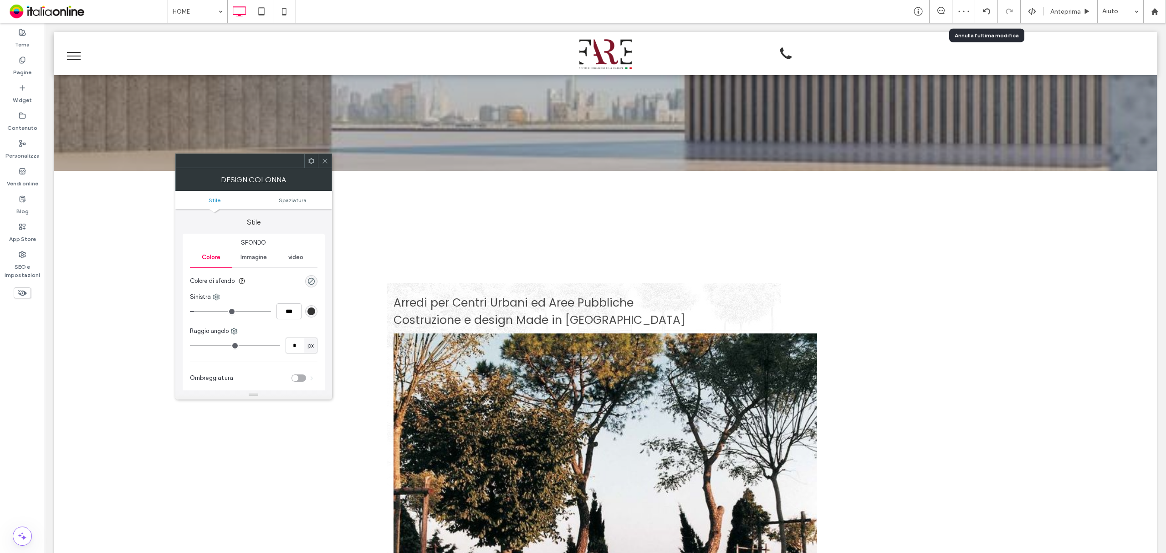
click at [323, 156] on span at bounding box center [325, 161] width 7 height 14
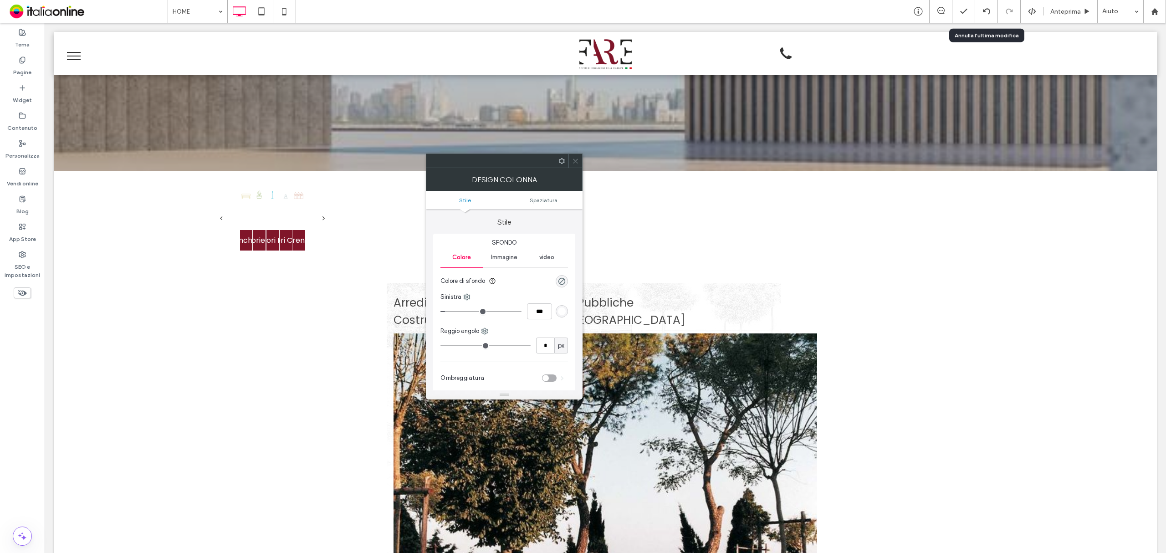
click at [560, 317] on div at bounding box center [562, 311] width 12 height 12
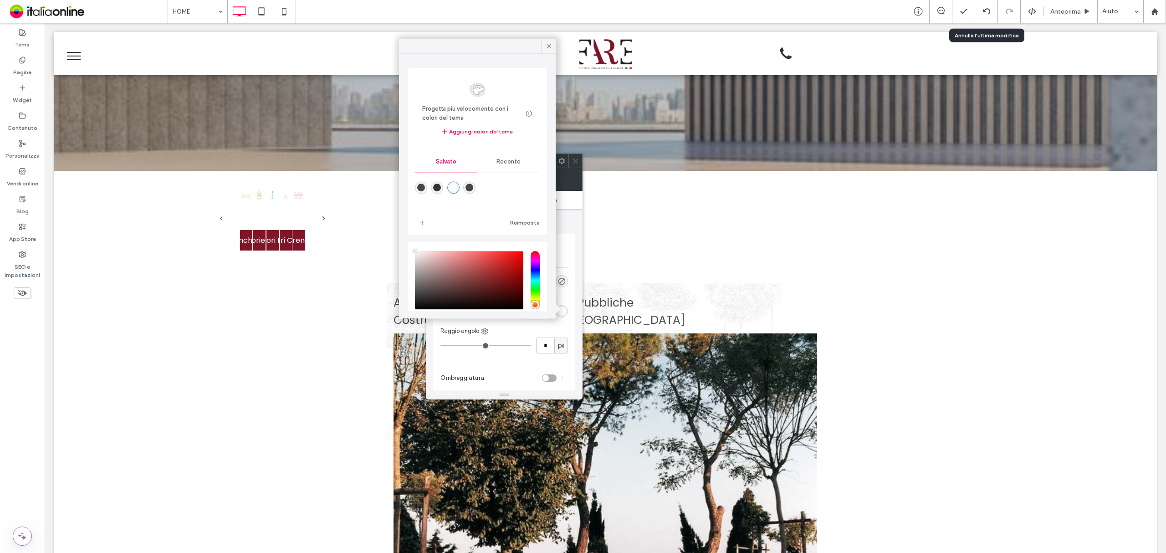
click at [561, 314] on div "rgb(255, 255, 255)" at bounding box center [562, 311] width 8 height 8
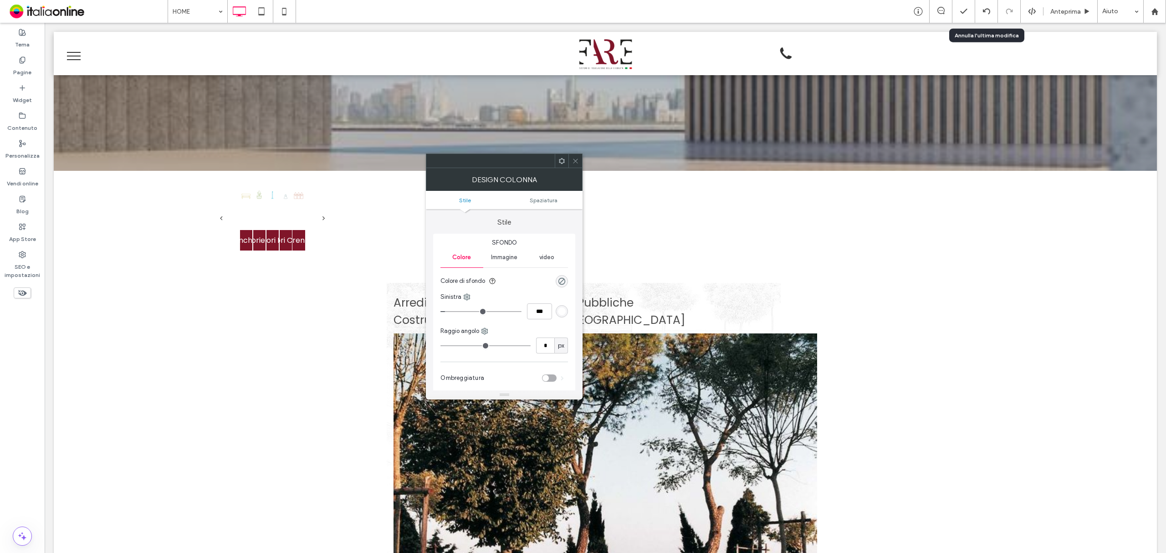
click at [561, 314] on div "rgb(255, 255, 255)" at bounding box center [562, 311] width 8 height 8
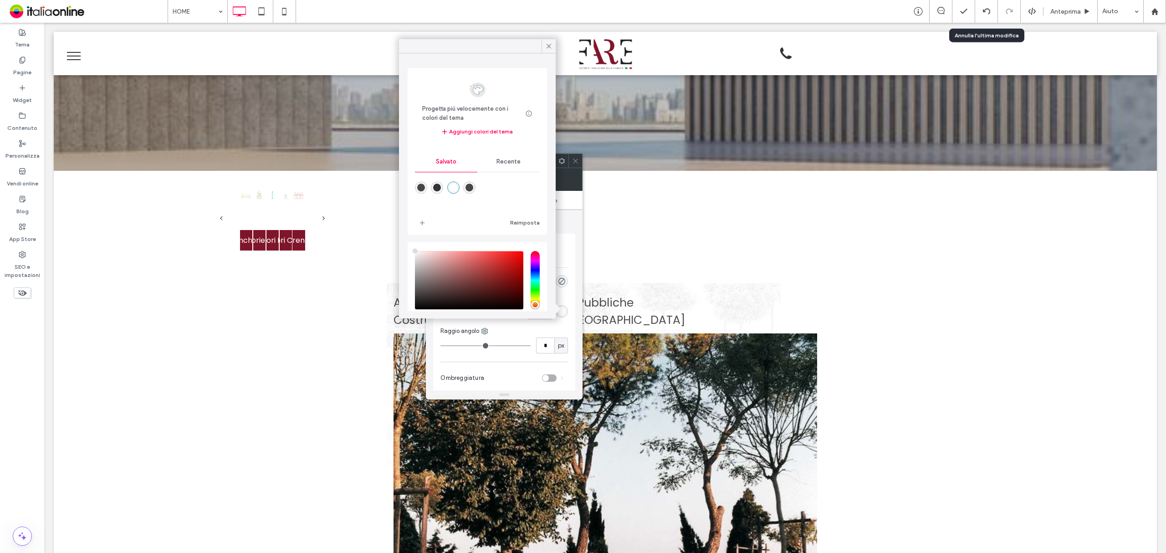
click at [432, 187] on div "rgba(51,51,51,1)" at bounding box center [437, 188] width 12 height 12
type input "*"
type input "*******"
click at [551, 41] on span at bounding box center [549, 46] width 8 height 14
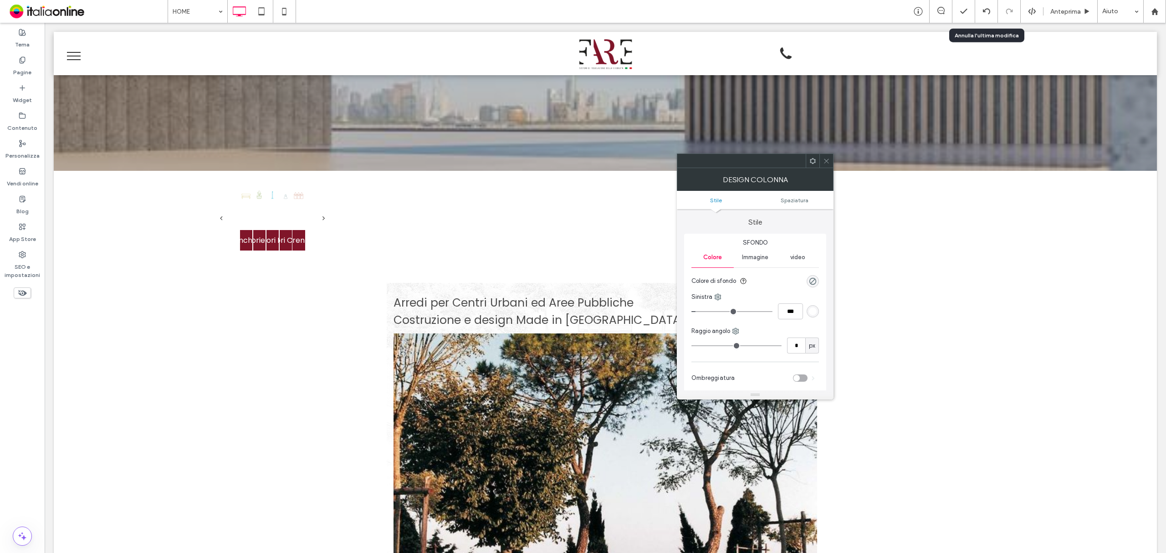
click at [813, 312] on div "rgb(255, 255, 255)" at bounding box center [813, 311] width 8 height 8
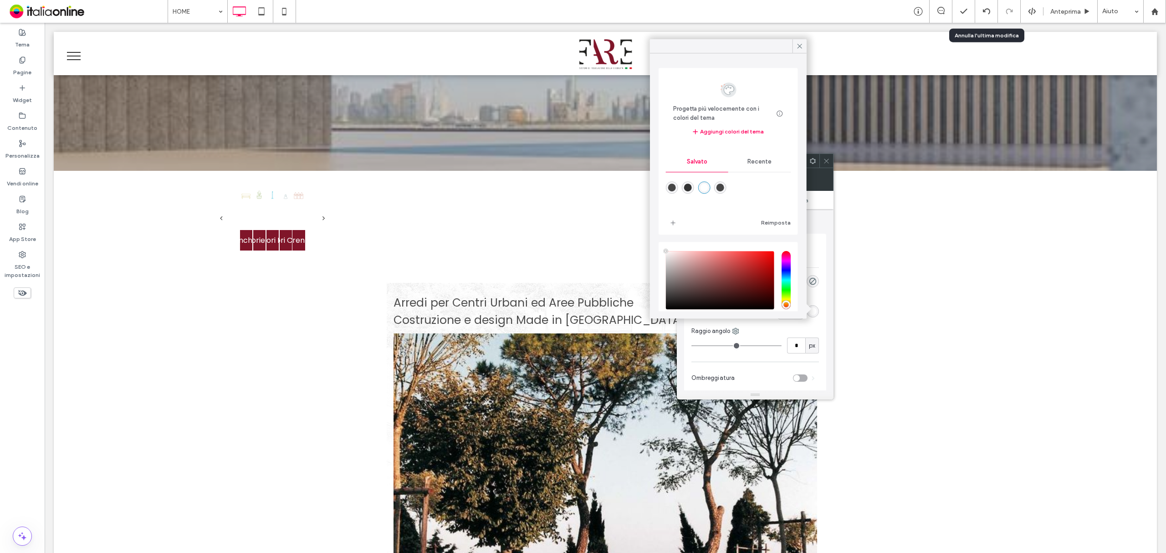
click at [691, 185] on div "rgba(51,51,51,1)" at bounding box center [688, 188] width 8 height 8
type input "*"
type input "*******"
click at [794, 44] on div at bounding box center [800, 46] width 14 height 14
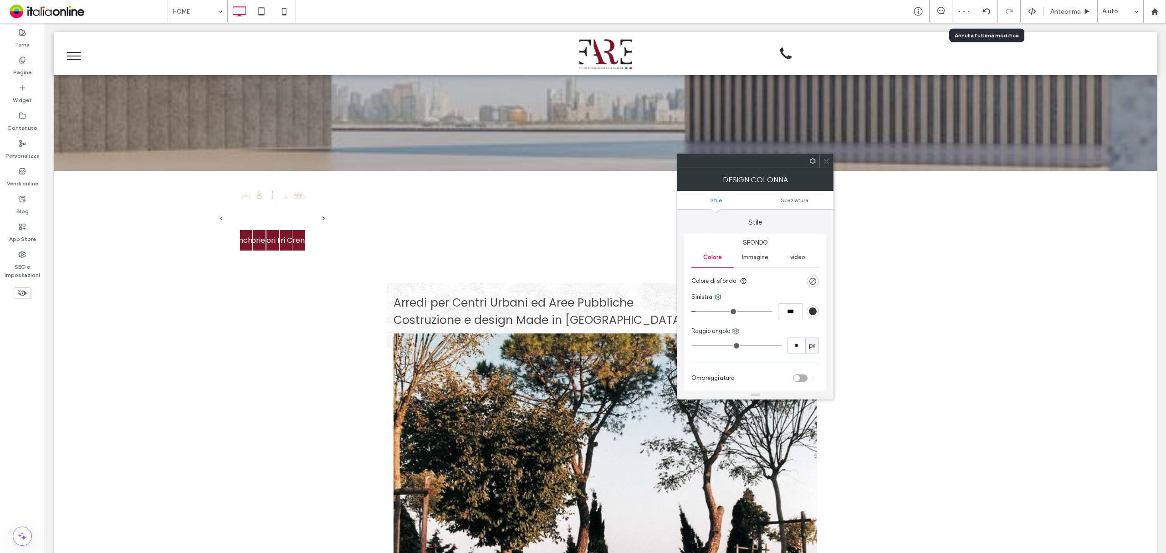
click at [827, 157] on span at bounding box center [826, 161] width 7 height 14
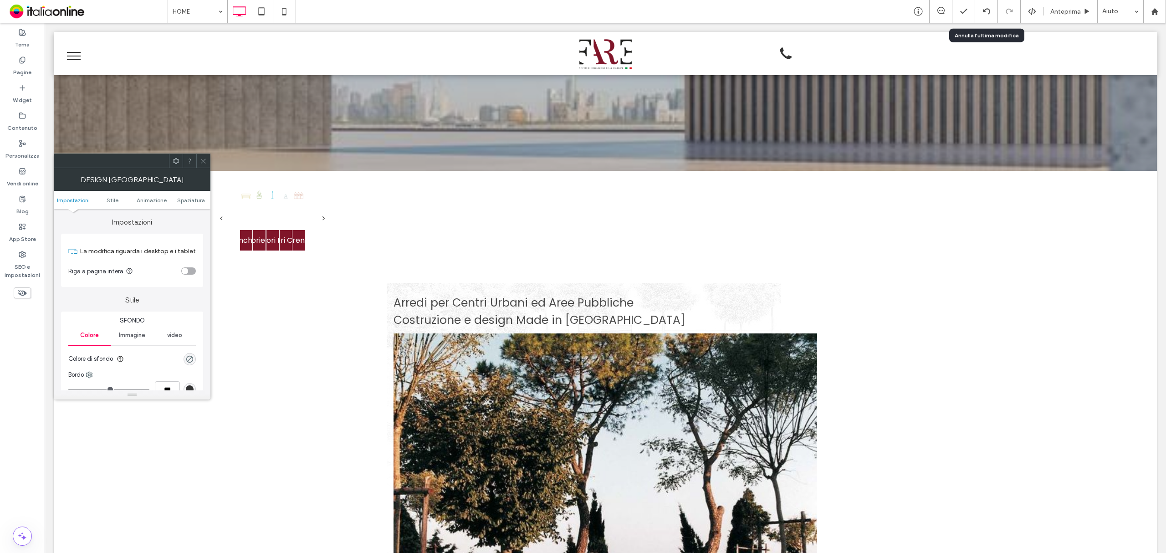
click at [203, 159] on icon at bounding box center [203, 161] width 7 height 7
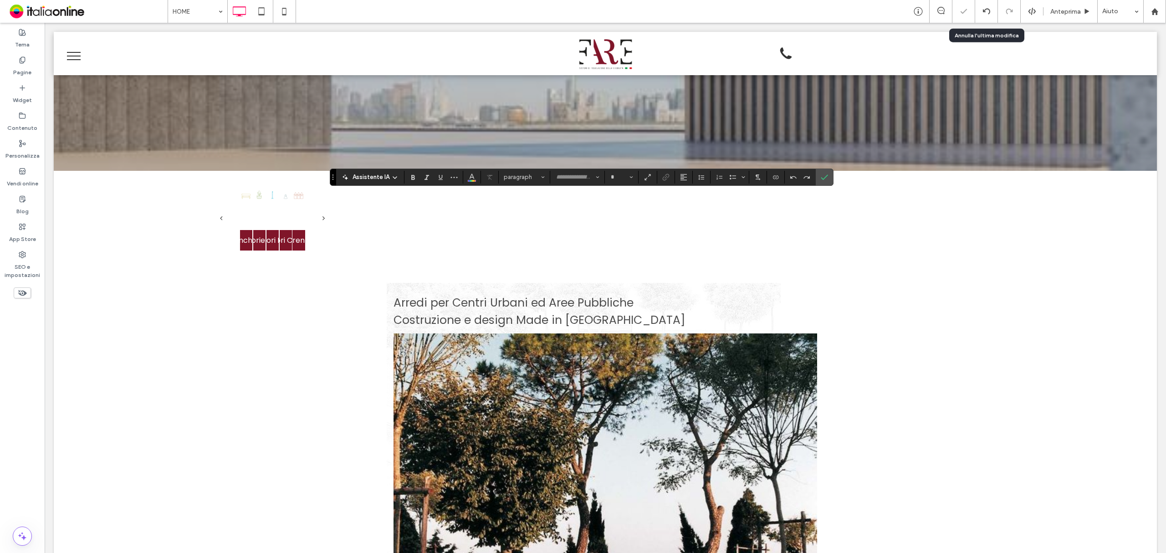
type input "*******"
type input "**"
click at [822, 172] on span "Conferma" at bounding box center [823, 177] width 4 height 16
